Goal: Task Accomplishment & Management: Manage account settings

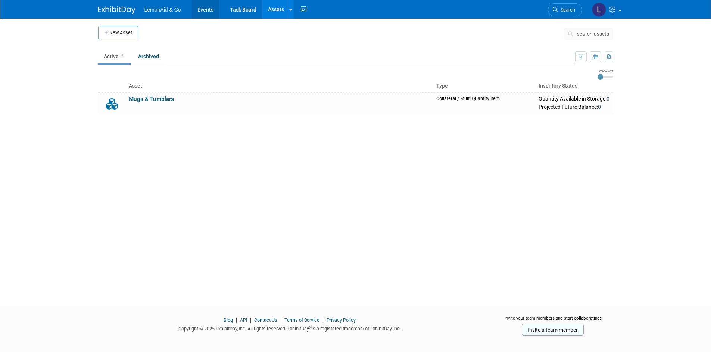
click at [206, 11] on link "Events" at bounding box center [205, 9] width 27 height 19
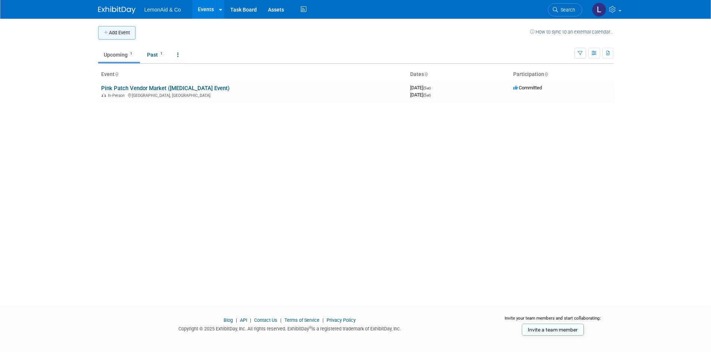
click at [110, 33] on button "Add Event" at bounding box center [116, 32] width 37 height 13
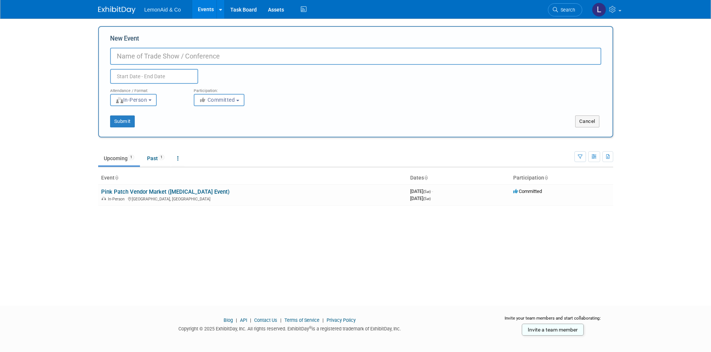
click at [199, 58] on input "New Event" at bounding box center [355, 56] width 491 height 17
type input "65th Annual Newark Cruisin' Days"
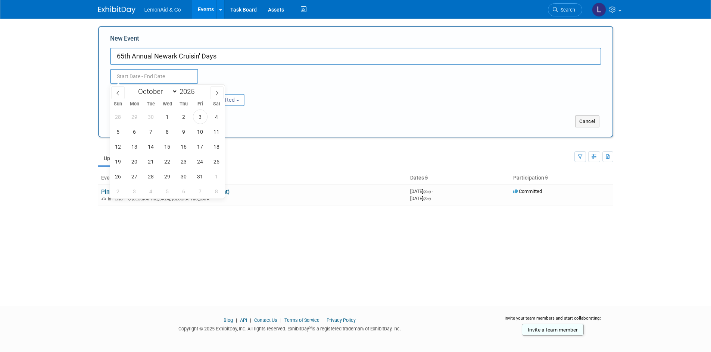
click at [142, 75] on input "text" at bounding box center [154, 76] width 88 height 15
click at [218, 117] on span "4" at bounding box center [216, 117] width 15 height 15
type input "Oct 4, 2025 to Oct 4, 2025"
click at [261, 76] on div "Oct 4, 2025 to Oct 4, 2025 Duplicate Event Warning" at bounding box center [355, 74] width 502 height 19
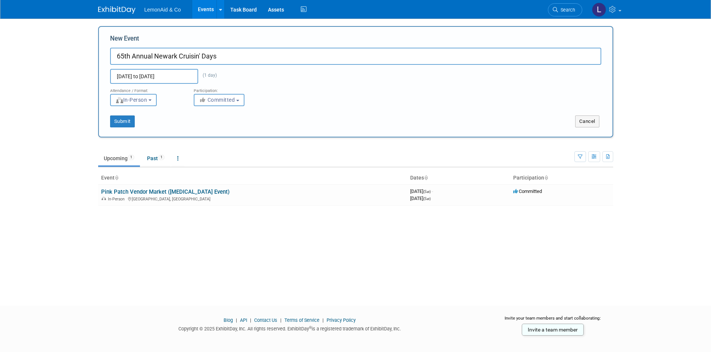
click at [147, 101] on span "In-Person" at bounding box center [131, 100] width 32 height 6
click at [150, 113] on label "In-Person" at bounding box center [135, 116] width 43 height 10
click at [117, 113] on input "In-Person" at bounding box center [114, 115] width 5 height 5
click at [222, 101] on span "Committed" at bounding box center [217, 100] width 36 height 6
click at [234, 115] on label "Committed" at bounding box center [222, 116] width 49 height 10
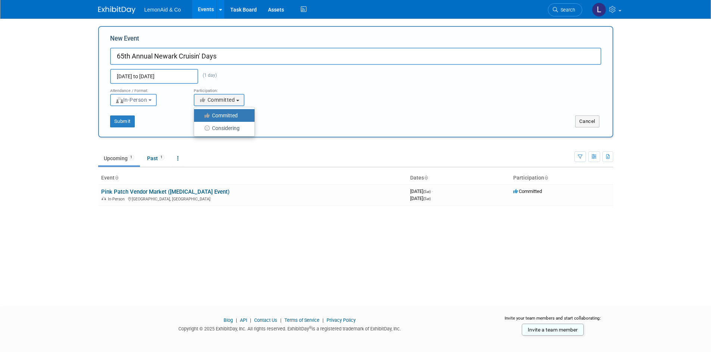
click at [201, 115] on input "Committed" at bounding box center [198, 115] width 5 height 5
click at [123, 121] on button "Submit" at bounding box center [122, 122] width 25 height 12
type input "65th Annual Newark Cruisin' Days"
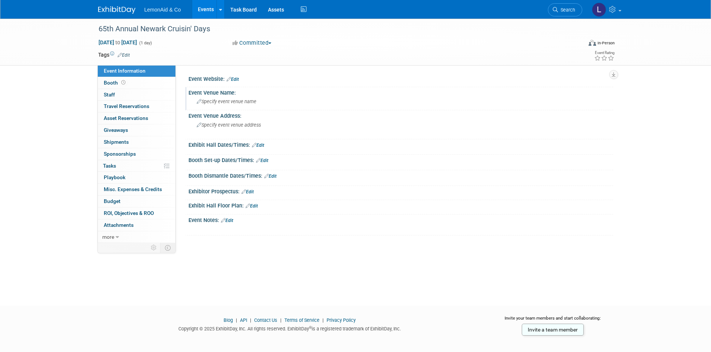
click at [264, 101] on div "Specify event venue name" at bounding box center [400, 102] width 413 height 12
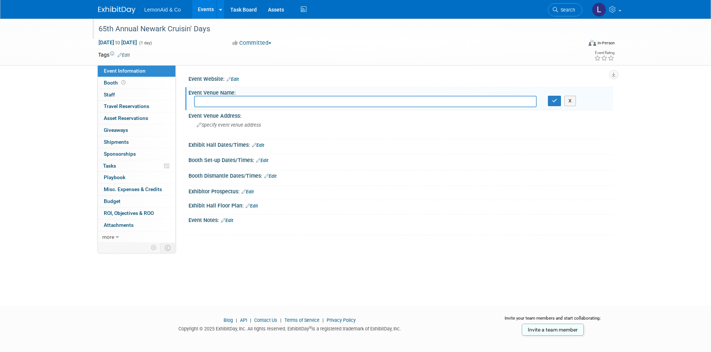
click at [122, 34] on div "65th Annual Newark Cruisin' Days" at bounding box center [333, 28] width 475 height 13
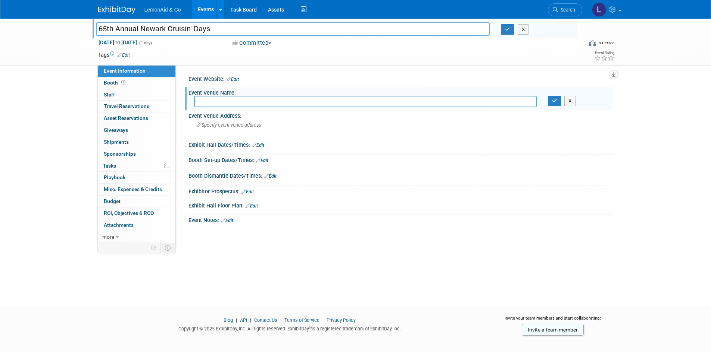
click at [110, 28] on input "65th Annual Newark Cruisin' Days" at bounding box center [293, 28] width 394 height 13
click at [107, 30] on input "65th Annual Newark Cruisin' Days" at bounding box center [293, 28] width 394 height 13
type input "36th Annual Newark Cruisin' Days"
click at [251, 97] on input "text" at bounding box center [365, 102] width 342 height 12
type input "Delora Doughty"
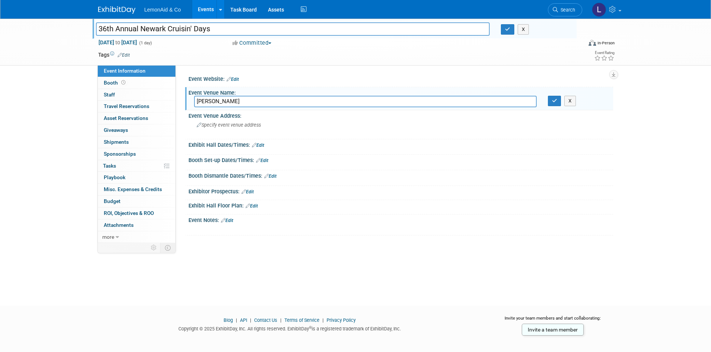
click at [231, 222] on link "Edit" at bounding box center [227, 220] width 12 height 5
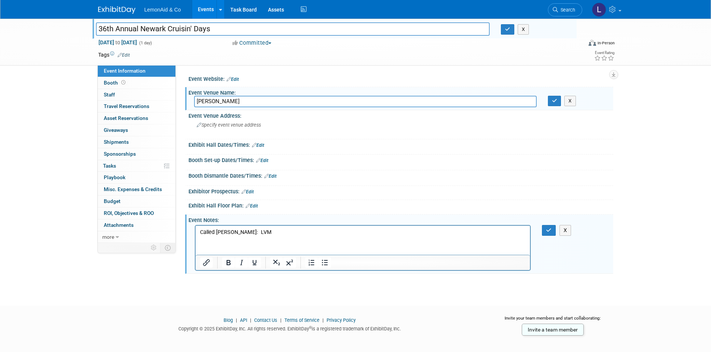
click at [265, 103] on input "Delora Doughty" at bounding box center [365, 102] width 342 height 12
type input "Delora Doughty Royal Park"
click at [234, 131] on div "Specify event venue address" at bounding box center [277, 127] width 166 height 17
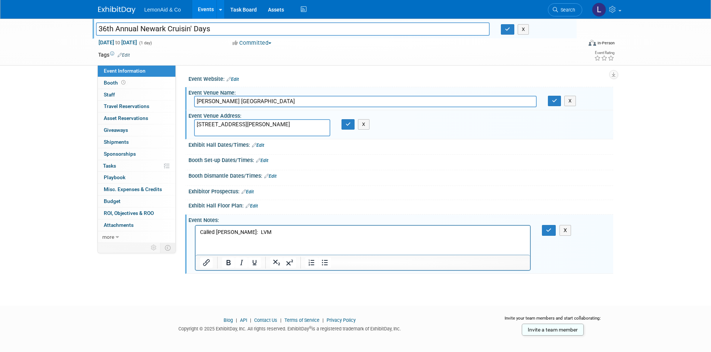
type textarea "406 Hudson St. Newark, TX 76071"
click at [262, 146] on link "Edit" at bounding box center [258, 145] width 12 height 5
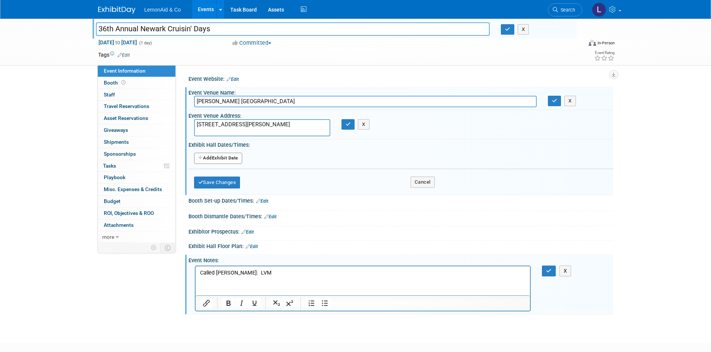
click at [281, 274] on p "Called Rhonda Bedrick: LVM" at bounding box center [363, 272] width 326 height 7
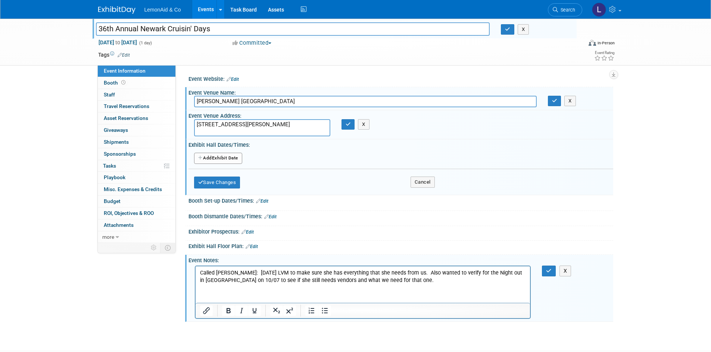
click at [408, 284] on html "Called Rhonda Bedrick: 10/03/2025 LVM to make sure she has everything that she …" at bounding box center [362, 275] width 335 height 18
click at [546, 270] on icon "button" at bounding box center [549, 271] width 6 height 5
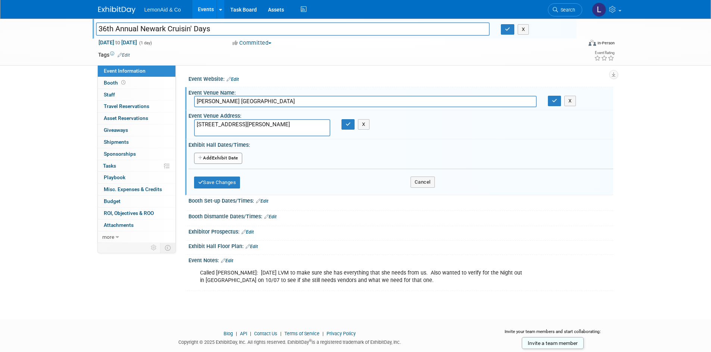
click at [264, 200] on link "Edit" at bounding box center [262, 201] width 12 height 5
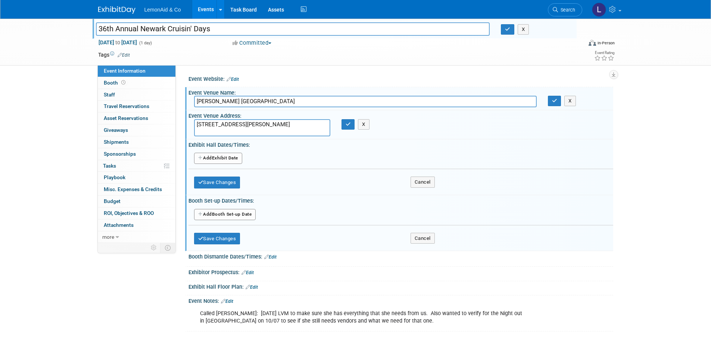
click at [241, 217] on button "Add Another Booth Set-up Date" at bounding box center [225, 214] width 62 height 11
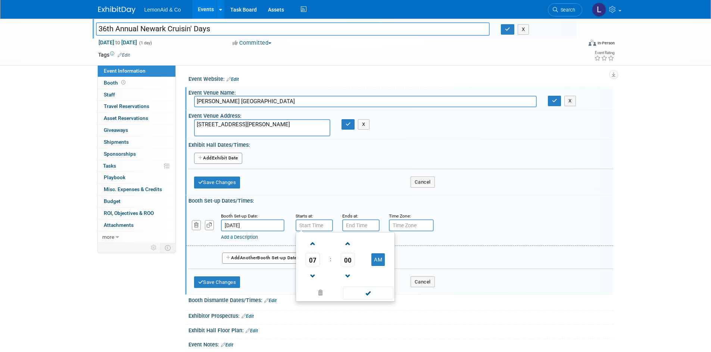
type input "7:00 AM"
click at [320, 227] on input "7:00 AM" at bounding box center [313, 226] width 37 height 12
type input "7:00 PM"
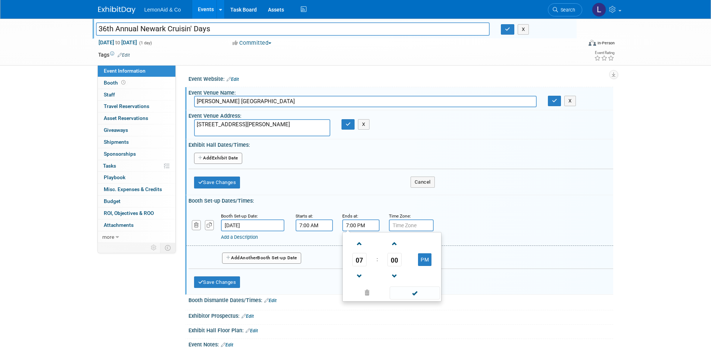
click at [355, 229] on input "7:00 PM" at bounding box center [360, 226] width 37 height 12
click at [310, 225] on input "7:00 AM" at bounding box center [313, 226] width 37 height 12
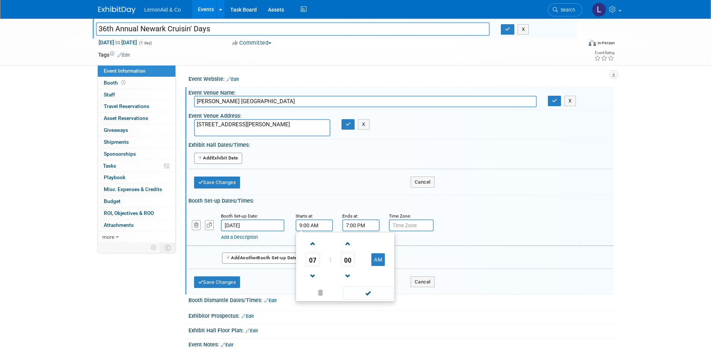
type input "9:00 AM"
click at [464, 199] on div "Booth Set-up Dates/Times: Edit" at bounding box center [400, 199] width 424 height 9
click at [357, 226] on input "7:00 PM" at bounding box center [360, 226] width 37 height 12
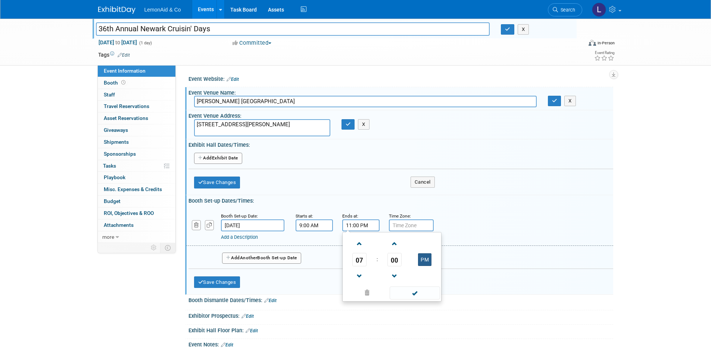
click at [419, 255] on button "PM" at bounding box center [424, 260] width 13 height 13
type input "7:00 AM"
click at [484, 224] on div "Add a Description Description:" at bounding box center [400, 226] width 438 height 29
click at [407, 229] on input "text" at bounding box center [411, 226] width 45 height 12
type input "CST"
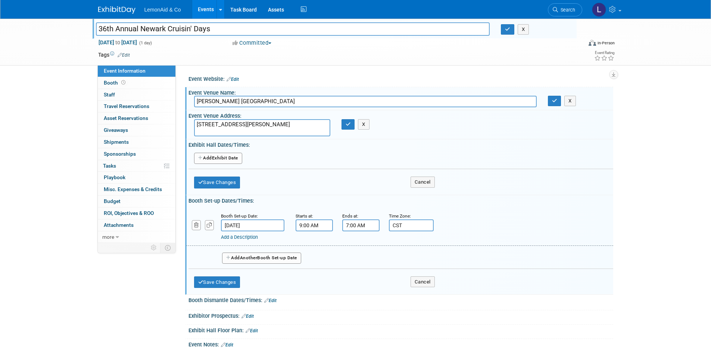
click at [562, 244] on div "Booth Set-up Date: Oct 4, 2025 Starts at: 9:00 AM Ends at: 7:00 AM Time Zone: A…" at bounding box center [399, 227] width 427 height 38
click at [233, 159] on button "Add Another Exhibit Date" at bounding box center [218, 158] width 48 height 11
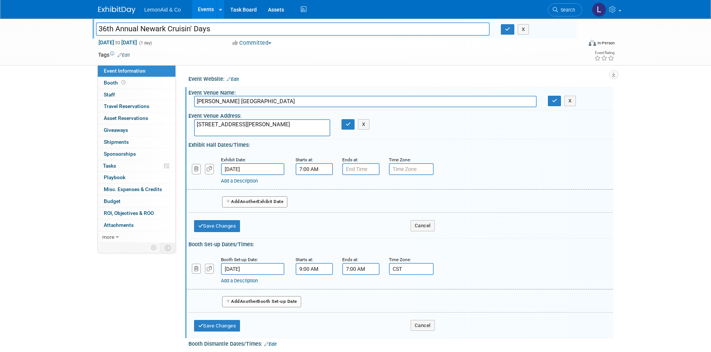
click at [313, 172] on input "7:00 AM" at bounding box center [313, 169] width 37 height 12
click at [310, 166] on input "7:00 AM" at bounding box center [313, 169] width 37 height 12
type input "11:00 AM"
click at [349, 167] on input "7:00 PM" at bounding box center [360, 169] width 37 height 12
type input "5:00 PM"
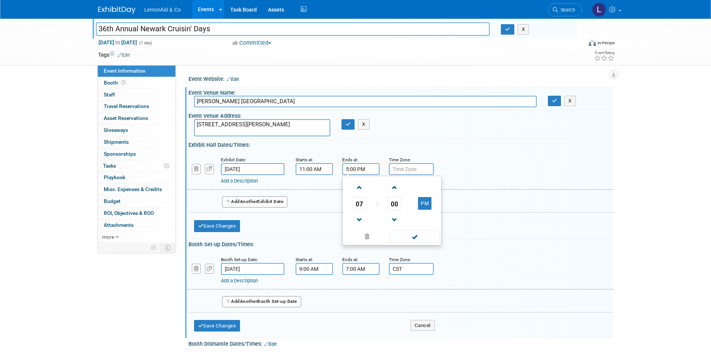
click at [427, 170] on input "text" at bounding box center [411, 169] width 45 height 12
type input "CST"
click at [467, 167] on div "Add a Description Description:" at bounding box center [400, 170] width 438 height 29
click at [244, 203] on span "Another" at bounding box center [249, 201] width 18 height 5
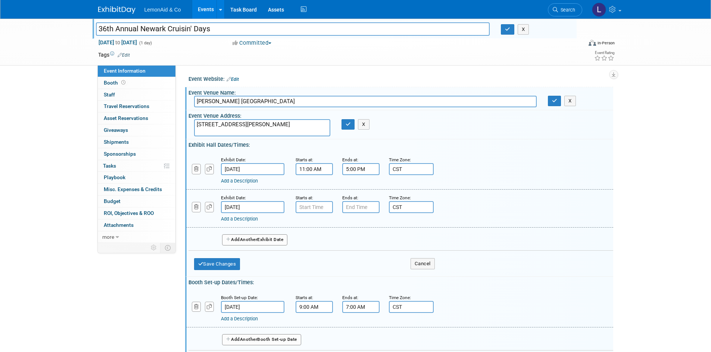
click at [236, 197] on small "Exhibit Date:" at bounding box center [233, 197] width 25 height 5
type input "7:00 AM"
click at [310, 207] on input "7:00 AM" at bounding box center [313, 207] width 37 height 12
click at [367, 210] on input "7:00 PM" at bounding box center [360, 207] width 37 height 12
drag, startPoint x: 367, startPoint y: 210, endPoint x: 318, endPoint y: 211, distance: 48.9
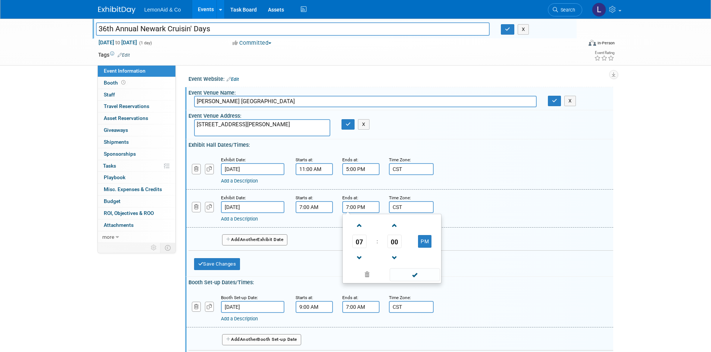
click at [318, 211] on div "Exhibit Date: Oct 5, 2025 Starts at: 7:00 AM Ends at: 7:00 PM 07 : 00 PM 12 01 …" at bounding box center [399, 209] width 427 height 38
click at [423, 242] on button "PM" at bounding box center [424, 241] width 13 height 13
type input "7:00 AM"
click at [558, 198] on div "Add a Description Description:" at bounding box center [400, 208] width 438 height 29
click at [240, 218] on link "Add a Description" at bounding box center [239, 219] width 37 height 6
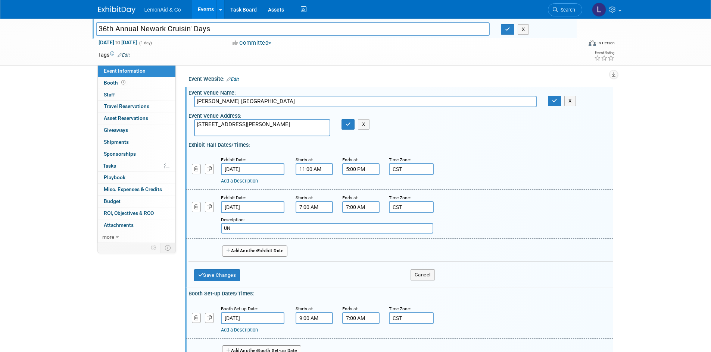
type input "U"
click at [343, 226] on input "Unloading Time: MUST BE COMPLETED by 9:00 AM" at bounding box center [327, 228] width 212 height 10
type input "Unloading Time: MUST BE COMPLETED by 9:00 AM"
click at [569, 238] on div "Exhibit Date: Oct 5, 2025 Starts at: 7:00 AM Ends at: 7:00 AM Time Zone: Apply …" at bounding box center [399, 214] width 427 height 49
drag, startPoint x: 203, startPoint y: 227, endPoint x: 204, endPoint y: 150, distance: 77.6
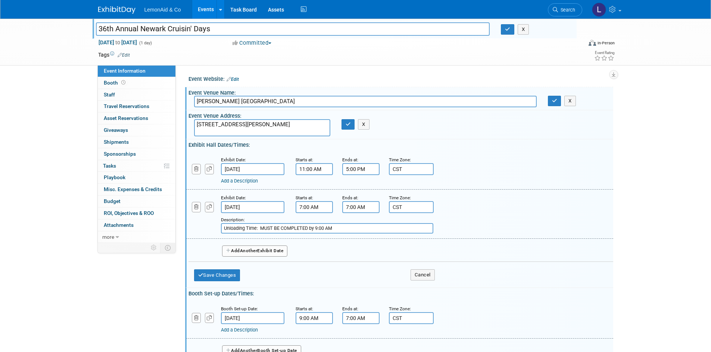
click at [204, 150] on div "Exhibit Date: Oct 4, 2025 Starts at: 11:00 AM Ends at: 5:00 PM Time Zone: Apply…" at bounding box center [400, 217] width 424 height 138
drag, startPoint x: 504, startPoint y: 233, endPoint x: 500, endPoint y: 197, distance: 36.4
click at [501, 198] on div "Add a Description Description: Unloading Time: MUST BE COMPLETED by 9:00 AM" at bounding box center [400, 214] width 438 height 40
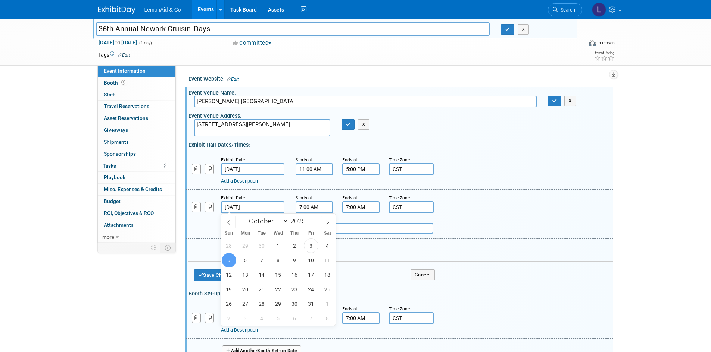
click at [249, 208] on input "Oct 5, 2025" at bounding box center [252, 207] width 63 height 12
click at [323, 246] on span "4" at bounding box center [327, 246] width 15 height 15
type input "Oct 4, 2025"
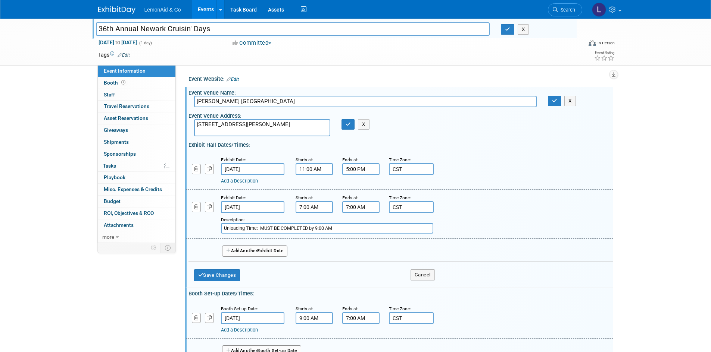
click at [386, 251] on div "Add Another Exhibit Date" at bounding box center [400, 249] width 424 height 20
click at [509, 222] on div "Description: Unloading Time: MUST BE COMPLETED by 9:00 AM" at bounding box center [380, 225] width 319 height 18
click at [555, 106] on button "button" at bounding box center [554, 101] width 13 height 10
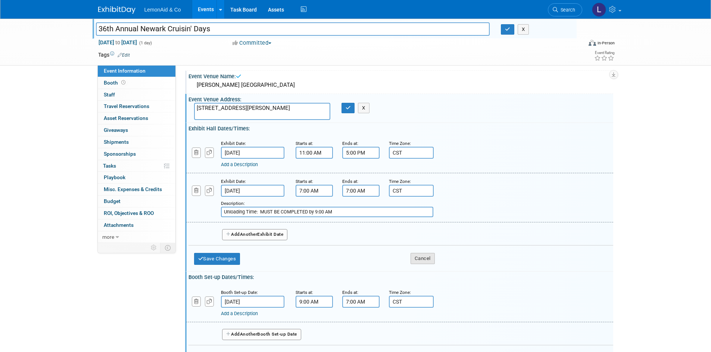
scroll to position [62, 0]
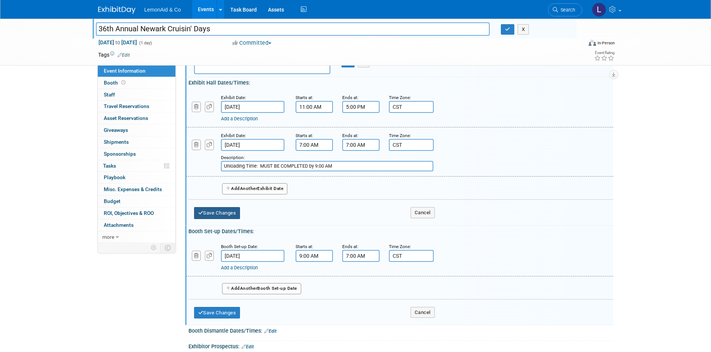
click at [225, 213] on button "Save Changes" at bounding box center [217, 213] width 46 height 12
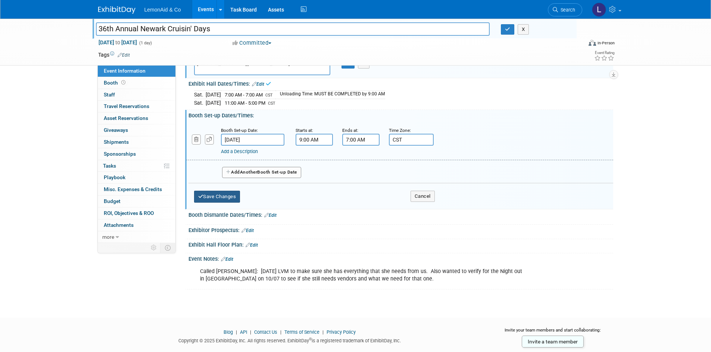
click at [211, 197] on button "Save Changes" at bounding box center [217, 197] width 46 height 12
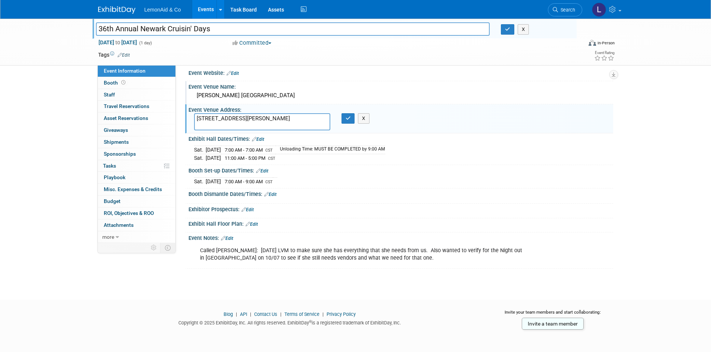
click at [263, 148] on span "7:00 AM - 7:00 AM" at bounding box center [244, 150] width 38 height 6
click at [316, 149] on td "Unloading Time: MUST BE COMPLETED by 9:00 AM" at bounding box center [330, 150] width 110 height 8
click at [259, 140] on link "Edit" at bounding box center [258, 139] width 12 height 5
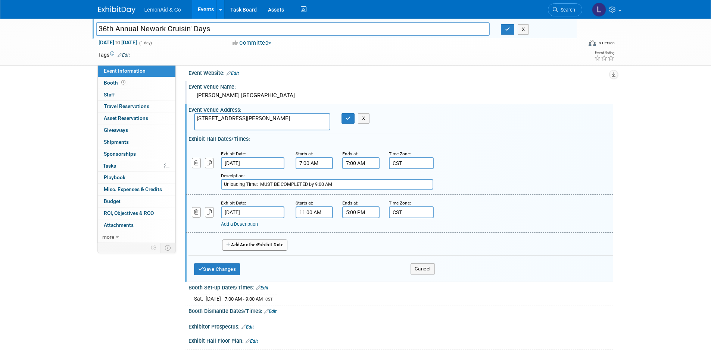
click at [353, 163] on input "7:00 AM" at bounding box center [360, 163] width 37 height 12
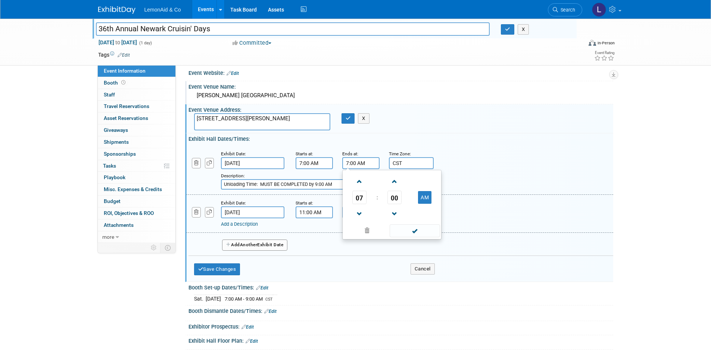
click at [348, 161] on input "7:00 AM" at bounding box center [360, 163] width 37 height 12
type input "9:00 AM"
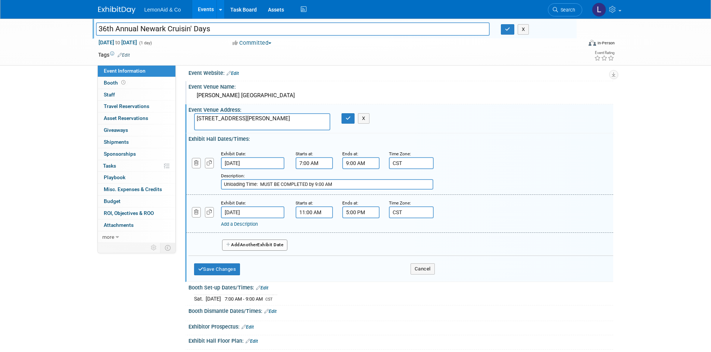
click at [469, 161] on div "Add a Description Description: Unloading Time: MUST BE COMPLETED by 9:00 AM" at bounding box center [400, 170] width 438 height 40
click at [229, 272] on button "Save Changes" at bounding box center [217, 270] width 46 height 12
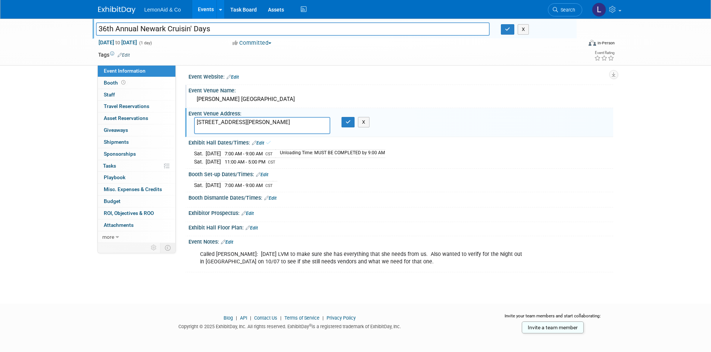
scroll to position [0, 0]
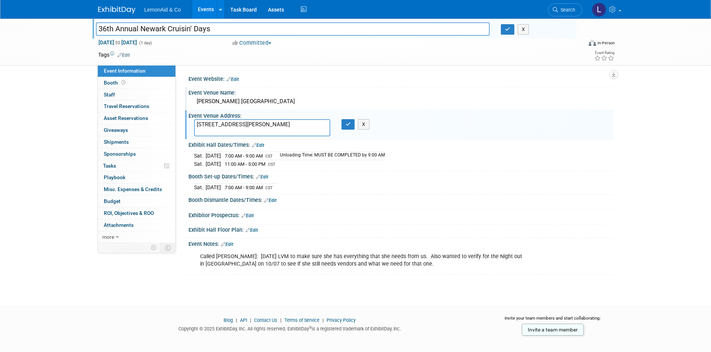
click at [493, 108] on div "Delora Doughty Royal Park" at bounding box center [400, 102] width 424 height 12
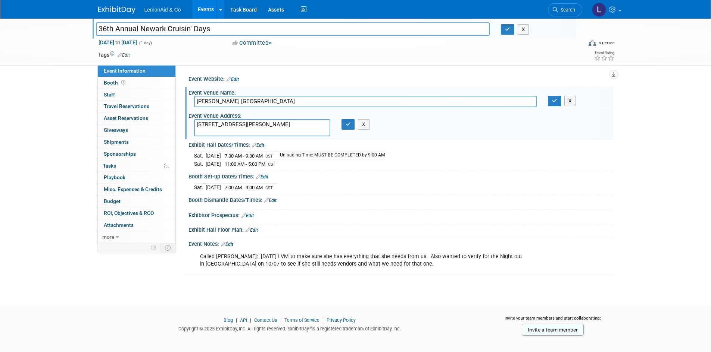
click at [640, 141] on div "65th Annual Newark Cruisin' Days 36th Annual Newark Cruisin' Days X Oct 4, 2025…" at bounding box center [355, 156] width 711 height 274
click at [553, 105] on button "button" at bounding box center [554, 101] width 13 height 10
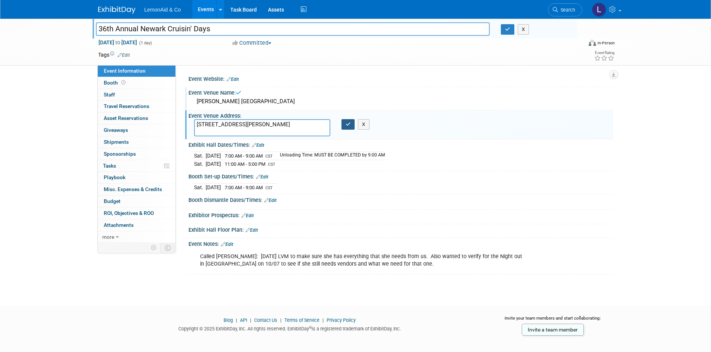
click at [344, 125] on button "button" at bounding box center [347, 124] width 13 height 10
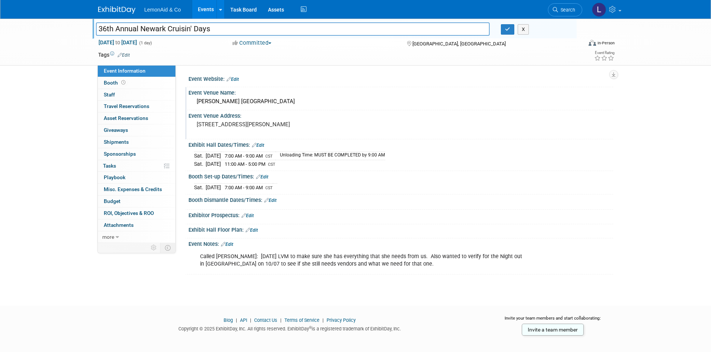
click at [264, 145] on link "Edit" at bounding box center [258, 145] width 12 height 5
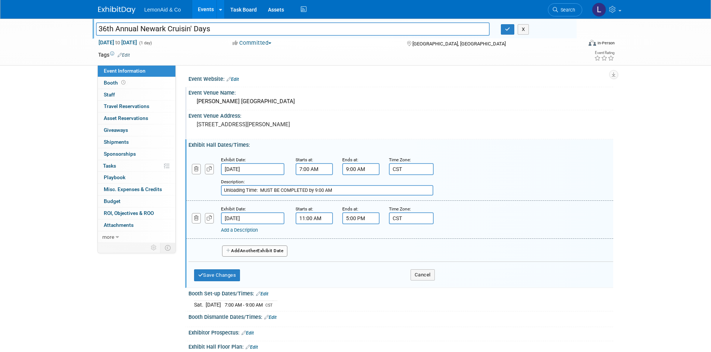
click at [257, 254] on span "Another" at bounding box center [249, 250] width 18 height 5
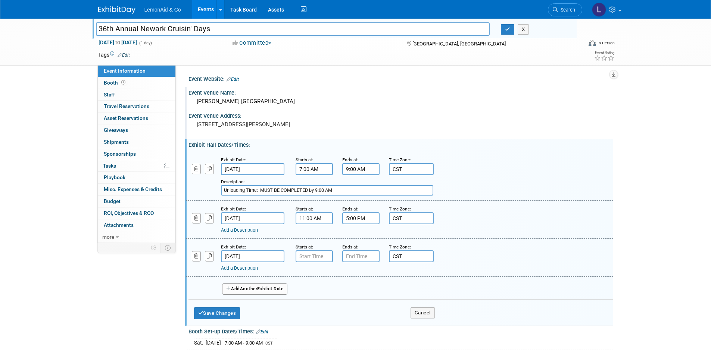
click at [237, 253] on input "Oct 5, 2025" at bounding box center [252, 257] width 63 height 12
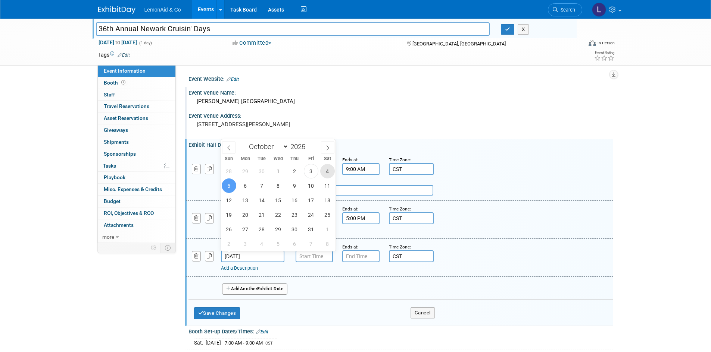
click at [326, 168] on span "4" at bounding box center [327, 171] width 15 height 15
type input "Oct 4, 2025"
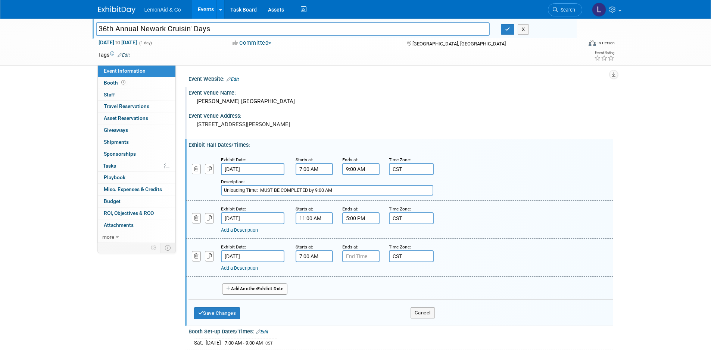
click at [311, 261] on input "7:00 AM" at bounding box center [313, 257] width 37 height 12
click at [381, 289] on button "AM" at bounding box center [377, 291] width 13 height 13
type input "7:00 PM"
click at [364, 257] on input "7:00 PM" at bounding box center [360, 257] width 37 height 12
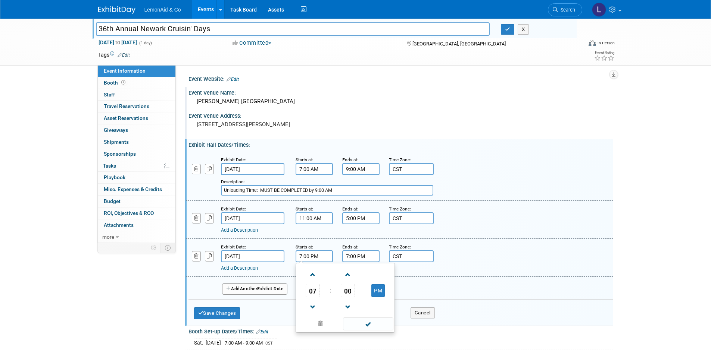
click at [318, 256] on input "7:00 PM" at bounding box center [313, 257] width 37 height 12
click at [313, 310] on span at bounding box center [312, 307] width 13 height 13
click at [313, 309] on span at bounding box center [312, 307] width 13 height 13
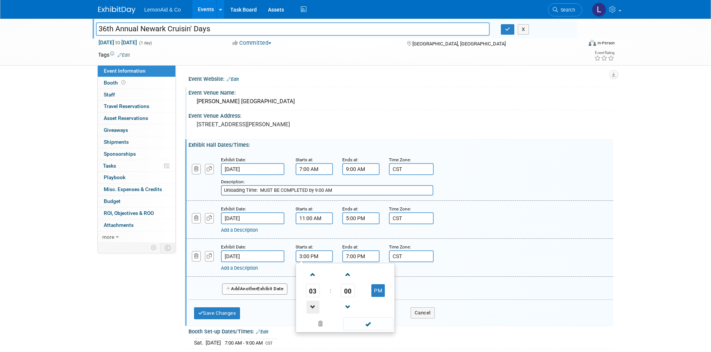
click at [313, 309] on span at bounding box center [312, 307] width 13 height 13
type input "2:00 PM"
click at [363, 323] on span at bounding box center [368, 324] width 50 height 13
click at [357, 257] on input "7:00 PM" at bounding box center [360, 257] width 37 height 12
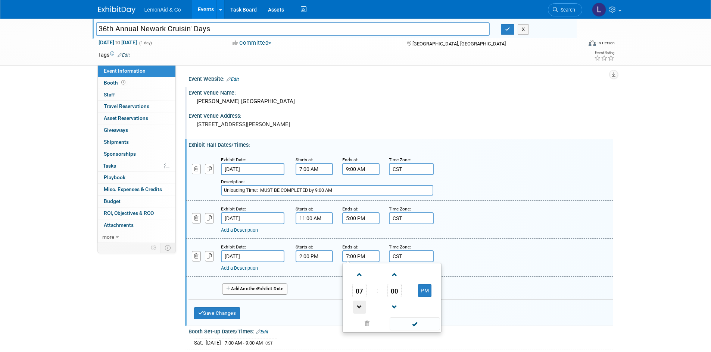
click at [359, 304] on span at bounding box center [359, 307] width 13 height 13
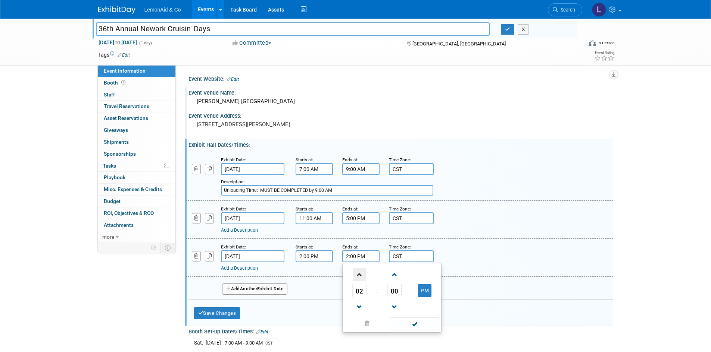
click at [359, 274] on span at bounding box center [359, 275] width 13 height 13
click at [391, 306] on span at bounding box center [394, 307] width 13 height 13
click at [393, 278] on span at bounding box center [394, 275] width 13 height 13
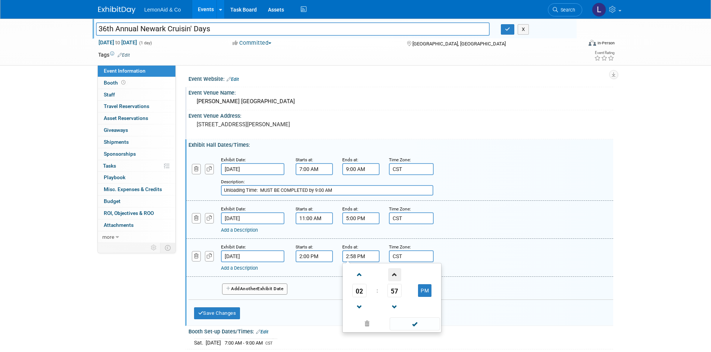
click at [393, 277] on span at bounding box center [394, 275] width 13 height 13
click at [394, 277] on span at bounding box center [394, 275] width 13 height 13
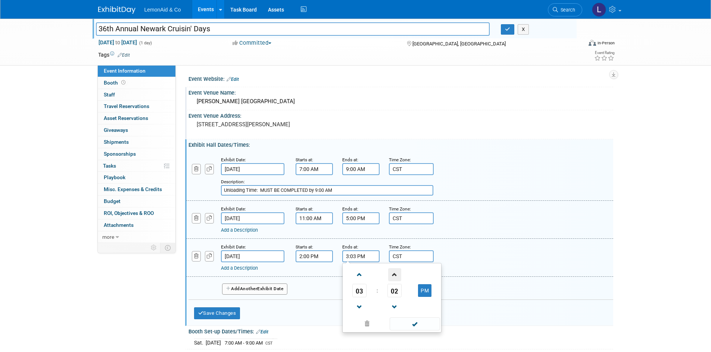
click at [395, 277] on span at bounding box center [394, 275] width 13 height 13
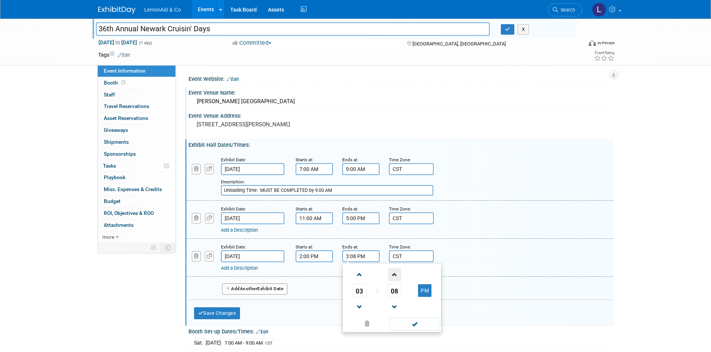
click at [395, 277] on span at bounding box center [394, 275] width 13 height 13
click at [395, 276] on span at bounding box center [394, 275] width 13 height 13
click at [396, 279] on span at bounding box center [394, 275] width 13 height 13
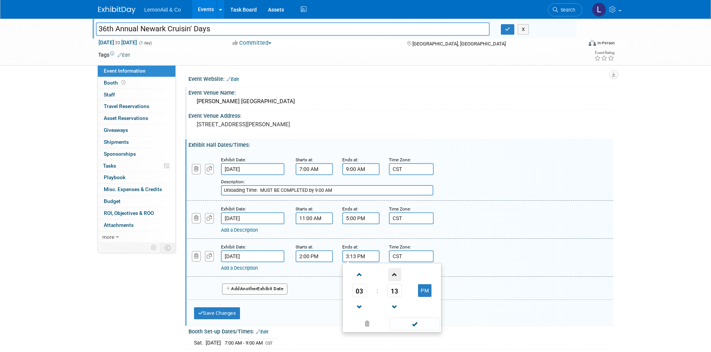
click at [396, 279] on span at bounding box center [394, 275] width 13 height 13
click at [396, 278] on span at bounding box center [394, 275] width 13 height 13
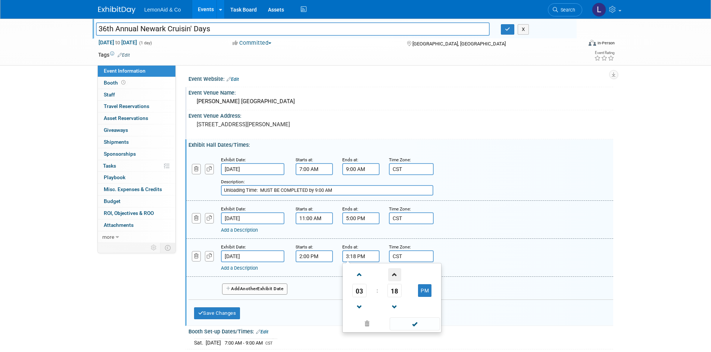
click at [396, 278] on span at bounding box center [394, 275] width 13 height 13
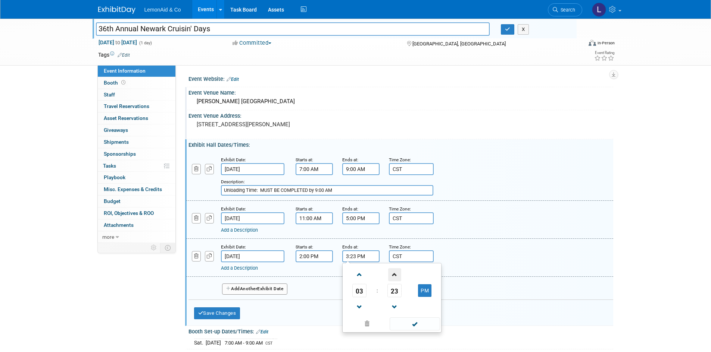
click at [396, 278] on span at bounding box center [394, 275] width 13 height 13
click at [396, 277] on span at bounding box center [394, 275] width 13 height 13
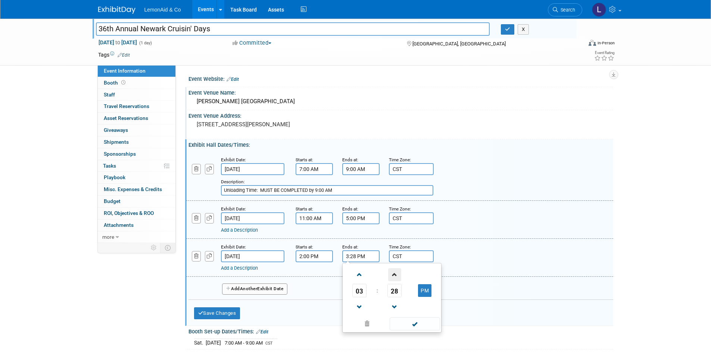
click at [396, 277] on span at bounding box center [394, 275] width 13 height 13
click at [393, 304] on span at bounding box center [394, 307] width 13 height 13
type input "3:30 PM"
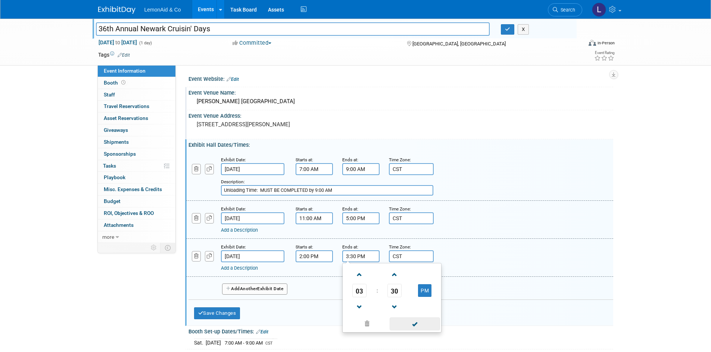
click at [405, 328] on span at bounding box center [414, 324] width 50 height 13
click at [254, 269] on link "Add a Description" at bounding box center [239, 269] width 37 height 6
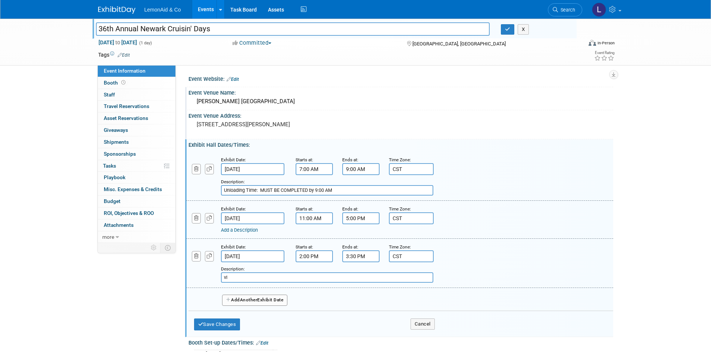
type input "v"
type input "3"
type input "A"
click at [544, 241] on div "Exhibit Date: Oct 4, 2025 Starts at: 2:00 PM Ends at: 3:30 PM Time Zone: Apply …" at bounding box center [399, 263] width 427 height 49
click at [335, 276] on input "36th Annual Car Show (Judging and then Awards)" at bounding box center [327, 278] width 212 height 10
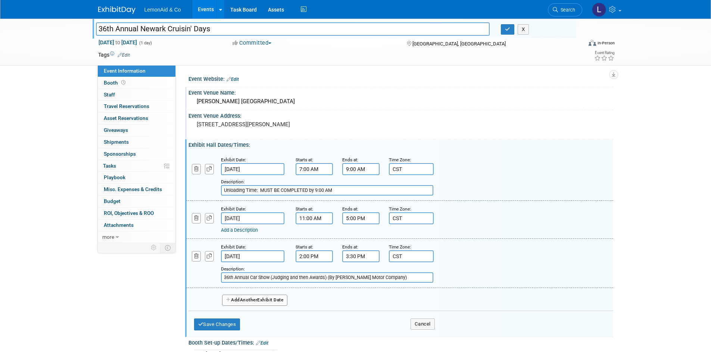
type input "36th Annual Car Show (Judging and then Awards) (By Simpson Motor Company)"
click at [465, 274] on div "Description: 36th Annual Car Show (Judging and then Awards) (By Simpson Motor C…" at bounding box center [380, 274] width 319 height 18
click at [212, 319] on button "Save Changes" at bounding box center [217, 325] width 46 height 12
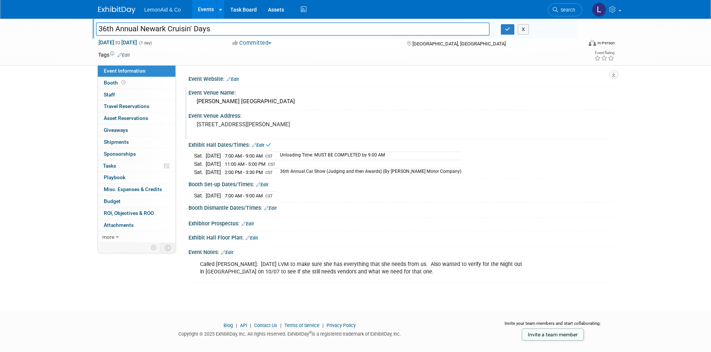
click at [239, 76] on div "Event Website: Edit" at bounding box center [400, 78] width 424 height 10
click at [238, 78] on link "Edit" at bounding box center [232, 79] width 12 height 5
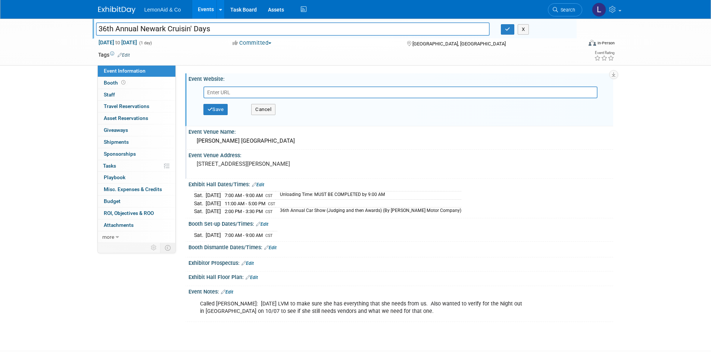
click at [255, 91] on input "text" at bounding box center [400, 93] width 394 height 12
type input "https://www.facebook.com/NfdCruisinDays"
click at [211, 109] on icon "button" at bounding box center [209, 109] width 5 height 5
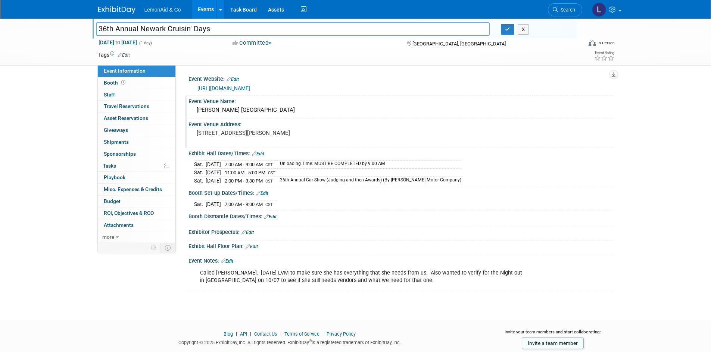
click at [276, 216] on link "Edit" at bounding box center [270, 216] width 12 height 5
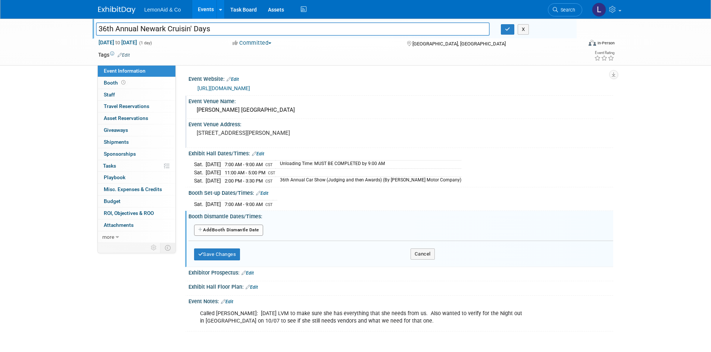
click at [222, 227] on button "Add Another Booth Dismantle Date" at bounding box center [228, 230] width 69 height 11
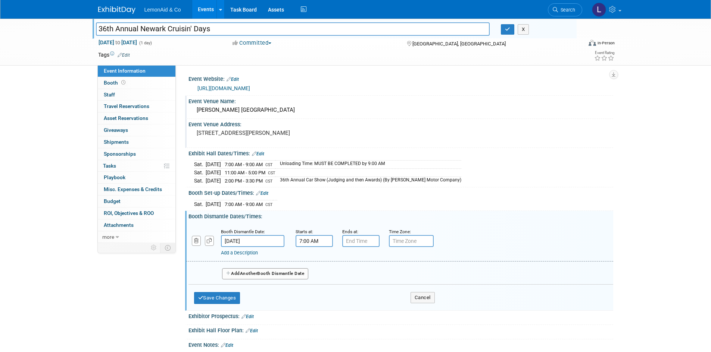
click at [323, 240] on input "7:00 AM" at bounding box center [313, 241] width 37 height 12
type input "7"
click at [312, 289] on span at bounding box center [312, 292] width 13 height 13
click at [378, 276] on button "AM" at bounding box center [377, 275] width 13 height 13
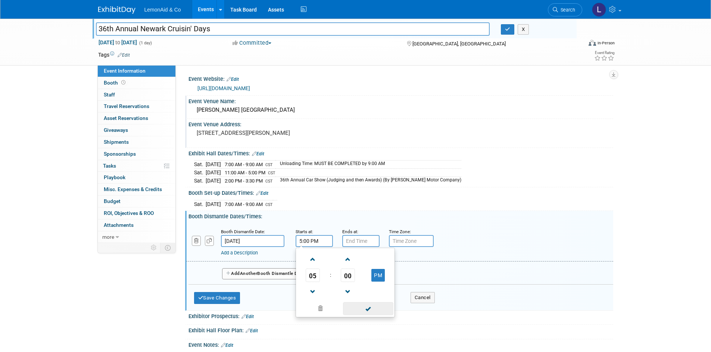
click at [368, 312] on span at bounding box center [368, 308] width 50 height 13
type input "5:00 PM"
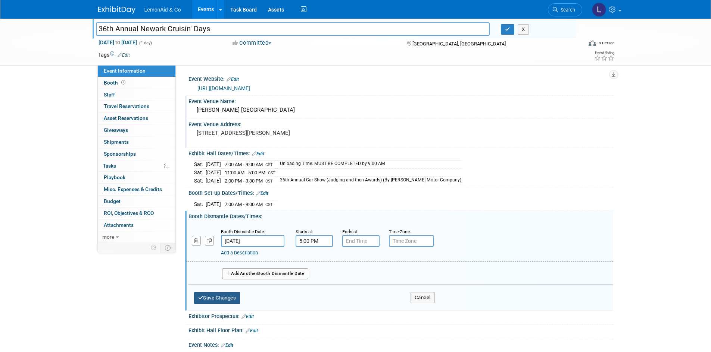
click at [220, 297] on button "Save Changes" at bounding box center [217, 298] width 46 height 12
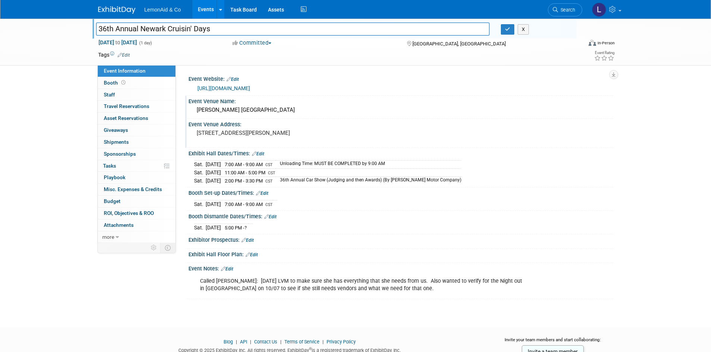
click at [252, 238] on link "Edit" at bounding box center [247, 240] width 12 height 5
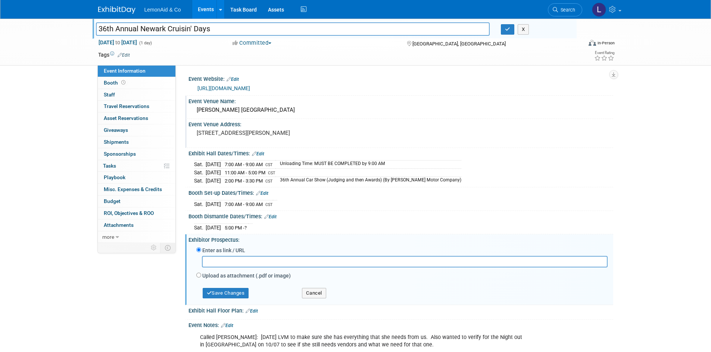
click at [288, 246] on div "Enter as link / URL" at bounding box center [401, 251] width 411 height 10
click at [234, 273] on label "Upload as attachment (.pdf or image)" at bounding box center [246, 275] width 88 height 7
click at [201, 273] on input "Upload as attachment (.pdf or image)" at bounding box center [198, 275] width 5 height 5
radio input "true"
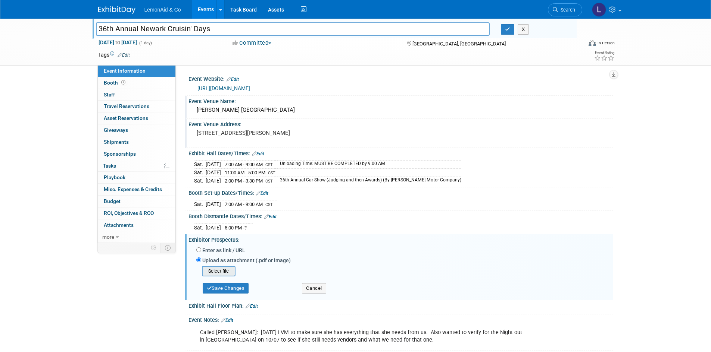
click at [226, 272] on input "file" at bounding box center [190, 271] width 89 height 9
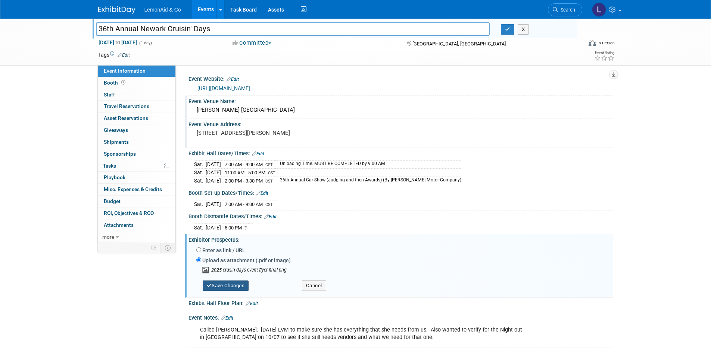
click at [235, 285] on button "Save Changes" at bounding box center [226, 286] width 46 height 10
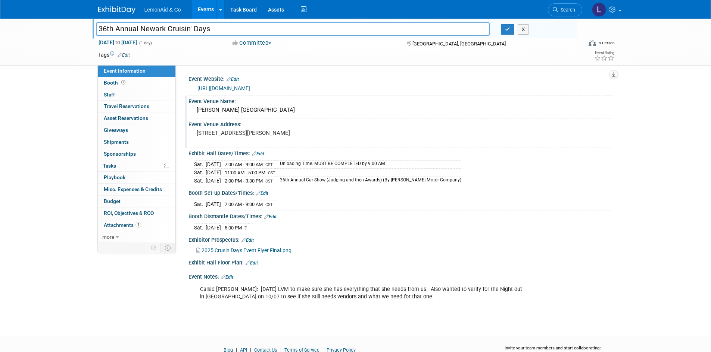
click at [254, 261] on link "Edit" at bounding box center [251, 263] width 12 height 5
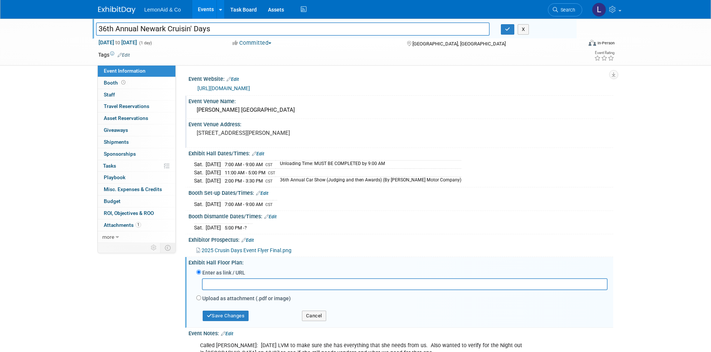
click at [297, 263] on div "Exhibit Hall Floor Plan: Edit" at bounding box center [400, 261] width 424 height 9
click at [559, 197] on div "Sat. Oct 4, 2025 7:00 AM - 9:00 AM CST Save Changes Cancel" at bounding box center [400, 203] width 424 height 13
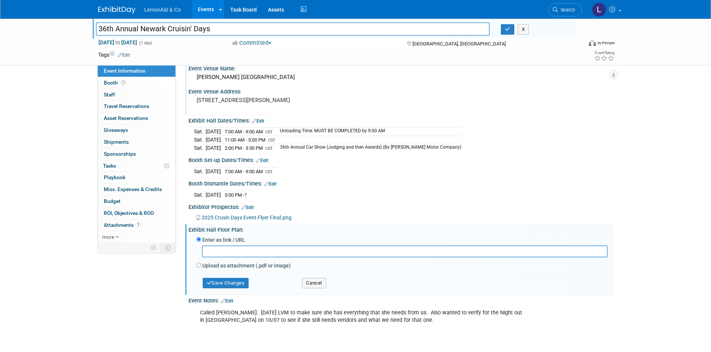
scroll to position [29, 0]
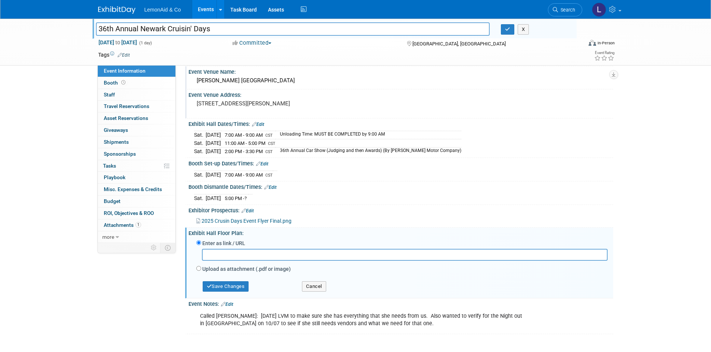
click at [199, 316] on div "Called Rhonda Bedrick: 10/03/2025 LVM to make sure she has everything that she …" at bounding box center [363, 320] width 336 height 22
click at [201, 315] on div "Called Rhonda Bedrick: 10/03/2025 LVM to make sure she has everything that she …" at bounding box center [363, 320] width 336 height 22
click at [231, 305] on link "Edit" at bounding box center [227, 304] width 12 height 5
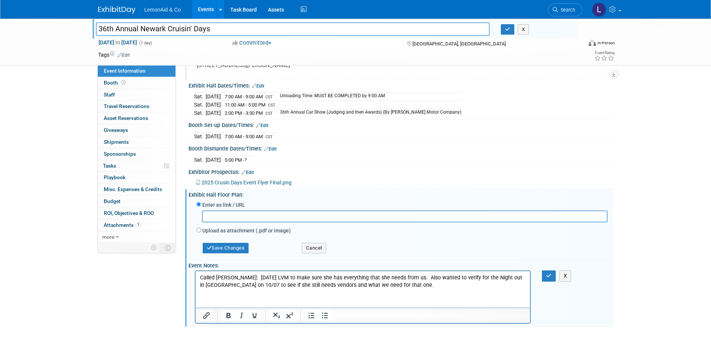
scroll to position [92, 0]
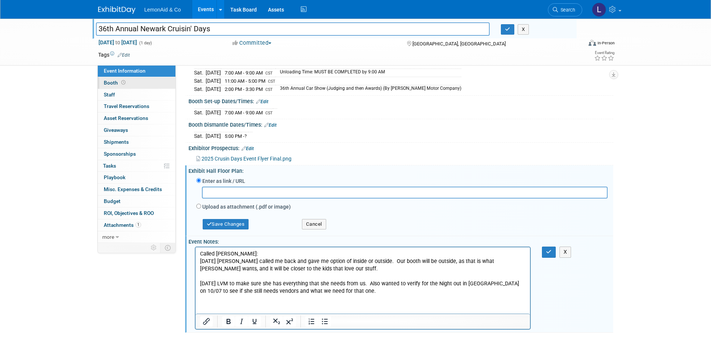
click at [111, 79] on link "Booth" at bounding box center [137, 83] width 78 height 12
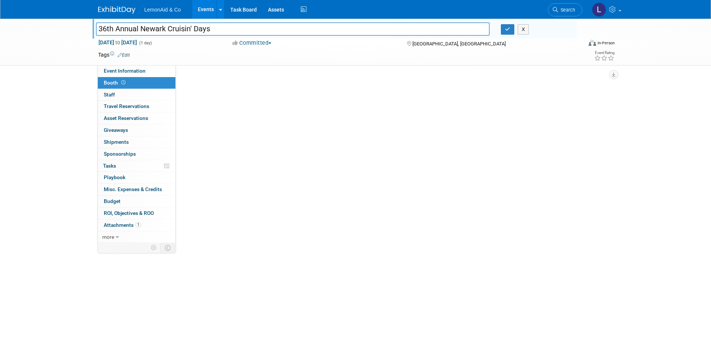
scroll to position [0, 0]
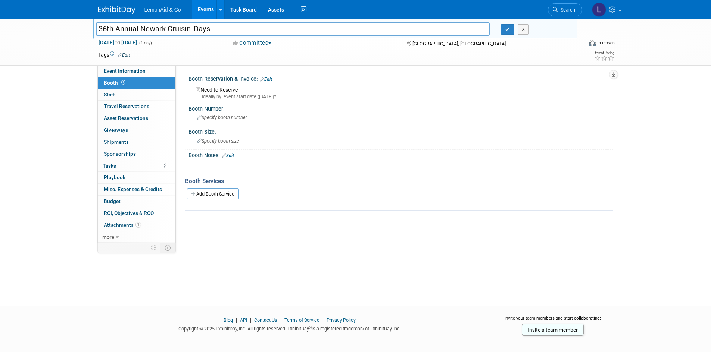
click at [272, 78] on link "Edit" at bounding box center [266, 79] width 12 height 5
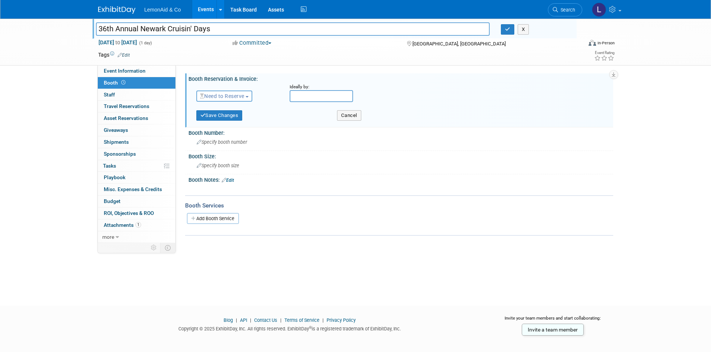
click at [243, 95] on span "Need to Reserve" at bounding box center [222, 96] width 44 height 6
click at [247, 119] on link "Reserved" at bounding box center [237, 119] width 80 height 10
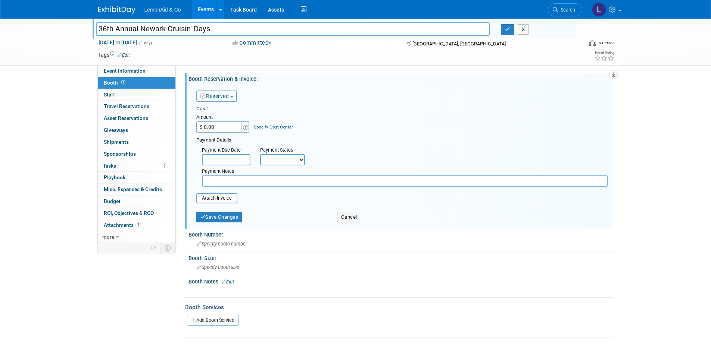
click at [226, 128] on input "$ 0.00" at bounding box center [219, 127] width 47 height 11
type input "$ 25.00"
click at [221, 157] on input "text" at bounding box center [226, 159] width 48 height 11
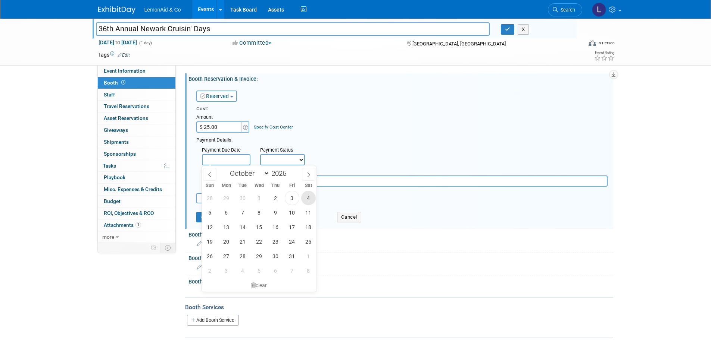
click at [304, 197] on span "4" at bounding box center [308, 198] width 15 height 15
type input "Oct 4, 2025"
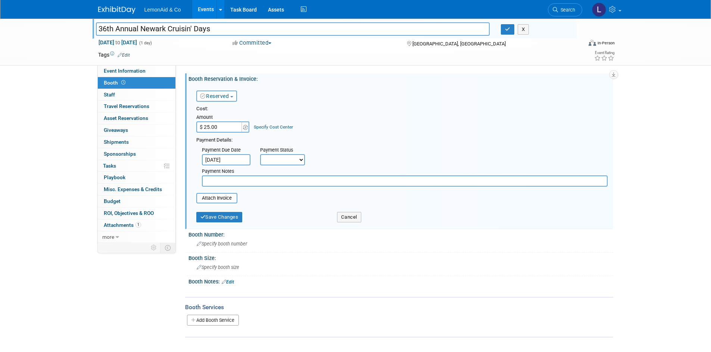
click at [269, 159] on select "Not Paid Yet Partially Paid Paid in Full" at bounding box center [282, 159] width 45 height 11
select select "3"
click at [260, 154] on select "Not Paid Yet Partially Paid Paid in Full" at bounding box center [282, 159] width 45 height 11
click at [231, 180] on input "text" at bounding box center [404, 181] width 405 height 11
type input "Need to give them $25 cash (Give to Laura/Jerry)"
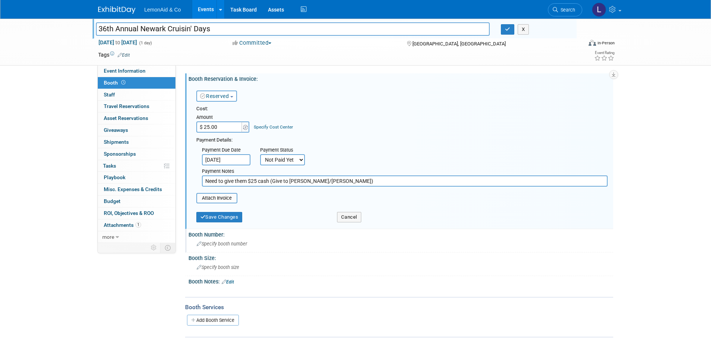
click at [233, 245] on span "Specify booth number" at bounding box center [222, 244] width 50 height 6
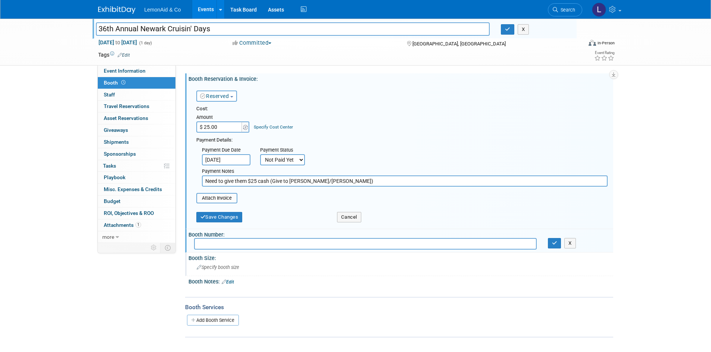
click at [236, 272] on div "Specify booth size" at bounding box center [400, 268] width 413 height 12
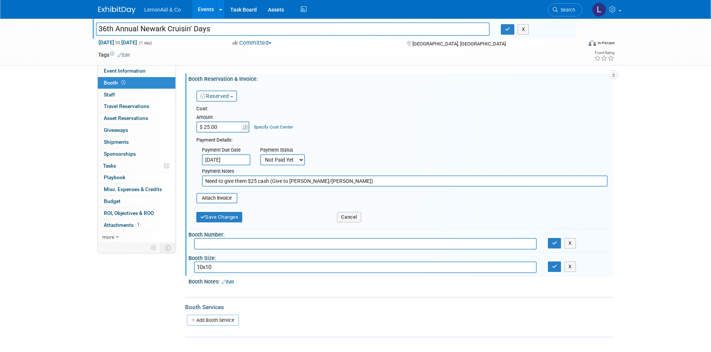
type input "10x10"
click at [230, 283] on link "Edit" at bounding box center [228, 282] width 12 height 5
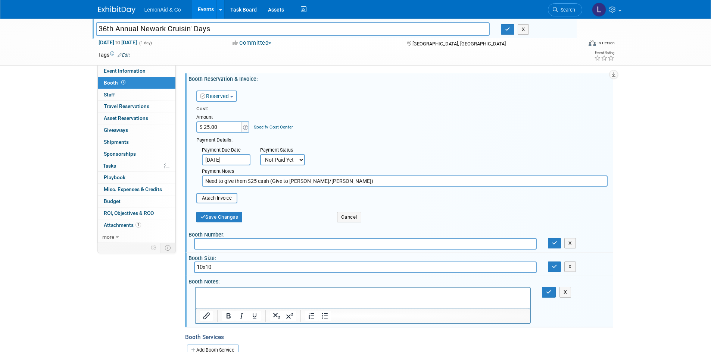
click at [227, 296] on p "Rich Text Area. Press ALT-0 for help." at bounding box center [363, 294] width 326 height 7
click at [548, 292] on icon "button" at bounding box center [549, 292] width 6 height 5
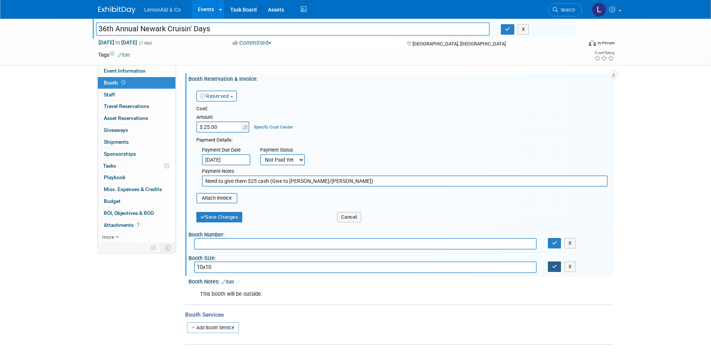
click at [555, 269] on icon "button" at bounding box center [554, 266] width 5 height 5
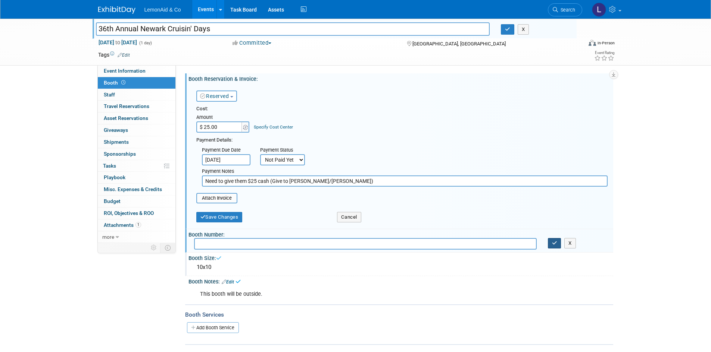
click at [557, 248] on button "button" at bounding box center [554, 243] width 13 height 10
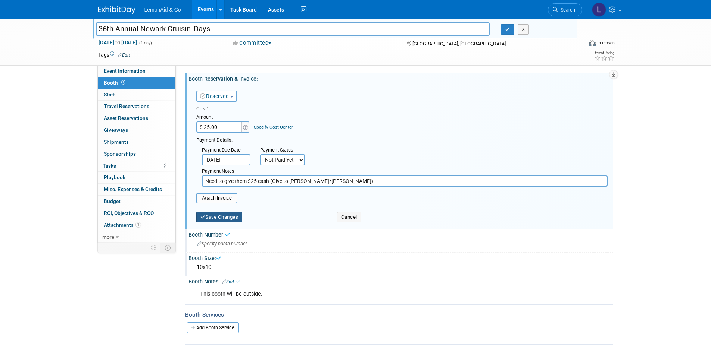
click at [236, 217] on button "Save Changes" at bounding box center [219, 217] width 46 height 10
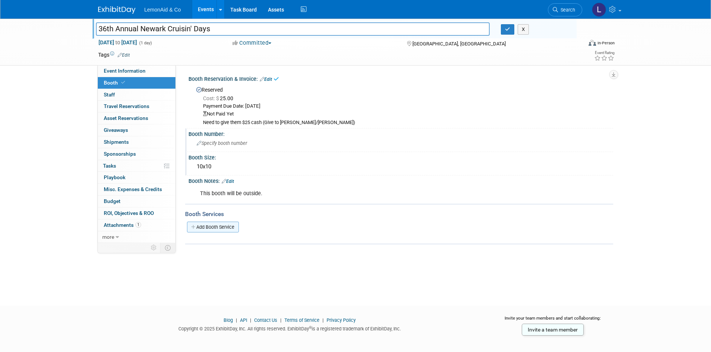
click at [216, 226] on link "Add Booth Service" at bounding box center [213, 227] width 52 height 11
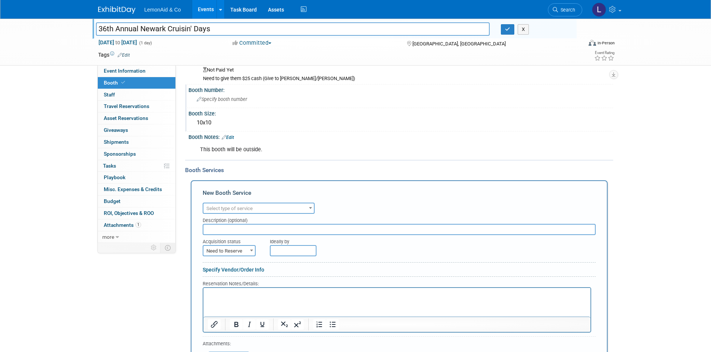
scroll to position [62, 0]
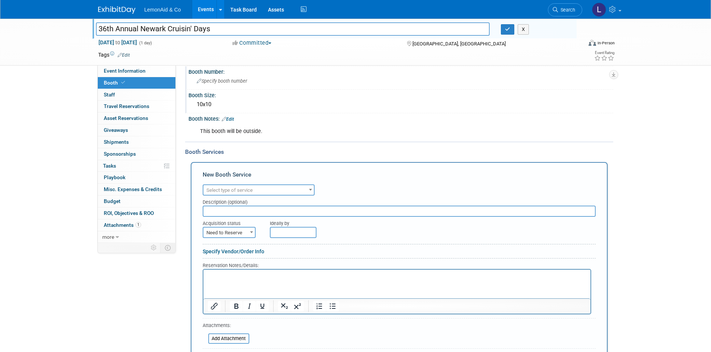
click at [304, 192] on span "Select type of service" at bounding box center [258, 190] width 110 height 10
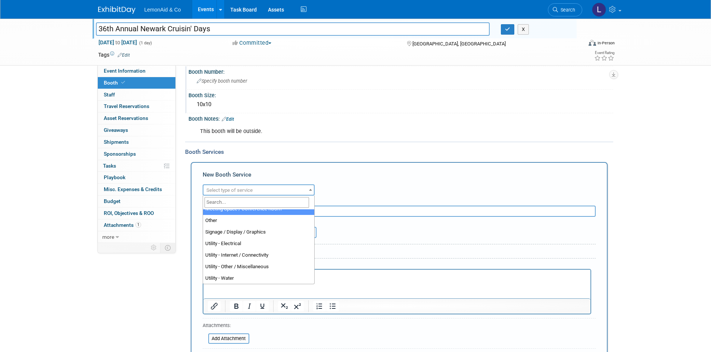
scroll to position [191, 0]
click at [377, 176] on div "New Booth Service" at bounding box center [399, 177] width 393 height 12
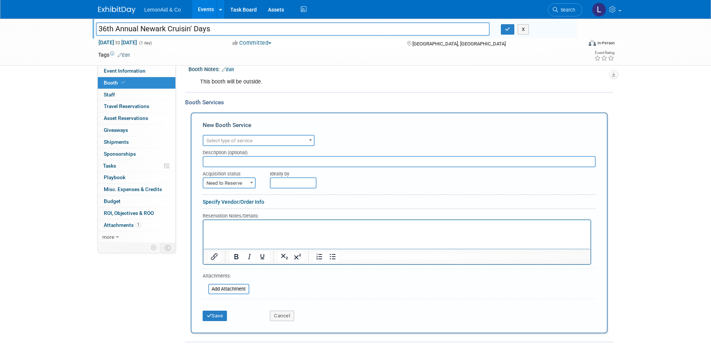
scroll to position [183, 0]
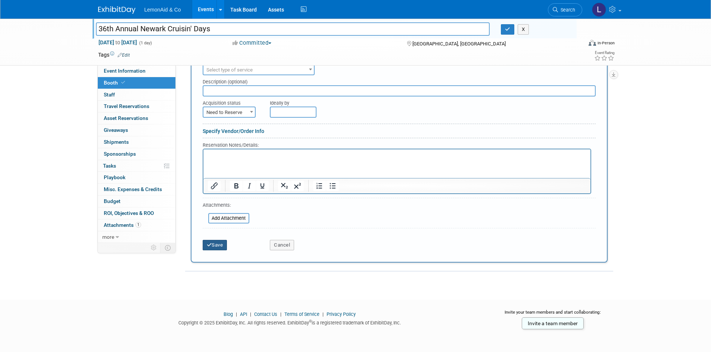
click at [217, 247] on button "Save" at bounding box center [215, 245] width 25 height 10
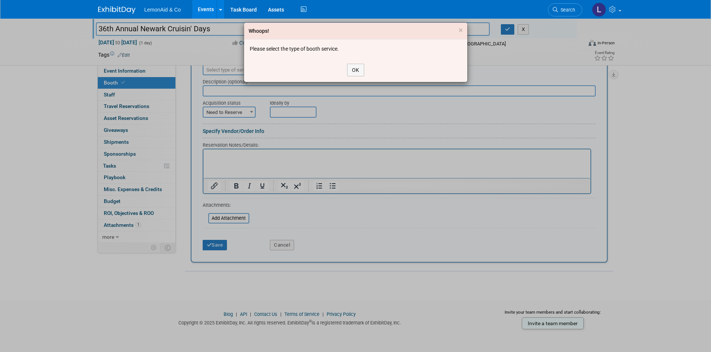
click at [344, 69] on div "OK" at bounding box center [355, 70] width 223 height 24
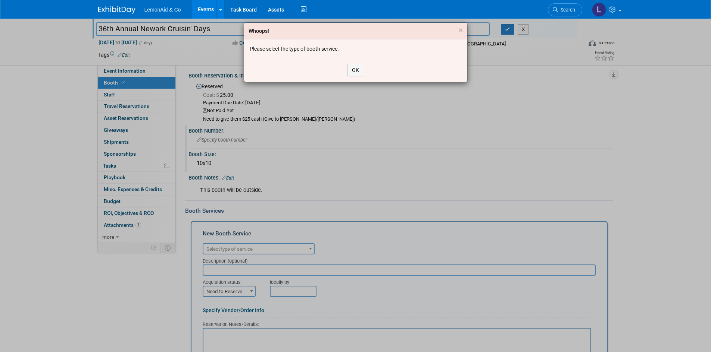
scroll to position [0, 0]
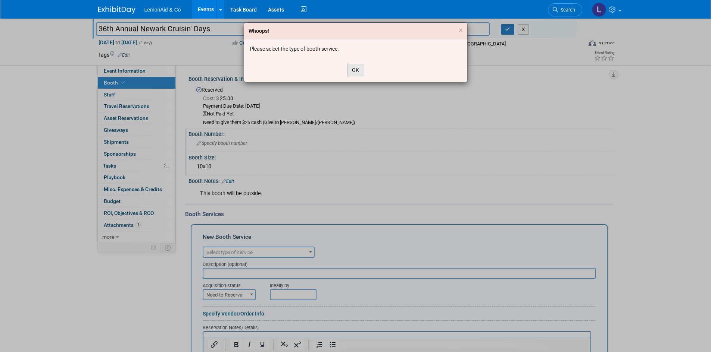
click at [351, 68] on button "OK" at bounding box center [355, 70] width 17 height 13
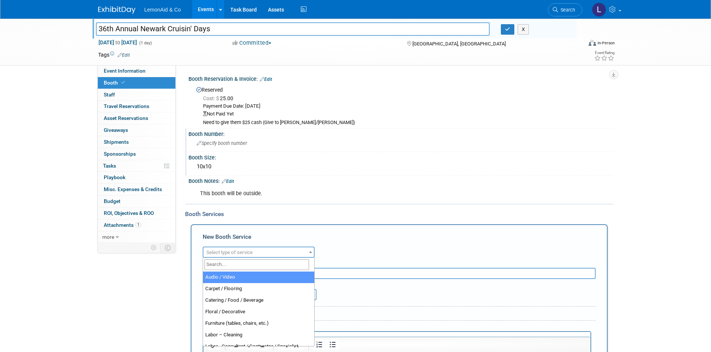
click at [288, 249] on span "Select type of service" at bounding box center [258, 253] width 110 height 10
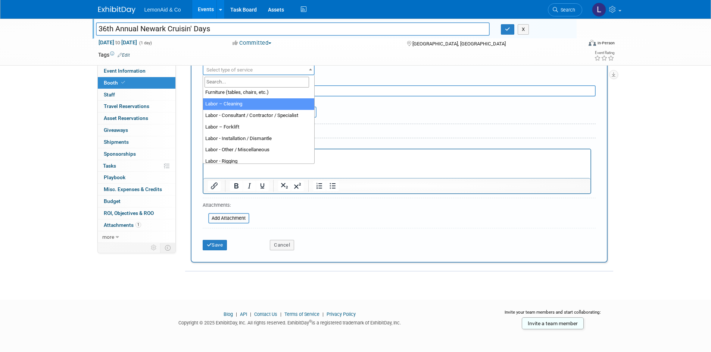
scroll to position [67, 0]
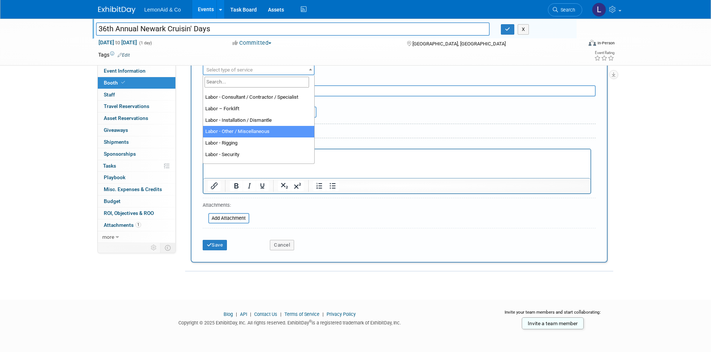
select select "19"
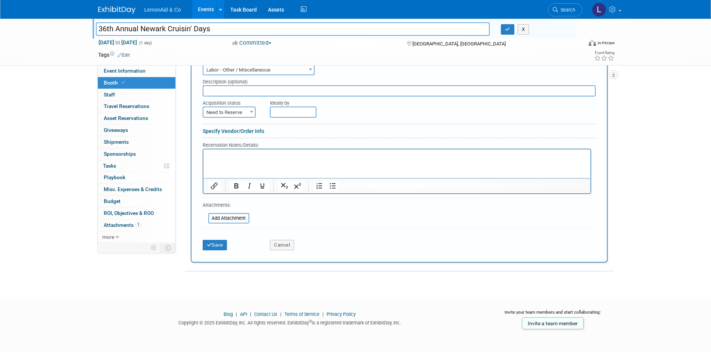
click at [262, 159] on p "Rich Text Area. Press ALT-0 for help." at bounding box center [396, 155] width 378 height 7
click at [255, 84] on div "Description (optional)" at bounding box center [399, 80] width 393 height 10
click at [254, 88] on input "text" at bounding box center [399, 90] width 393 height 11
type input "NO services needed this time for our booth"
click at [241, 112] on span "Need to Reserve" at bounding box center [228, 112] width 51 height 10
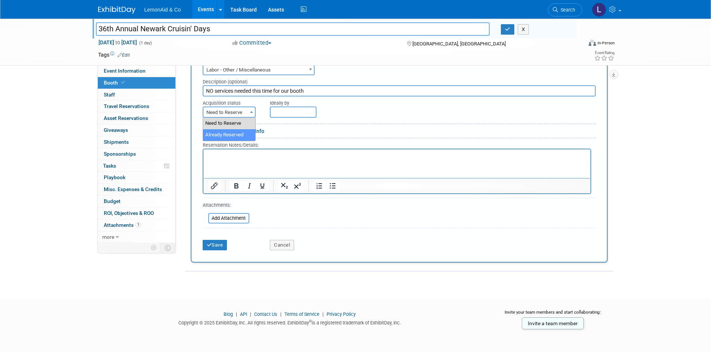
select select "2"
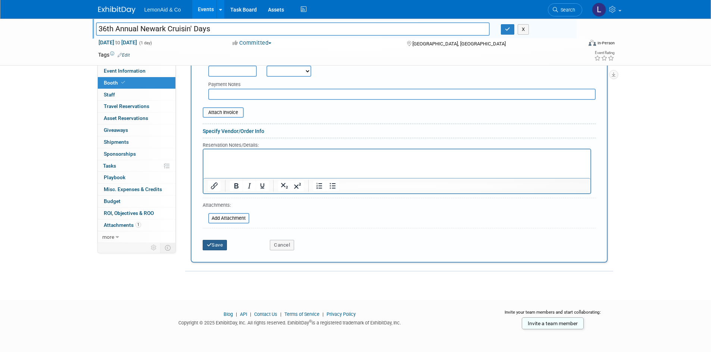
click at [223, 246] on button "Save" at bounding box center [215, 245] width 25 height 10
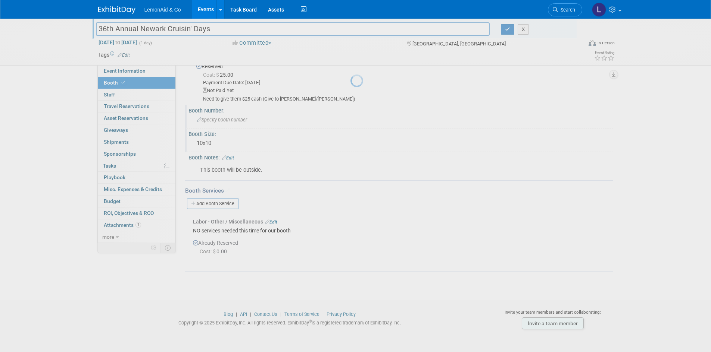
scroll to position [23, 0]
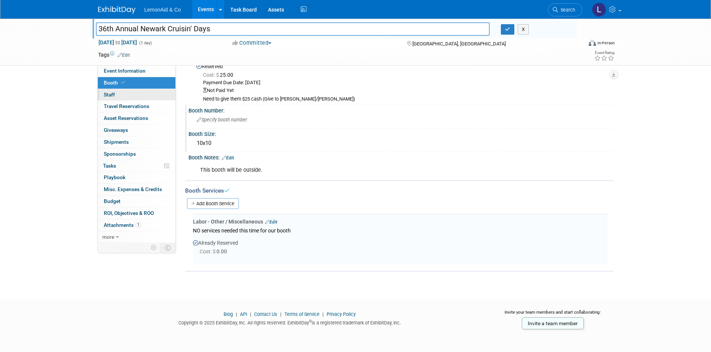
click at [113, 96] on span "Staff 0" at bounding box center [109, 95] width 11 height 6
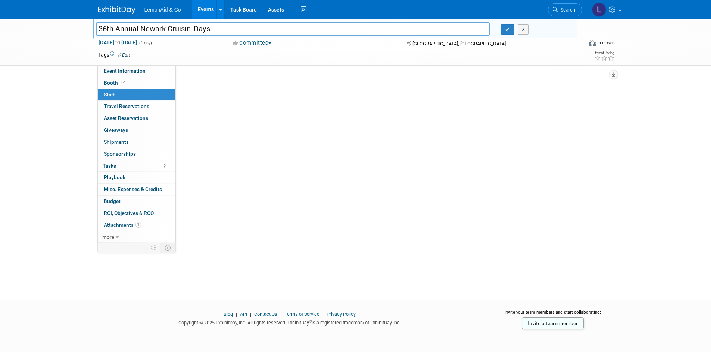
scroll to position [0, 0]
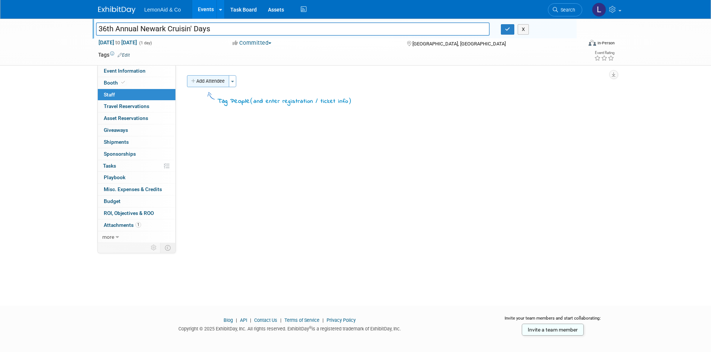
click at [211, 81] on button "Add Attendee" at bounding box center [208, 81] width 42 height 12
select select "fced1fc8-06f7-4cd7-8f2f-3755289d7cf0"
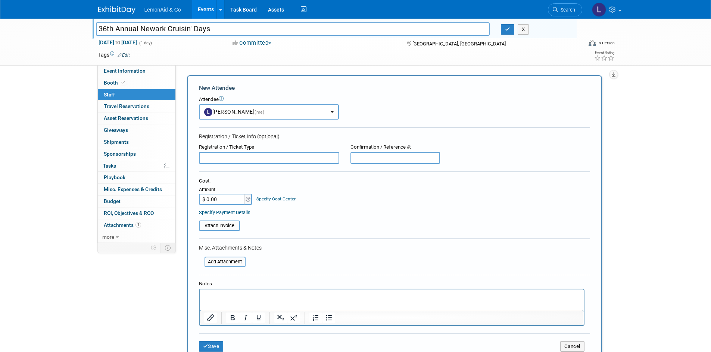
click at [258, 158] on input "text" at bounding box center [269, 158] width 140 height 12
click at [366, 158] on input "text" at bounding box center [395, 158] width 90 height 12
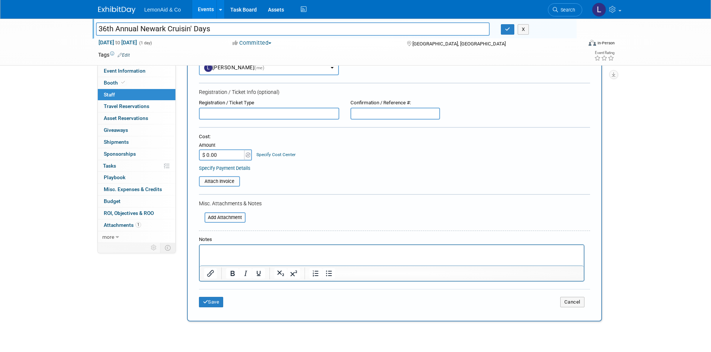
scroll to position [62, 0]
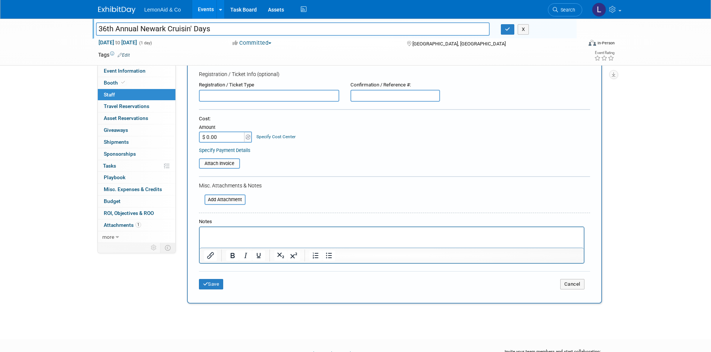
click at [220, 234] on p "Rich Text Area. Press ALT-0 for help." at bounding box center [391, 234] width 375 height 7
click at [216, 283] on button "Save" at bounding box center [211, 284] width 25 height 10
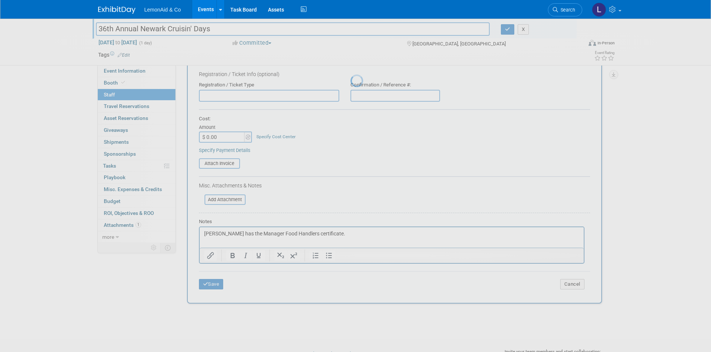
scroll to position [6, 0]
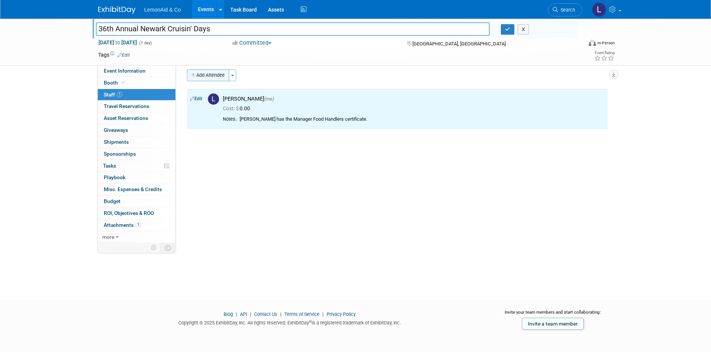
click at [210, 73] on button "Add Attendee" at bounding box center [208, 75] width 42 height 12
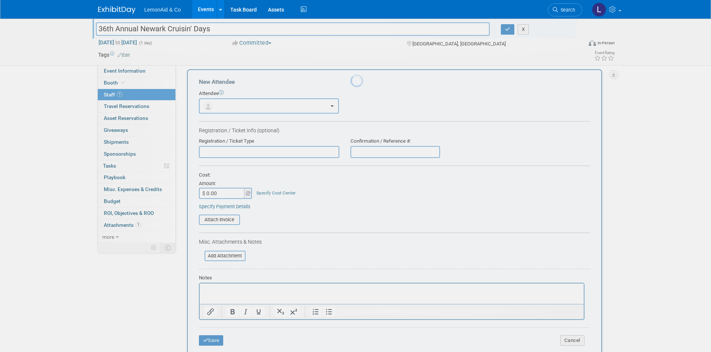
scroll to position [0, 0]
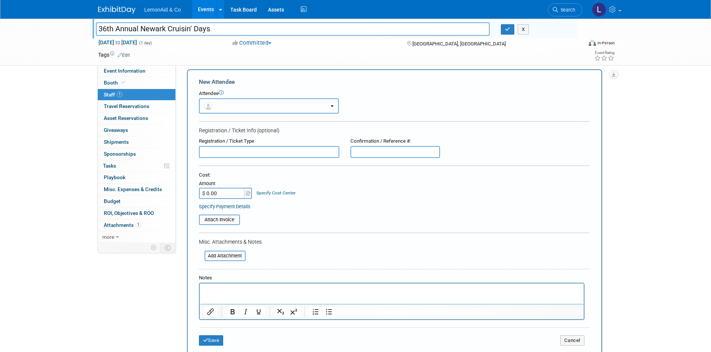
click at [237, 107] on button "button" at bounding box center [269, 105] width 140 height 15
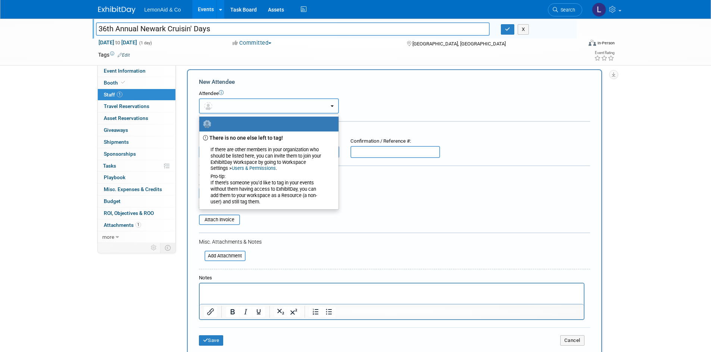
click at [237, 108] on button "button" at bounding box center [269, 105] width 140 height 15
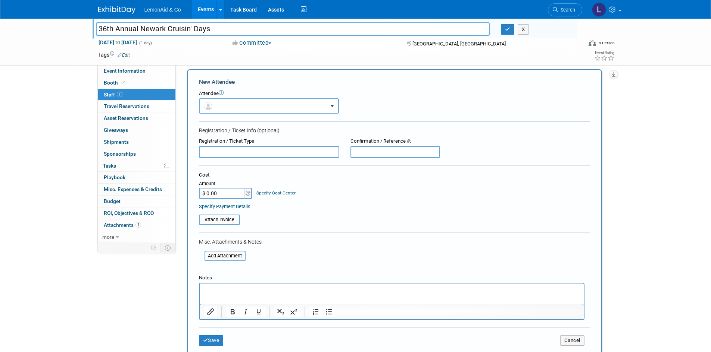
click at [434, 105] on div "Attendee <img src="https://www.exhibitday.com/Images/Unassigned-User-Icon.png" …" at bounding box center [394, 101] width 391 height 23
click at [222, 93] on icon at bounding box center [221, 92] width 5 height 5
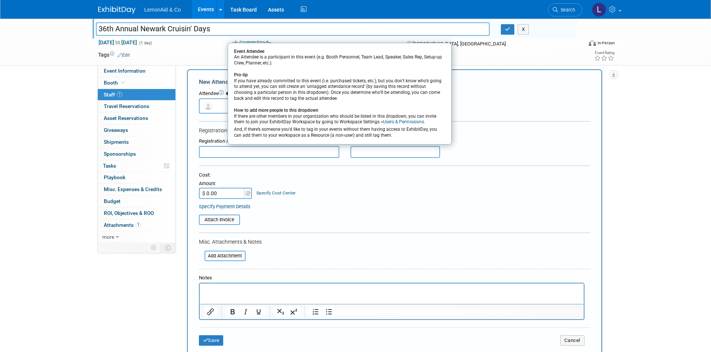
click at [470, 83] on div "New Attendee" at bounding box center [394, 82] width 391 height 8
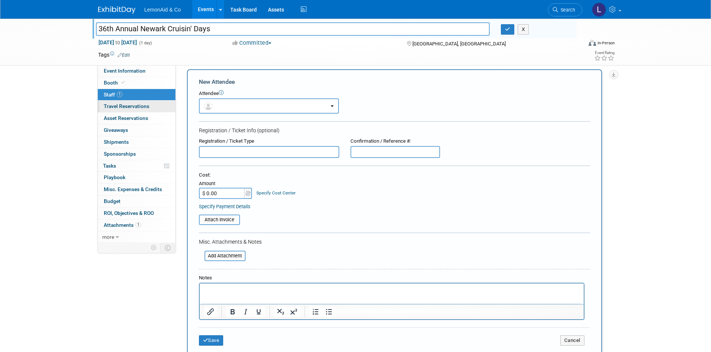
click at [137, 108] on span "Travel Reservations 0" at bounding box center [127, 106] width 46 height 6
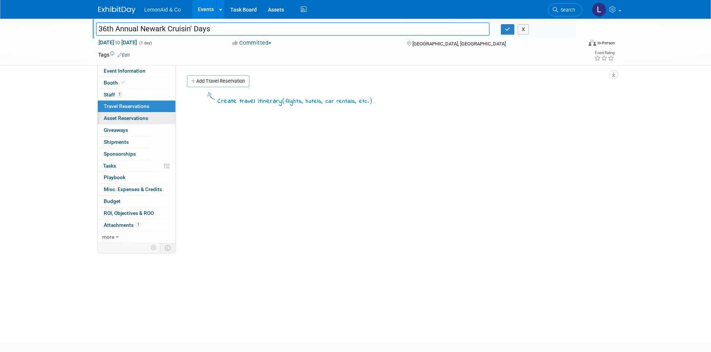
click at [132, 120] on span "Asset Reservations 0" at bounding box center [126, 118] width 44 height 6
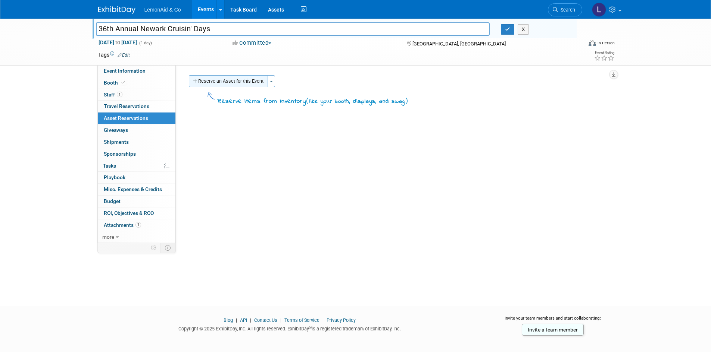
click at [248, 81] on button "Reserve an Asset for this Event" at bounding box center [228, 81] width 79 height 12
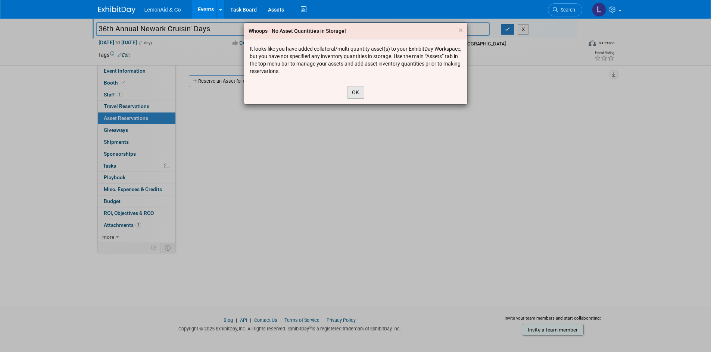
click at [357, 93] on button "OK" at bounding box center [355, 92] width 17 height 13
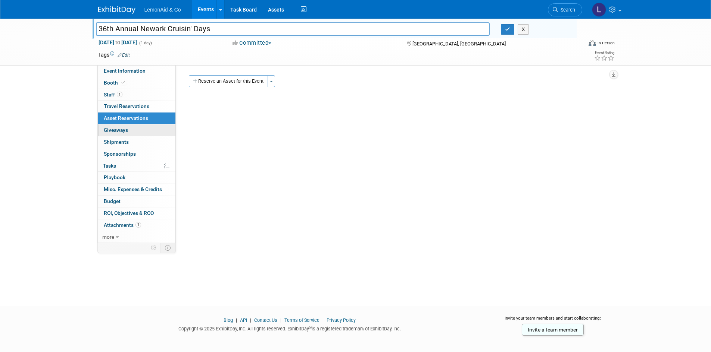
click at [119, 129] on span "Giveaways 0" at bounding box center [116, 130] width 24 height 6
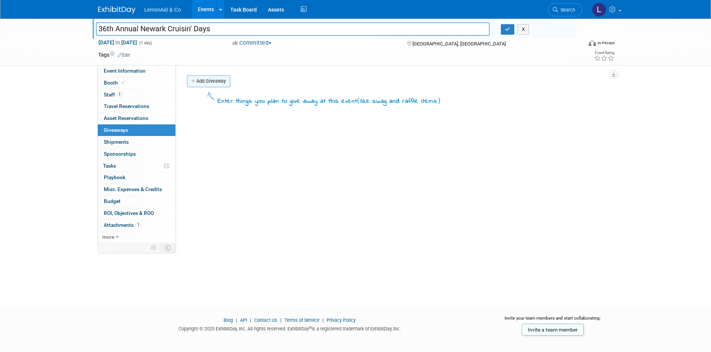
click at [216, 81] on link "Add Giveaway" at bounding box center [208, 81] width 43 height 12
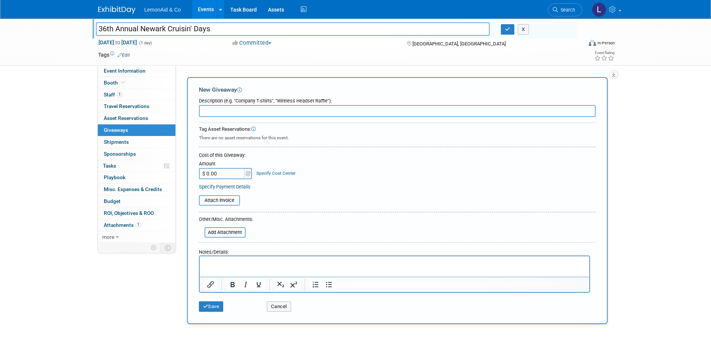
click at [276, 108] on input "text" at bounding box center [397, 111] width 396 height 12
type input "W"
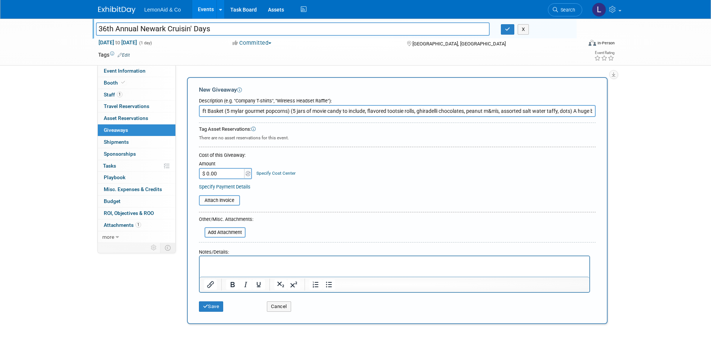
scroll to position [0, 68]
drag, startPoint x: 199, startPoint y: 112, endPoint x: 995, endPoint y: 213, distance: 802.0
click at [710, 213] on html "LemonAid & Co Events Add Event Bulk Upload Events Shareable Event Boards Recent…" at bounding box center [355, 176] width 711 height 352
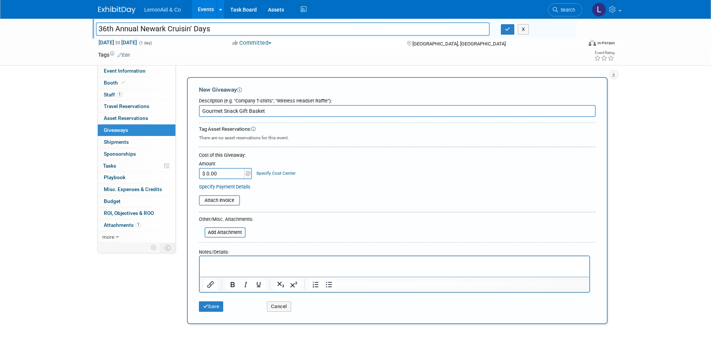
scroll to position [0, 0]
type input "Gourmet Snack Gift Basket"
click at [241, 169] on input "$ 0.00" at bounding box center [222, 173] width 47 height 11
click at [245, 267] on html at bounding box center [393, 262] width 389 height 10
type input "$ 120.00"
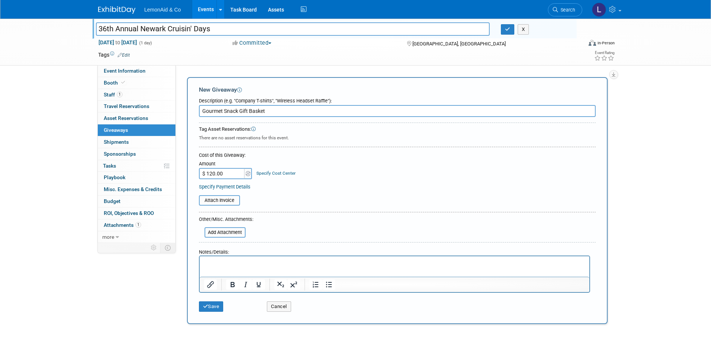
click at [416, 195] on table "Attach Invoice" at bounding box center [397, 201] width 396 height 13
click at [274, 266] on p "Rich Text Area. Press ALT-0 for help." at bounding box center [394, 263] width 381 height 7
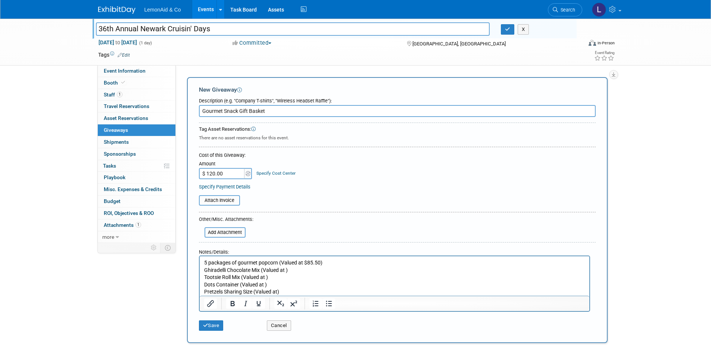
click at [270, 286] on p "Dots Container (Valued at )" at bounding box center [394, 285] width 381 height 7
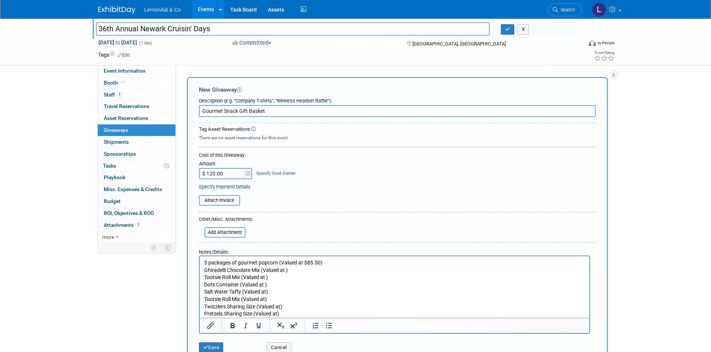
click at [305, 271] on p "Ghiradelli Chocolate Mix (Valued at )" at bounding box center [394, 270] width 381 height 7
drag, startPoint x: 267, startPoint y: 292, endPoint x: 272, endPoint y: 291, distance: 5.7
click at [267, 292] on p "Salt Water Taffy (Valued at)" at bounding box center [394, 292] width 381 height 7
click at [264, 288] on p "Dots Container (Valued at )" at bounding box center [394, 285] width 381 height 7
click at [264, 280] on p "Tootsie Roll Mix (Valued at )" at bounding box center [394, 277] width 381 height 7
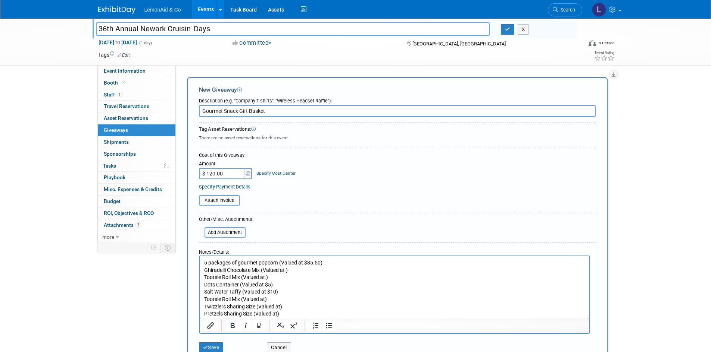
click at [266, 277] on p "Tootsie Roll Mix (Valued at )" at bounding box center [394, 277] width 381 height 7
drag, startPoint x: 272, startPoint y: 300, endPoint x: 202, endPoint y: 300, distance: 70.1
click at [202, 300] on html "5 packages of gourmet popcorn (Valued at $85.50) Ghiradelli Chocolate Mix (Valu…" at bounding box center [393, 288] width 389 height 62
click at [371, 303] on p "M&M Container (Valued at $12)" at bounding box center [394, 299] width 381 height 7
type input "$ 150.00"
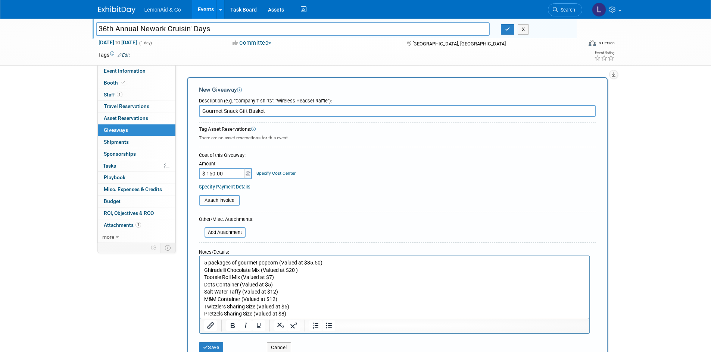
click at [279, 111] on input "Gourmet Snack Gift Basket" at bounding box center [397, 111] width 396 height 12
type input "Gourmet Snack Gift Basket (valued at $150)"
click at [323, 154] on div "Cost of this Giveaway:" at bounding box center [397, 155] width 396 height 7
click at [214, 348] on button "Save" at bounding box center [211, 348] width 25 height 10
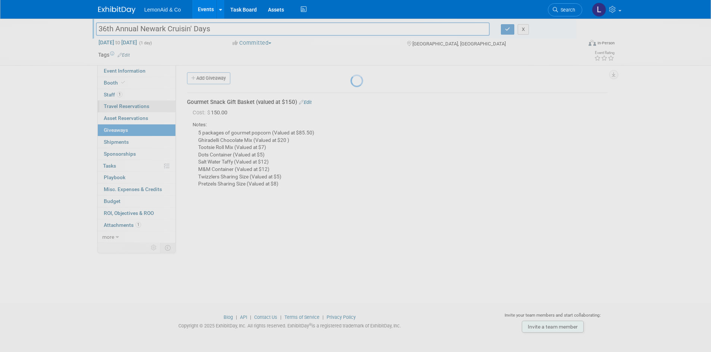
scroll to position [6, 0]
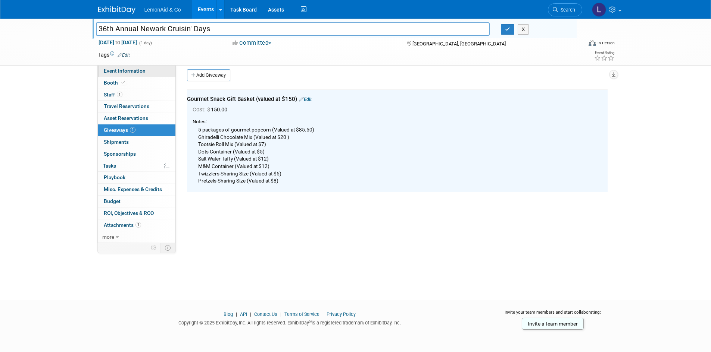
click at [125, 70] on span "Event Information" at bounding box center [125, 71] width 42 height 6
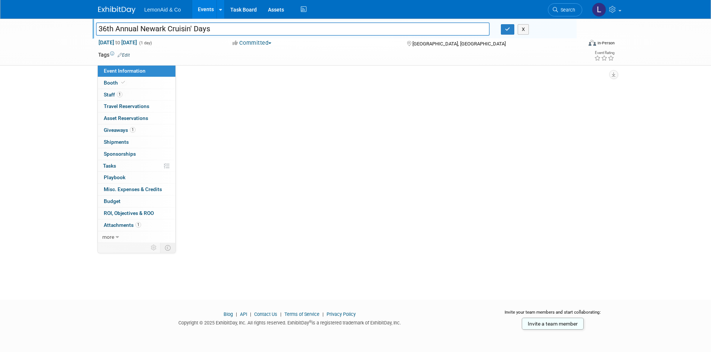
scroll to position [0, 0]
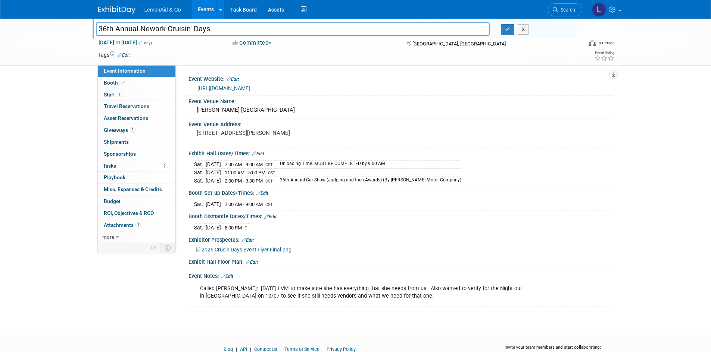
click at [231, 276] on link "Edit" at bounding box center [227, 276] width 12 height 5
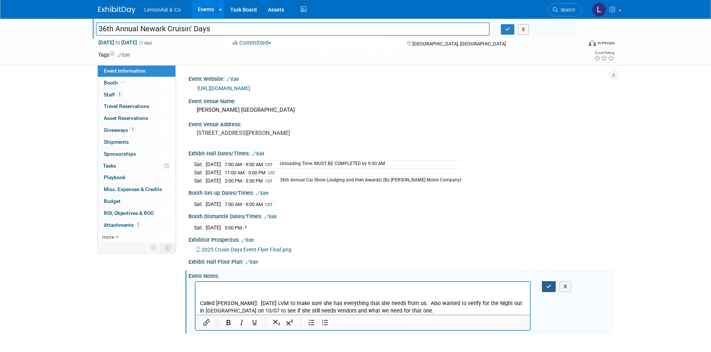
click at [543, 286] on button "button" at bounding box center [549, 287] width 14 height 11
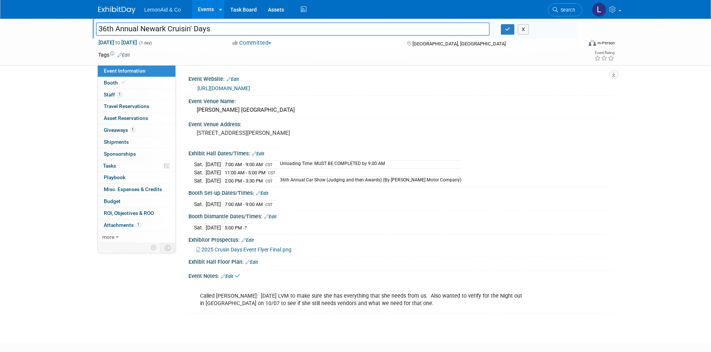
click at [352, 286] on div "Called Rhonda Bedrick: 10/03/2025 LVM to make sure she has everything that she …" at bounding box center [363, 297] width 336 height 30
click at [232, 278] on link "Edit" at bounding box center [227, 276] width 12 height 5
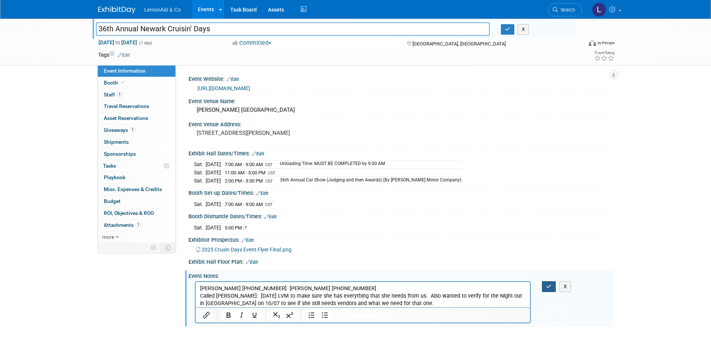
click at [546, 285] on icon "button" at bounding box center [549, 286] width 6 height 5
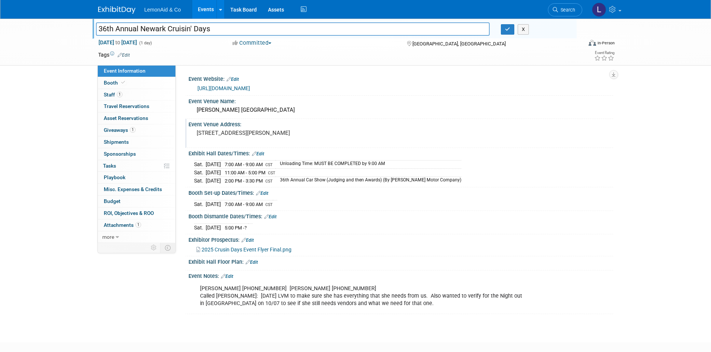
click at [394, 120] on div "Event Venue Address:" at bounding box center [400, 123] width 424 height 9
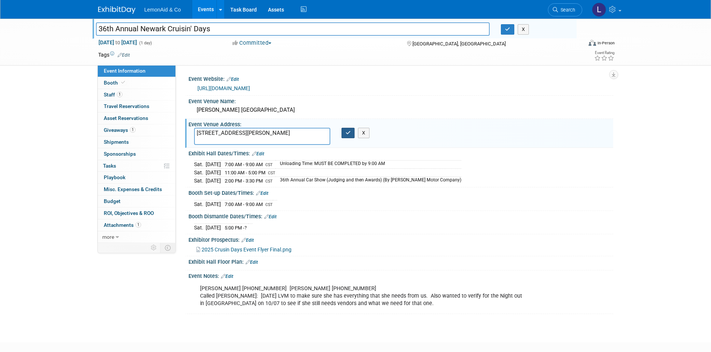
click at [350, 132] on icon "button" at bounding box center [347, 133] width 5 height 5
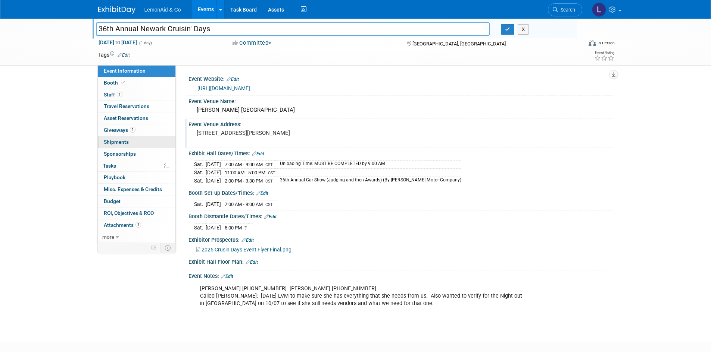
click at [122, 140] on span "Shipments 0" at bounding box center [116, 142] width 25 height 6
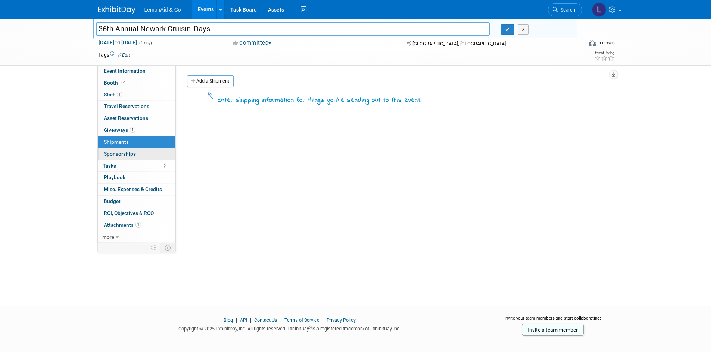
click at [131, 153] on span "Sponsorships 0" at bounding box center [120, 154] width 32 height 6
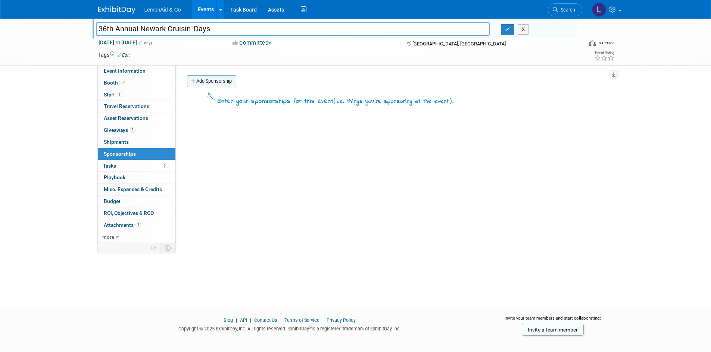
click at [231, 86] on link "Add Sponsorship" at bounding box center [211, 81] width 49 height 12
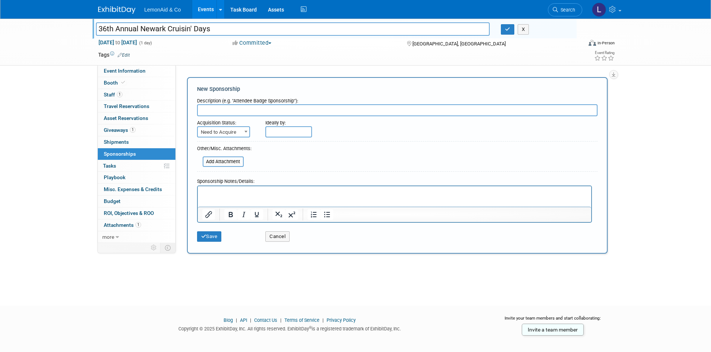
click at [264, 110] on input "text" at bounding box center [397, 110] width 400 height 12
click at [125, 131] on span "Giveaways 1" at bounding box center [120, 130] width 32 height 6
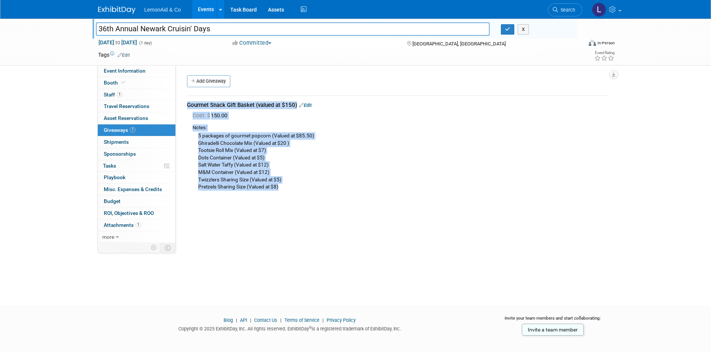
drag, startPoint x: 182, startPoint y: 103, endPoint x: 285, endPoint y: 195, distance: 137.6
click at [285, 195] on div "Gourmet Snack Gift Basket (valued at $150) Edit Cost: $ 150.00" at bounding box center [397, 144] width 432 height 110
copy div "Gourmet Snack Gift Basket (valued at $150) Edit Cost: $ 150.00 Notes: 5 package…"
click at [115, 155] on span "Sponsorships 0" at bounding box center [120, 154] width 32 height 6
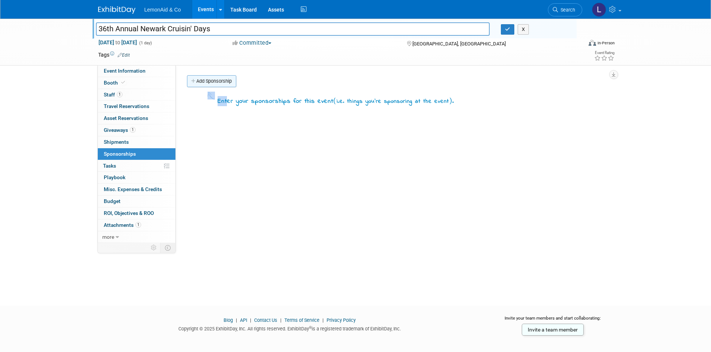
click at [227, 90] on div "Enter your sponsorships for this event ( i.e. things you're sponsoring at the e…" at bounding box center [397, 98] width 432 height 18
click at [223, 83] on link "Add Sponsorship" at bounding box center [211, 81] width 49 height 12
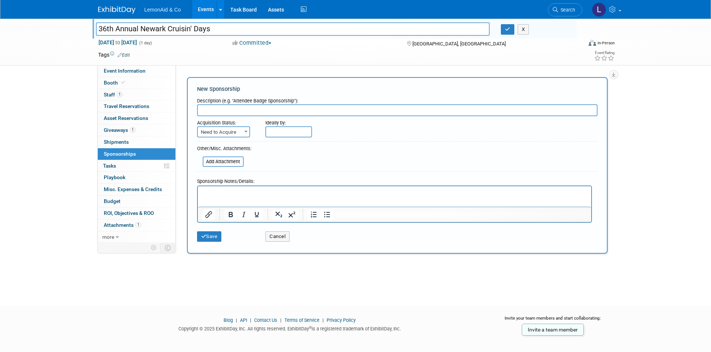
click at [251, 193] on p "Rich Text Area. Press ALT-0 for help." at bounding box center [394, 192] width 385 height 7
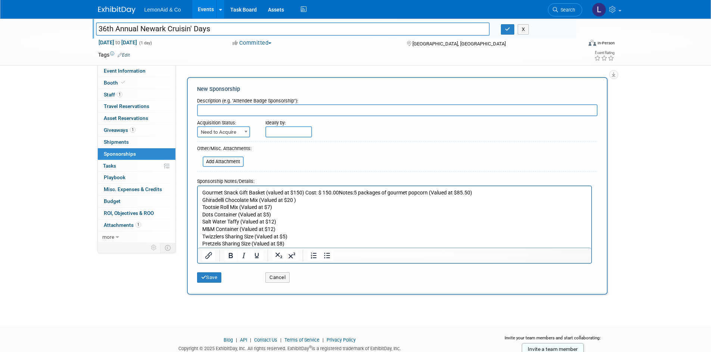
click at [241, 110] on input "text" at bounding box center [397, 110] width 400 height 12
type input "G"
type input "Silent Auction Gourmet Snack Gift Basket (valued at $150)"
click at [229, 135] on span "Need to Acquire" at bounding box center [223, 132] width 51 height 10
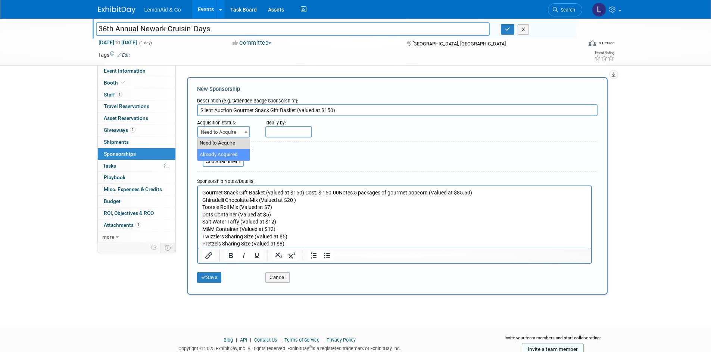
select select "2"
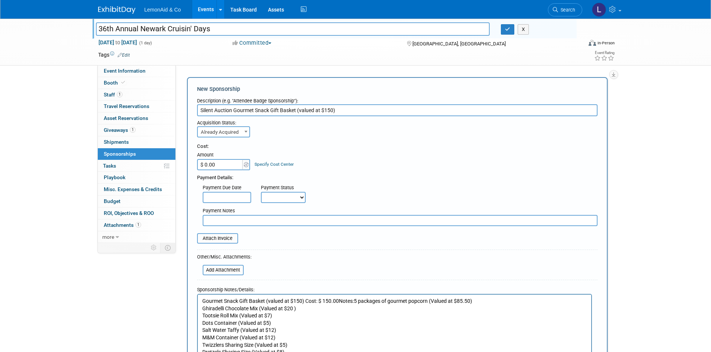
click at [232, 167] on input "$ 0.00" at bounding box center [220, 164] width 47 height 11
click at [378, 148] on div "Cost:" at bounding box center [397, 146] width 400 height 7
click at [510, 31] on icon "button" at bounding box center [507, 29] width 5 height 5
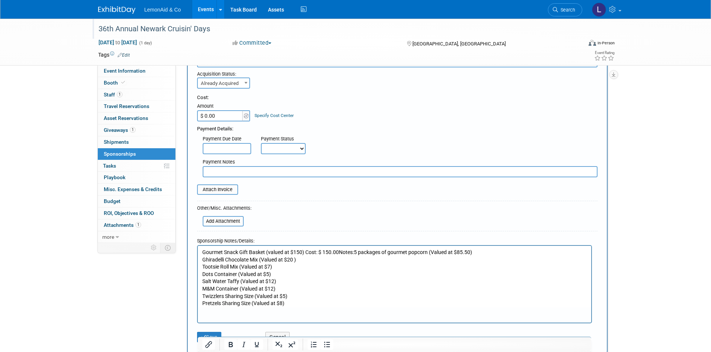
scroll to position [124, 0]
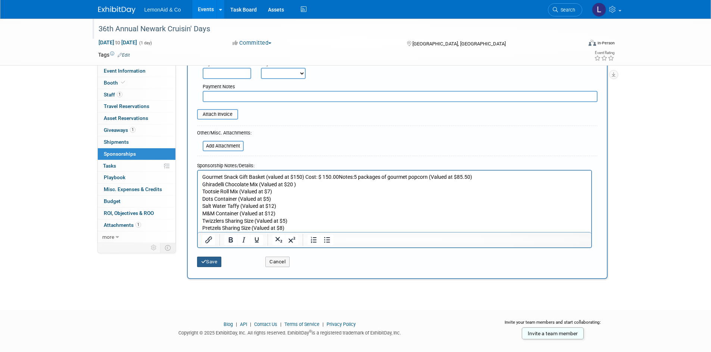
click at [207, 264] on button "Save" at bounding box center [209, 262] width 25 height 10
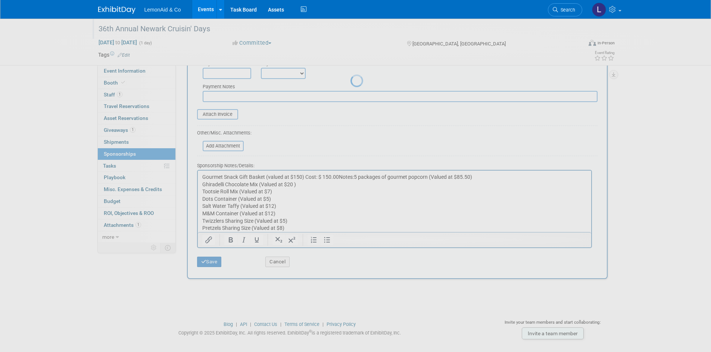
scroll to position [6, 0]
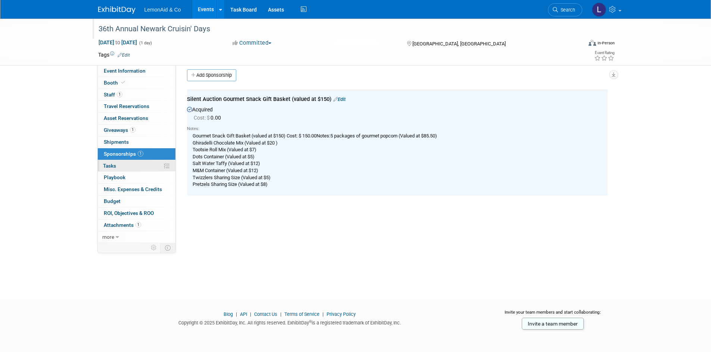
click at [140, 166] on link "0% Tasks 0%" at bounding box center [137, 166] width 78 height 12
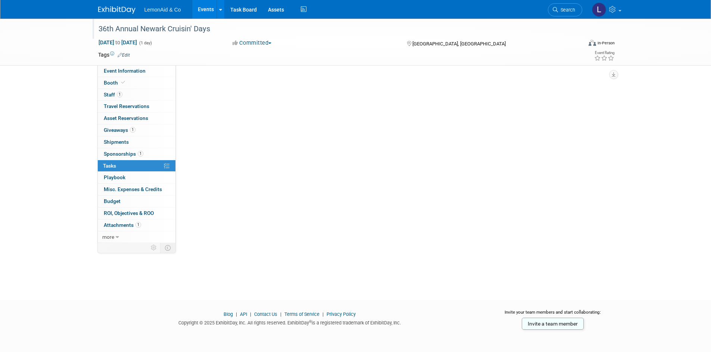
scroll to position [0, 0]
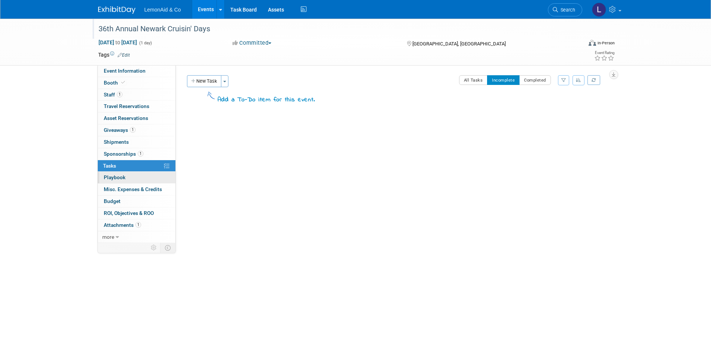
click at [123, 178] on span "Playbook 0" at bounding box center [115, 178] width 22 height 6
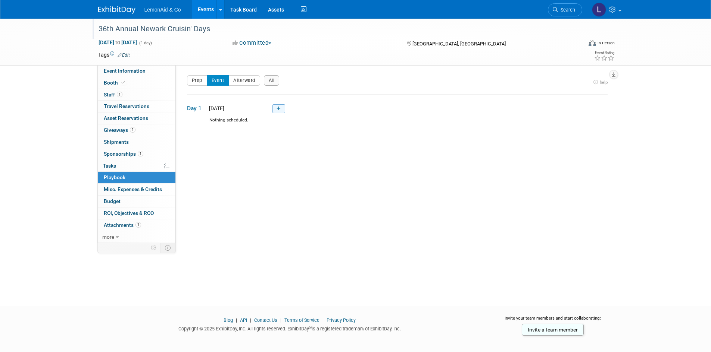
click at [282, 109] on link at bounding box center [278, 108] width 13 height 9
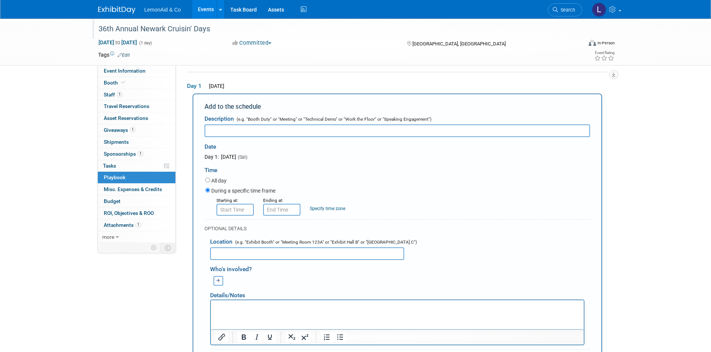
scroll to position [25, 0]
click at [409, 132] on input "text" at bounding box center [396, 128] width 385 height 13
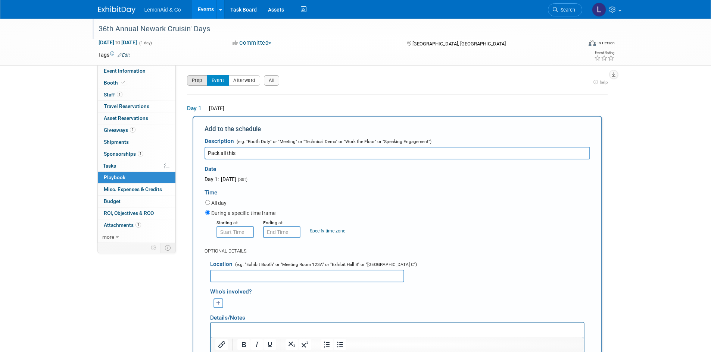
type input "Pack all this"
click at [196, 82] on button "Prep" at bounding box center [197, 80] width 20 height 10
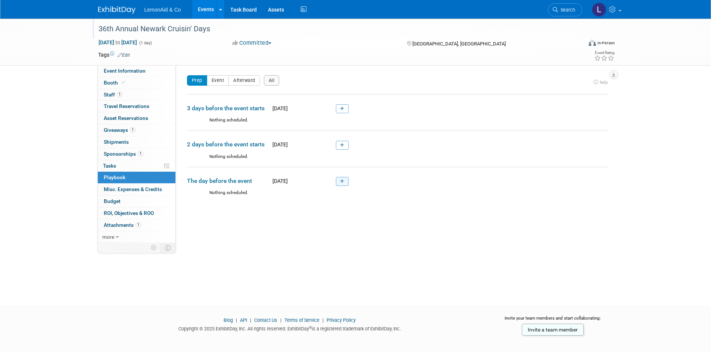
click at [341, 182] on icon at bounding box center [342, 181] width 4 height 4
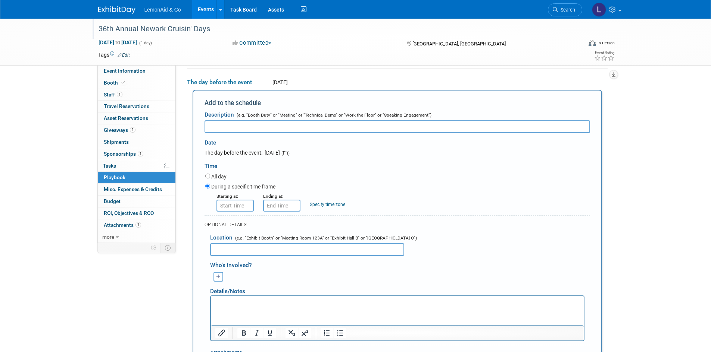
click at [262, 127] on input "text" at bounding box center [396, 126] width 385 height 13
type input "Clean out the Car"
click at [370, 188] on div "During a specific time frame" at bounding box center [397, 187] width 385 height 10
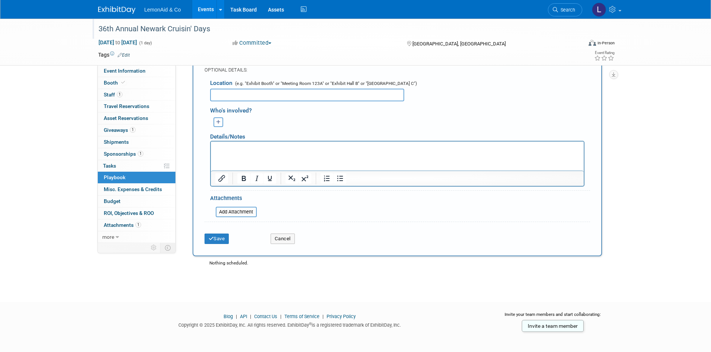
scroll to position [255, 0]
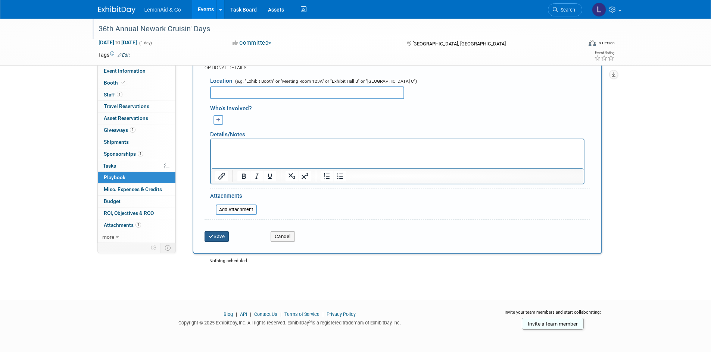
click at [228, 237] on button "Save" at bounding box center [216, 237] width 25 height 10
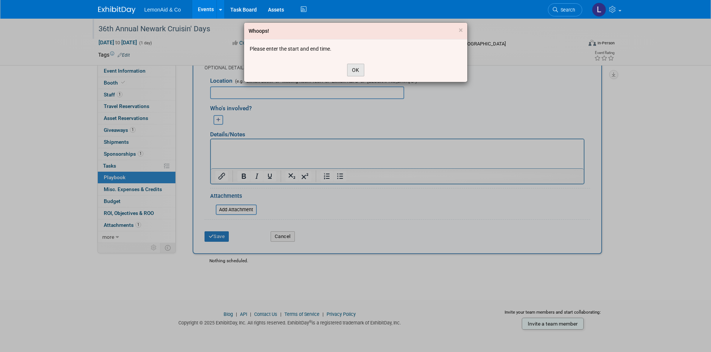
click at [349, 70] on button "OK" at bounding box center [355, 70] width 17 height 13
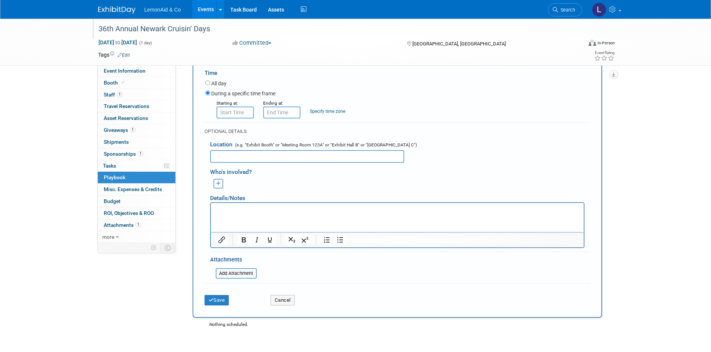
scroll to position [131, 0]
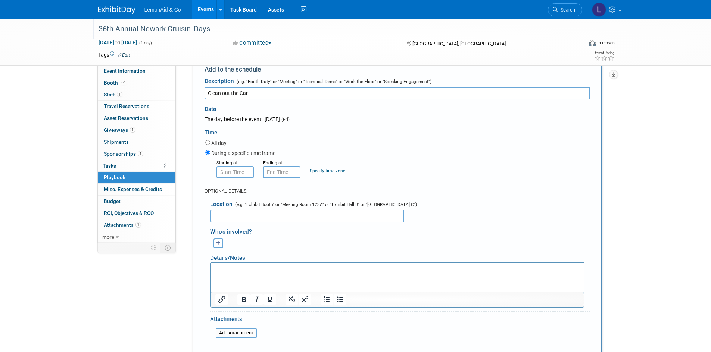
type input "8:00 AM"
click at [232, 173] on input "8:00 AM" at bounding box center [234, 172] width 37 height 12
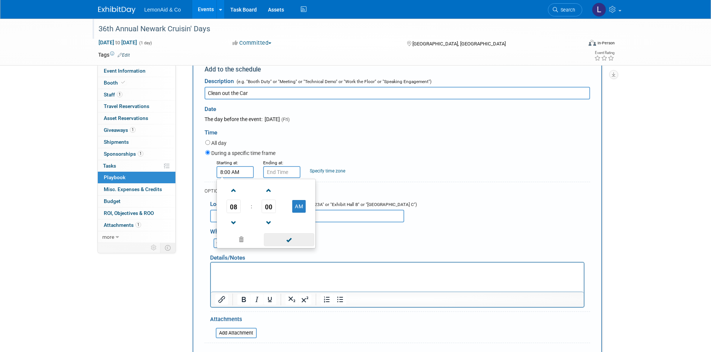
click at [289, 241] on span at bounding box center [289, 239] width 50 height 13
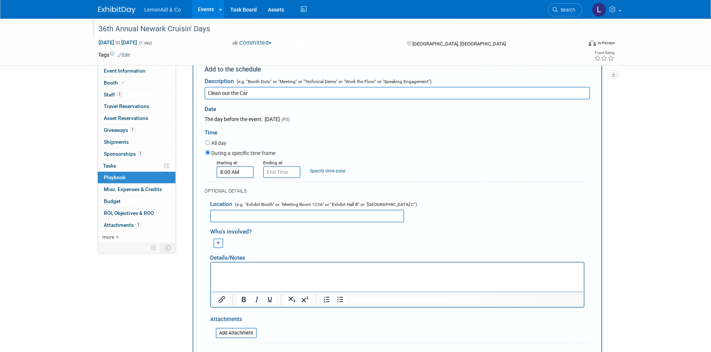
click at [382, 129] on div "Time" at bounding box center [396, 131] width 385 height 16
type input "8:00 AM"
click at [282, 170] on input "8:00 AM" at bounding box center [281, 172] width 37 height 12
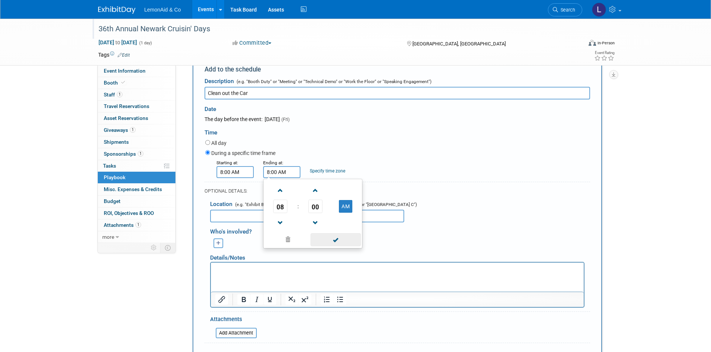
click at [342, 235] on span at bounding box center [335, 239] width 50 height 13
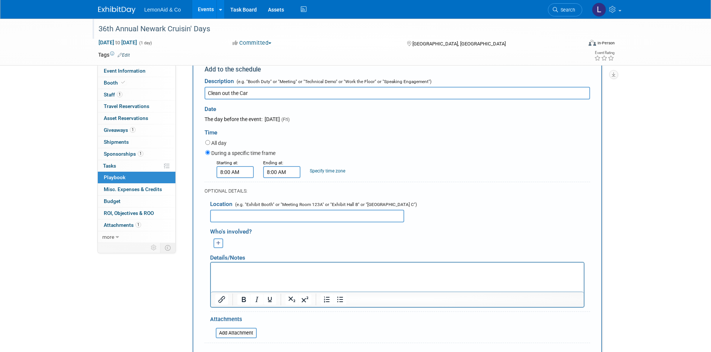
click at [356, 159] on div "During a specific time frame" at bounding box center [397, 154] width 385 height 10
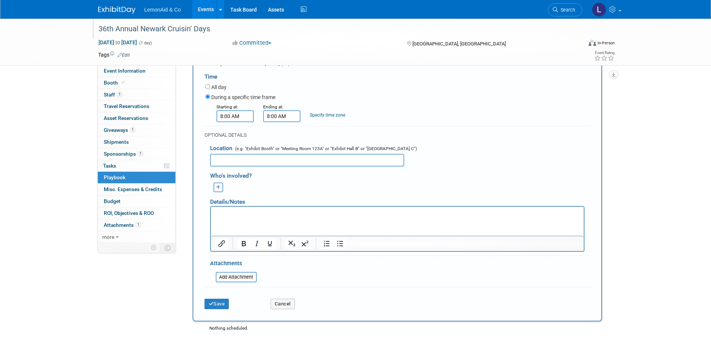
scroll to position [255, 0]
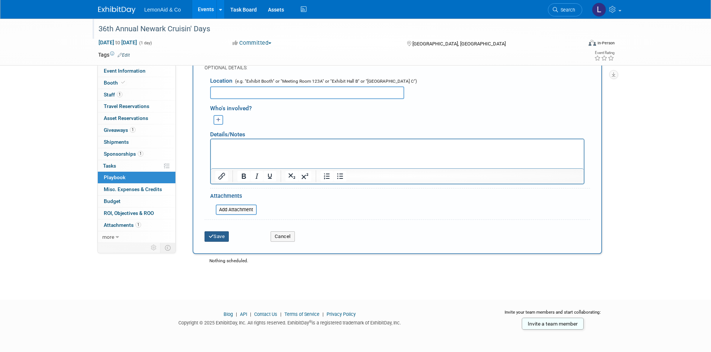
click at [224, 230] on div "Save" at bounding box center [232, 234] width 66 height 15
click at [224, 233] on button "Save" at bounding box center [216, 237] width 25 height 10
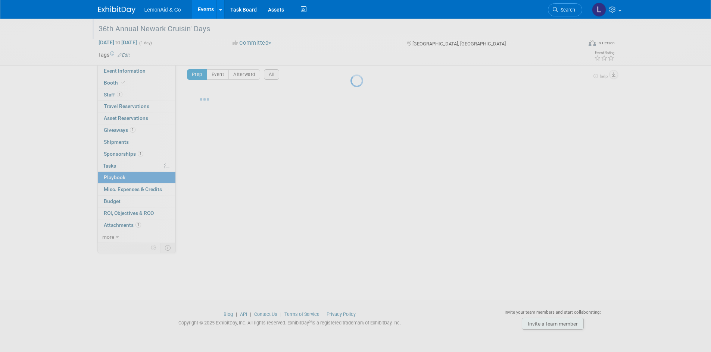
scroll to position [6, 0]
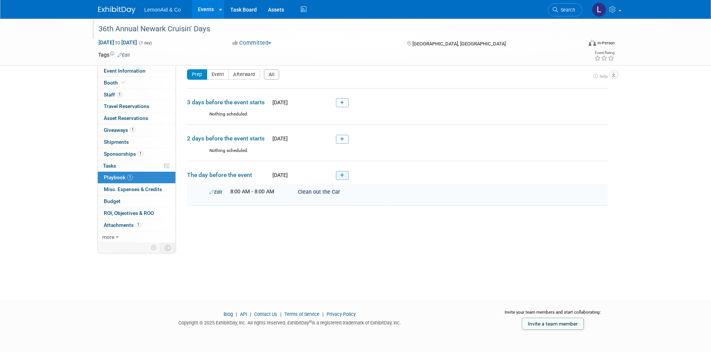
click at [340, 173] on icon at bounding box center [342, 175] width 4 height 4
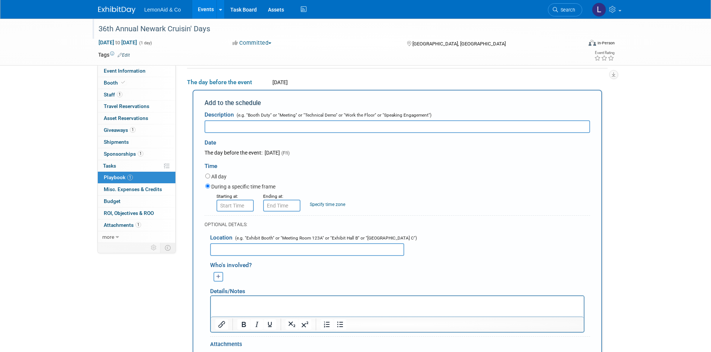
scroll to position [0, 0]
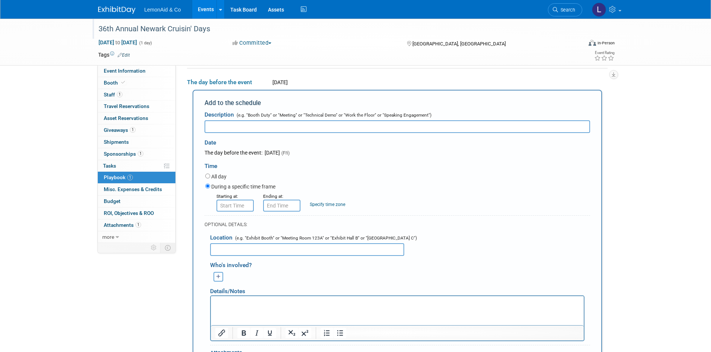
click at [289, 128] on input "text" at bounding box center [396, 126] width 385 height 13
type input "Bag & Label Popcorn"
click at [246, 205] on input "8:00 AM" at bounding box center [234, 206] width 37 height 12
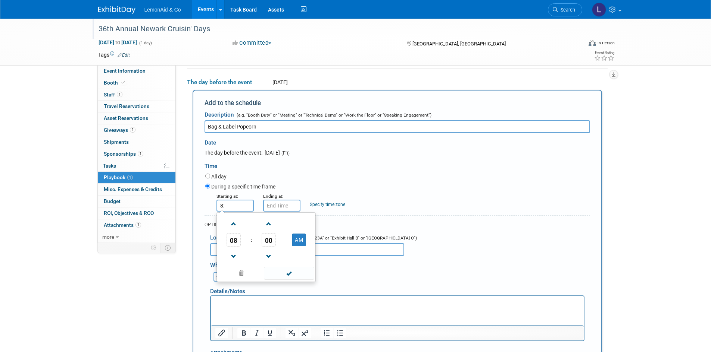
type input "8"
click at [233, 260] on span at bounding box center [233, 256] width 13 height 13
click at [300, 238] on button "AM" at bounding box center [298, 240] width 13 height 13
click at [294, 279] on span at bounding box center [289, 273] width 50 height 13
type input "7:00 PM"
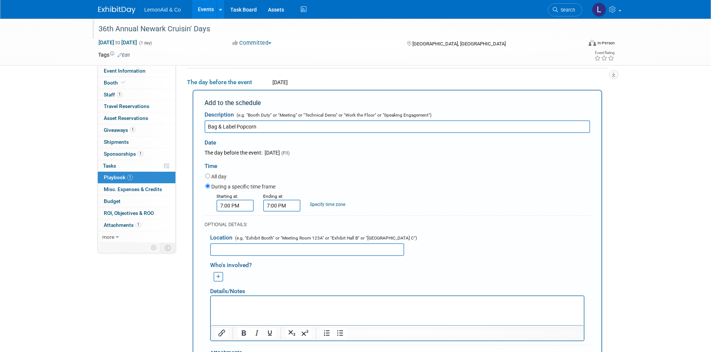
click at [288, 202] on input "7:00 PM" at bounding box center [281, 206] width 37 height 12
click at [278, 242] on span "07" at bounding box center [280, 239] width 14 height 13
click at [275, 223] on td "12" at bounding box center [277, 224] width 24 height 20
click at [280, 254] on span at bounding box center [280, 256] width 13 height 13
click at [344, 242] on button "AM" at bounding box center [345, 240] width 13 height 13
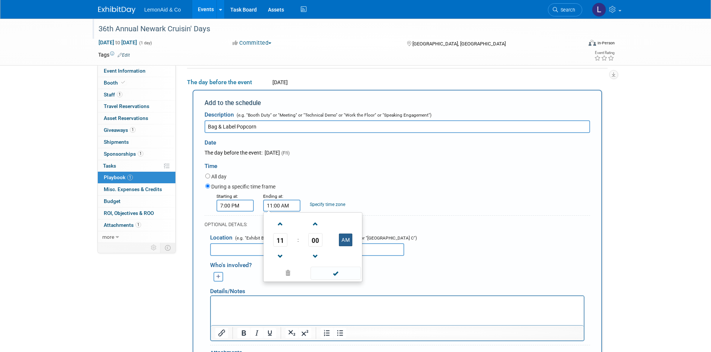
type input "11:00 PM"
click at [338, 275] on span at bounding box center [335, 273] width 50 height 13
click at [310, 248] on input "text" at bounding box center [307, 250] width 194 height 13
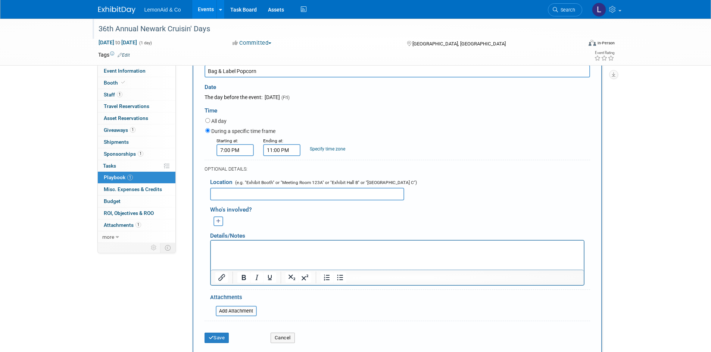
scroll to position [222, 0]
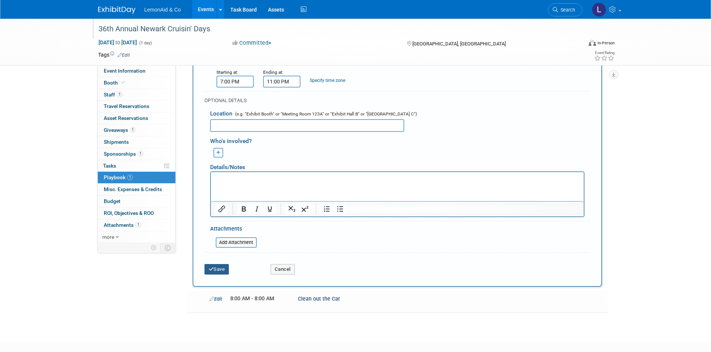
click at [217, 275] on button "Save" at bounding box center [216, 269] width 25 height 10
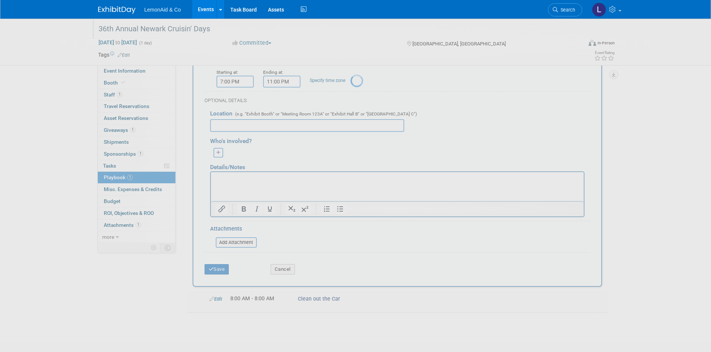
scroll to position [6, 0]
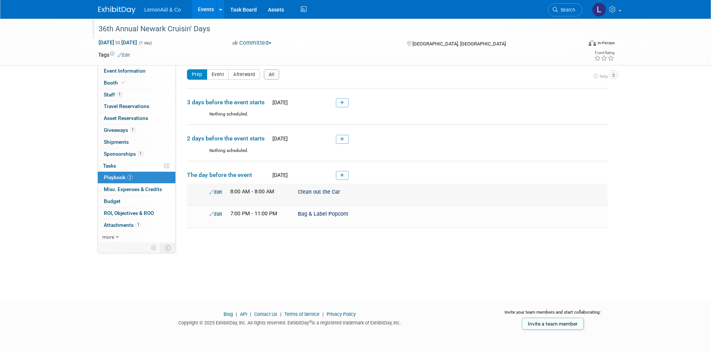
click at [251, 192] on span "8:00 AM - 8:00 AM" at bounding box center [252, 192] width 44 height 6
click at [330, 192] on span "Clean out the Car" at bounding box center [319, 192] width 42 height 6
click at [218, 190] on link "Edit" at bounding box center [215, 192] width 13 height 6
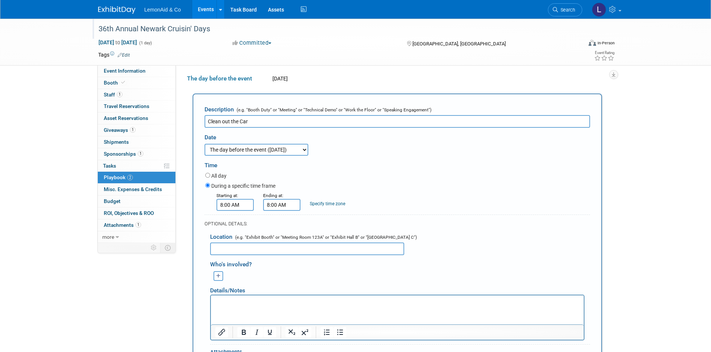
scroll to position [105, 0]
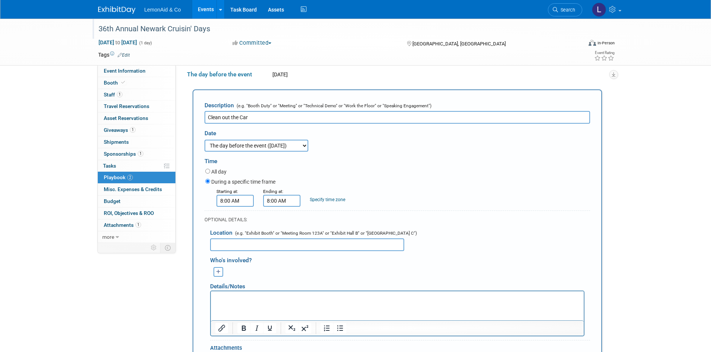
click at [245, 202] on input "8:00 AM" at bounding box center [234, 201] width 37 height 12
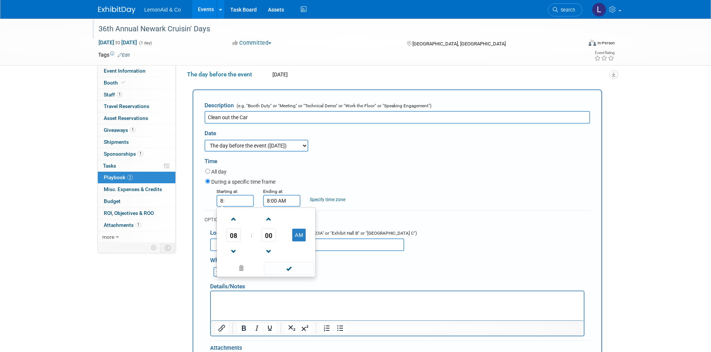
type input "8"
click at [235, 250] on span at bounding box center [233, 251] width 13 height 13
click at [297, 233] on button "AM" at bounding box center [298, 235] width 13 height 13
click at [295, 269] on span at bounding box center [289, 268] width 50 height 13
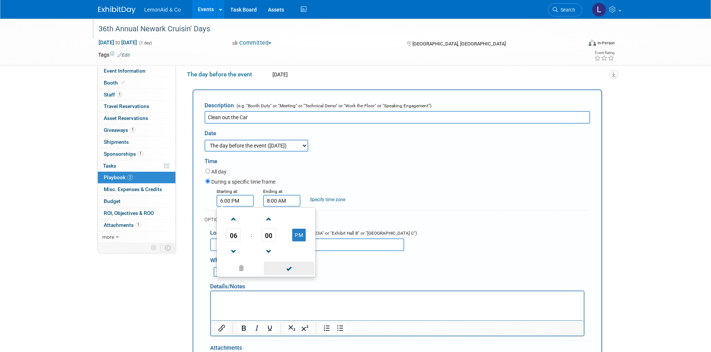
type input "6:00 PM"
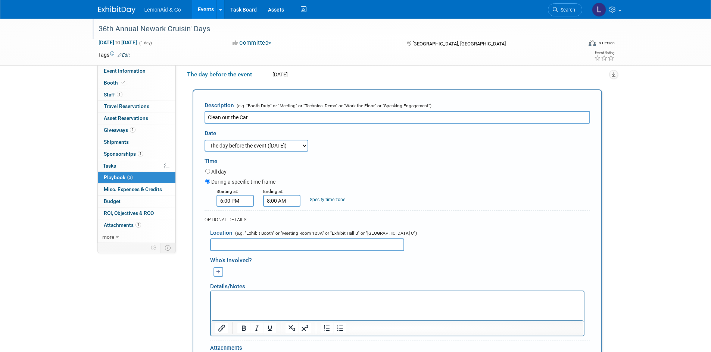
click at [291, 206] on input "8:00 AM" at bounding box center [281, 201] width 37 height 12
click at [280, 251] on span at bounding box center [280, 251] width 13 height 13
click at [280, 253] on span at bounding box center [280, 251] width 13 height 13
click at [280, 213] on link at bounding box center [280, 219] width 14 height 19
click at [346, 234] on button "AM" at bounding box center [345, 235] width 13 height 13
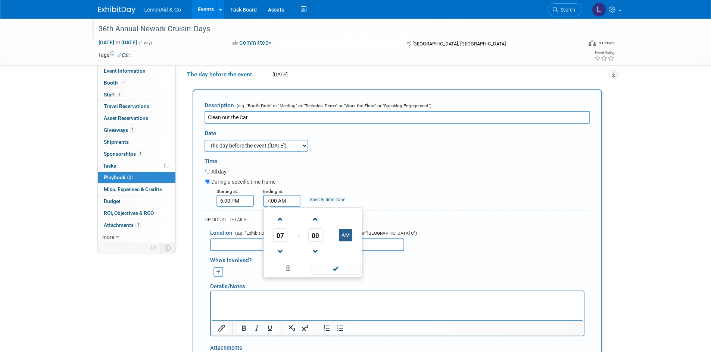
type input "7:00 PM"
click at [334, 264] on span at bounding box center [335, 268] width 50 height 13
click at [466, 181] on div "During a specific time frame" at bounding box center [397, 183] width 385 height 10
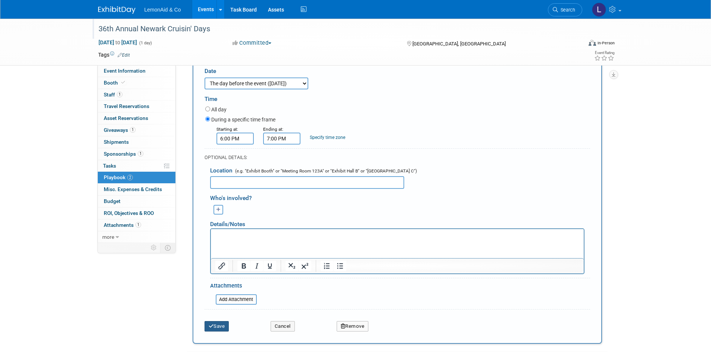
click at [213, 332] on button "Save" at bounding box center [216, 327] width 25 height 10
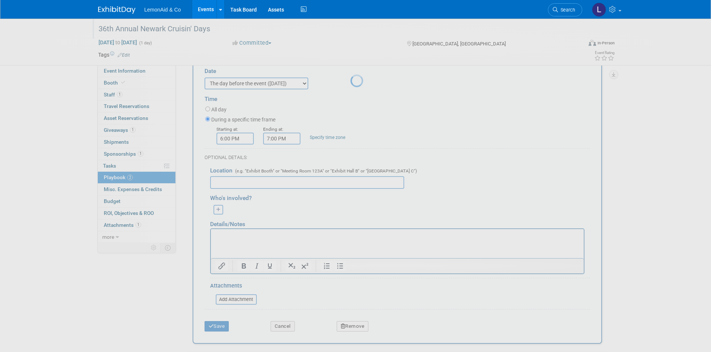
scroll to position [6, 0]
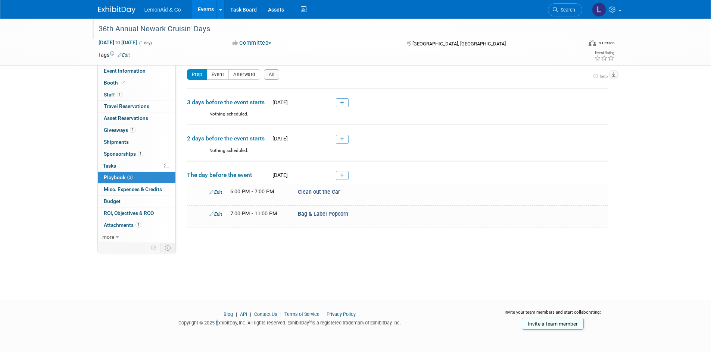
click at [214, 331] on div "Blog | API | Contact Us | Terms of Service | Privacy Policy Copyright © 2025 Ex…" at bounding box center [289, 321] width 395 height 20
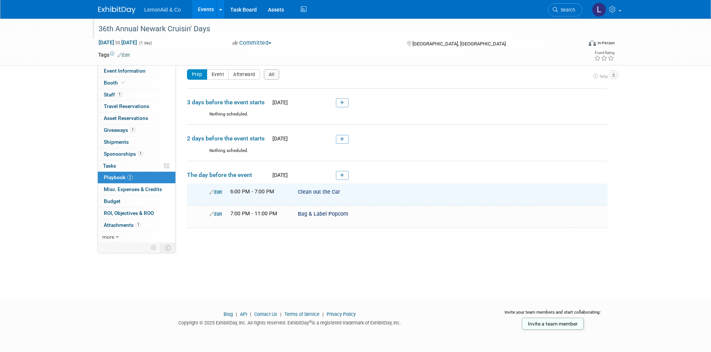
click at [366, 237] on div "36th Annual Newark Cruisin' Days Oct 4, 2025 to Oct 4, 2025 (1 day) Oct 4, 2025…" at bounding box center [355, 150] width 711 height 274
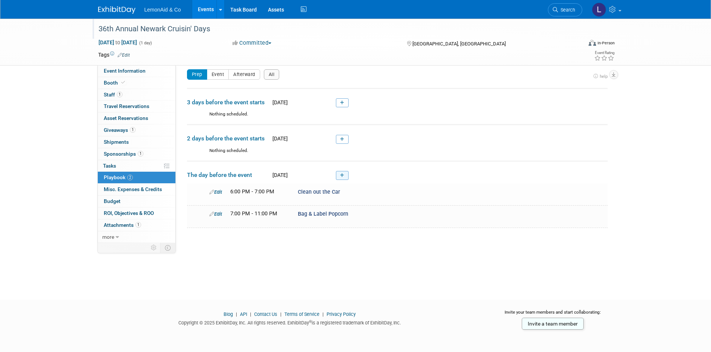
click at [344, 178] on link at bounding box center [342, 175] width 13 height 9
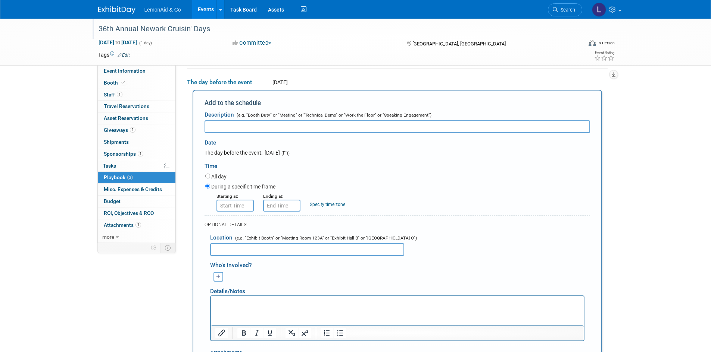
scroll to position [0, 0]
click at [270, 127] on input "text" at bounding box center [396, 126] width 385 height 13
type input "Load Car / Lay down seats"
type input "8:00 AM"
click at [246, 201] on input "8:00 AM" at bounding box center [234, 206] width 37 height 12
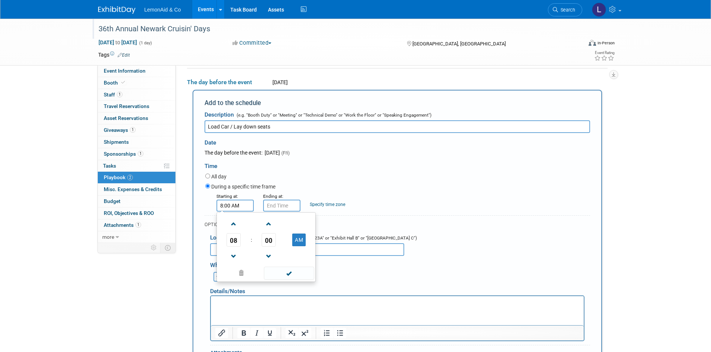
click at [387, 181] on div "All day" at bounding box center [397, 177] width 385 height 10
click at [275, 206] on input "8:00 AM" at bounding box center [281, 206] width 37 height 12
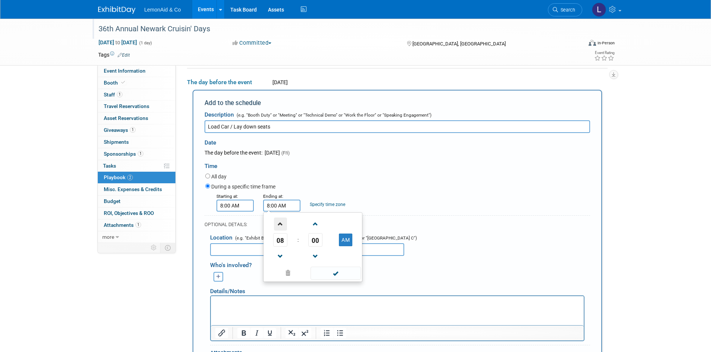
click at [278, 223] on span at bounding box center [280, 224] width 13 height 13
type input "10:00 AM"
click at [228, 206] on input "8:00 AM" at bounding box center [234, 206] width 37 height 12
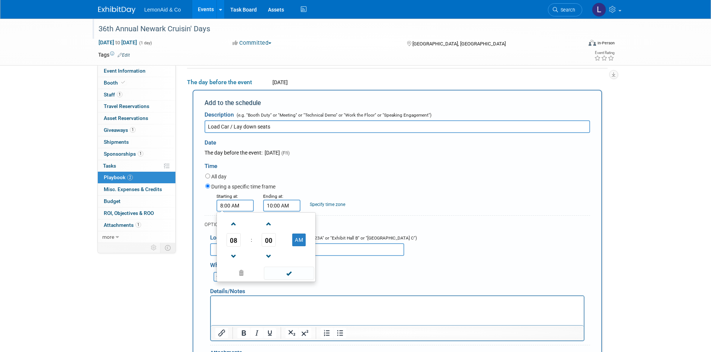
click at [242, 205] on input "8:00 AM" at bounding box center [234, 206] width 37 height 12
click at [236, 258] on span at bounding box center [233, 256] width 13 height 13
click at [231, 229] on span at bounding box center [233, 224] width 13 height 13
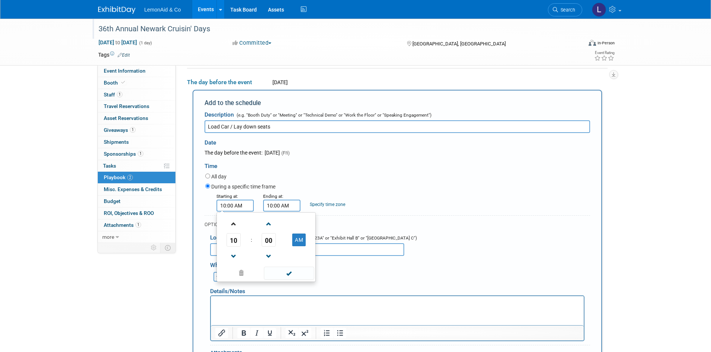
click at [232, 230] on span at bounding box center [233, 224] width 13 height 13
click at [293, 241] on button "AM" at bounding box center [298, 240] width 13 height 13
type input "11:00 PM"
click at [292, 268] on span at bounding box center [289, 273] width 50 height 13
click at [283, 209] on input "10:00 AM" at bounding box center [281, 206] width 37 height 12
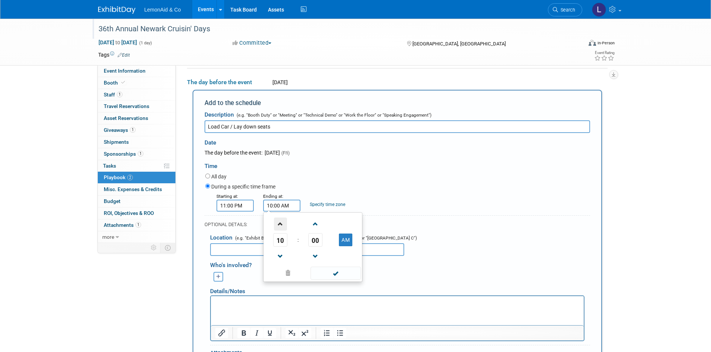
click at [282, 224] on span at bounding box center [280, 224] width 13 height 13
click at [282, 225] on span at bounding box center [280, 224] width 13 height 13
type input "12:00 PM"
click at [339, 272] on span at bounding box center [335, 273] width 50 height 13
click at [379, 191] on div "During a specific time frame" at bounding box center [397, 187] width 385 height 10
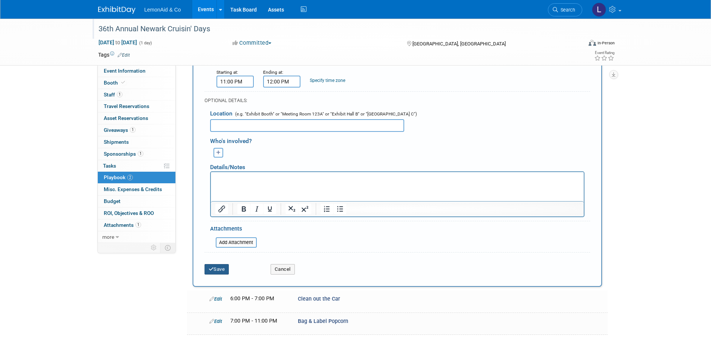
click at [217, 268] on button "Save" at bounding box center [216, 269] width 25 height 10
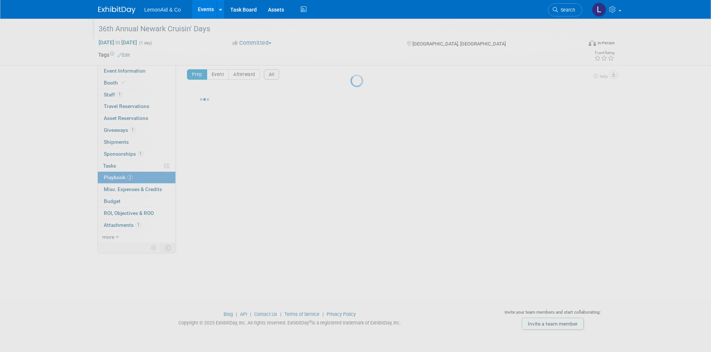
scroll to position [6, 0]
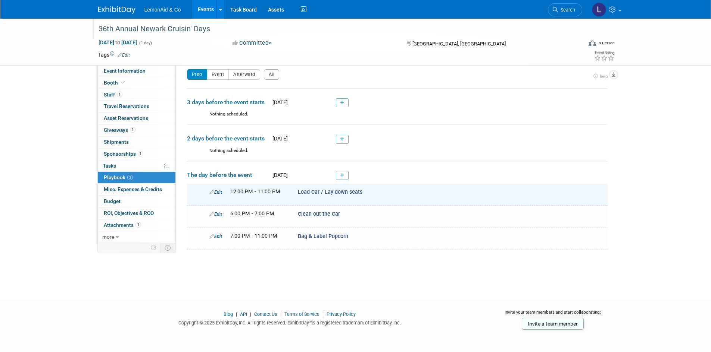
click at [245, 287] on body "LemonAid & Co Events Add Event Bulk Upload Events Shareable Event Boards Recent…" at bounding box center [355, 170] width 711 height 352
click at [276, 194] on span "12:00 PM - 11:00 PM" at bounding box center [255, 192] width 50 height 6
click at [217, 190] on link "Edit" at bounding box center [215, 192] width 13 height 6
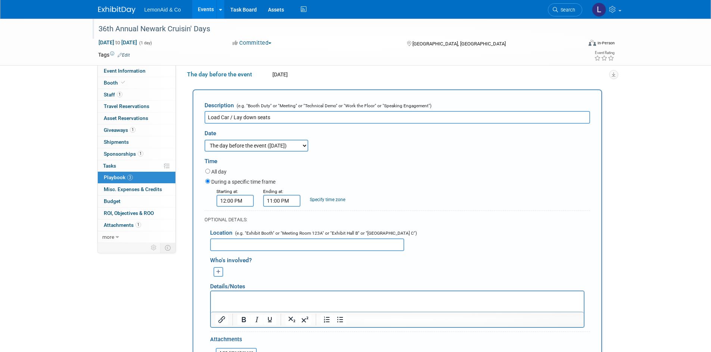
scroll to position [0, 0]
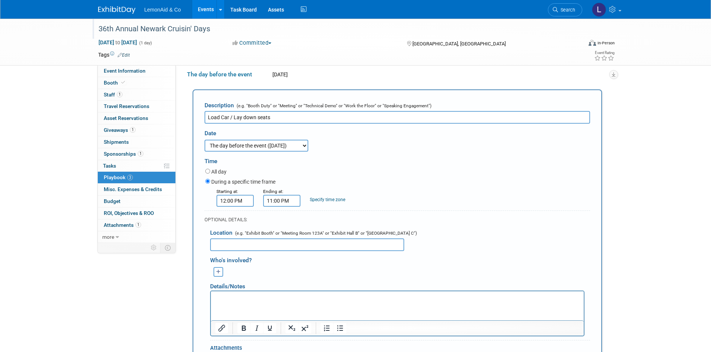
click at [289, 203] on input "11:00 PM" at bounding box center [281, 201] width 37 height 12
click at [283, 221] on span at bounding box center [280, 219] width 13 height 13
type input "12:00 AM"
click at [333, 267] on span at bounding box center [335, 268] width 50 height 13
drag, startPoint x: 404, startPoint y: 190, endPoint x: 402, endPoint y: 193, distance: 4.0
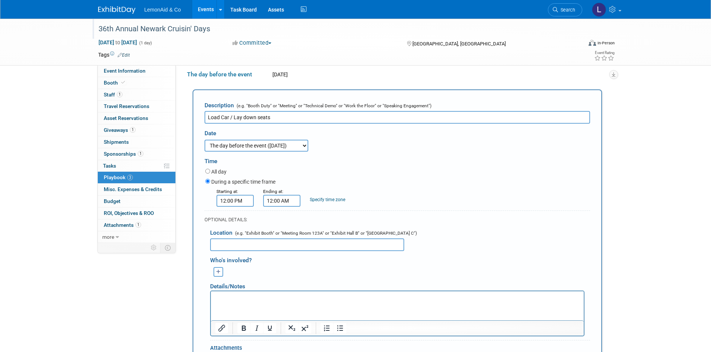
click at [405, 190] on div "Starting at: 12:00 PM Ending at: 12:00 AM Specify time zone Time zone:" at bounding box center [398, 197] width 396 height 19
click at [231, 201] on input "12:00 PM" at bounding box center [234, 201] width 37 height 12
click at [236, 248] on span at bounding box center [233, 251] width 13 height 13
click at [297, 239] on button "AM" at bounding box center [298, 235] width 13 height 13
type input "11:00 PM"
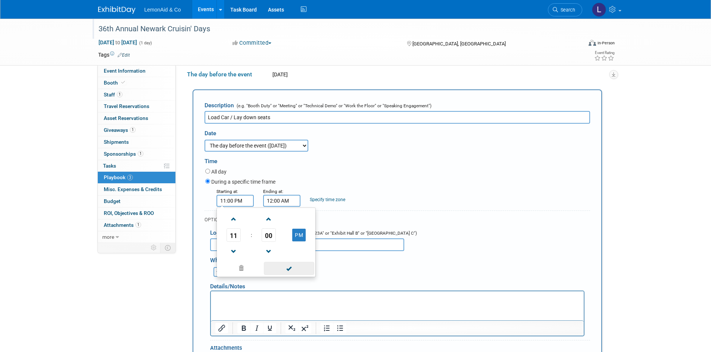
click at [295, 270] on span at bounding box center [289, 268] width 50 height 13
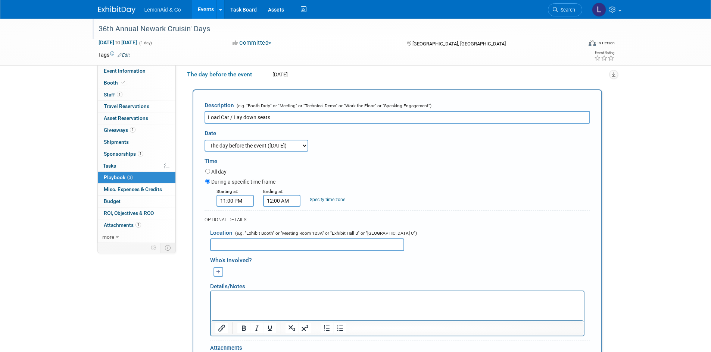
click at [398, 156] on div "Time" at bounding box center [396, 160] width 385 height 16
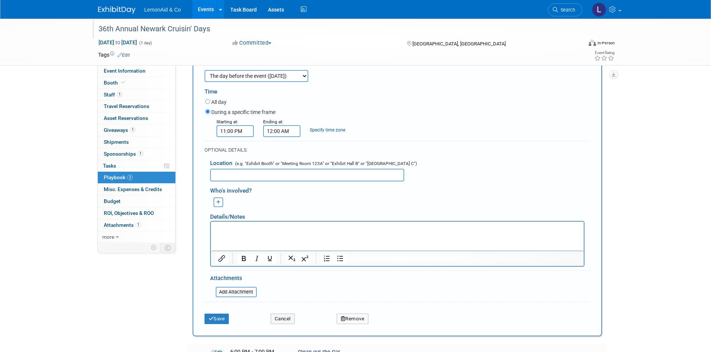
scroll to position [292, 0]
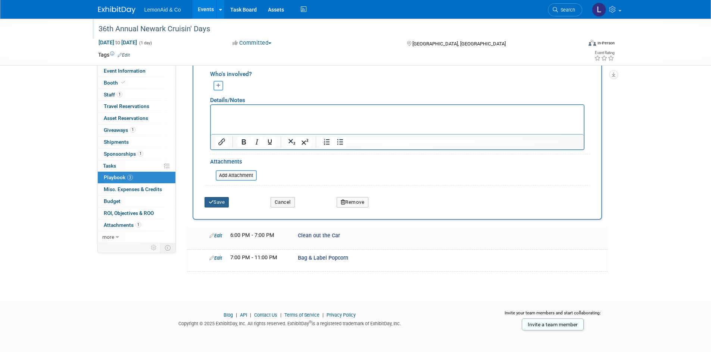
click at [226, 207] on button "Save" at bounding box center [216, 202] width 25 height 10
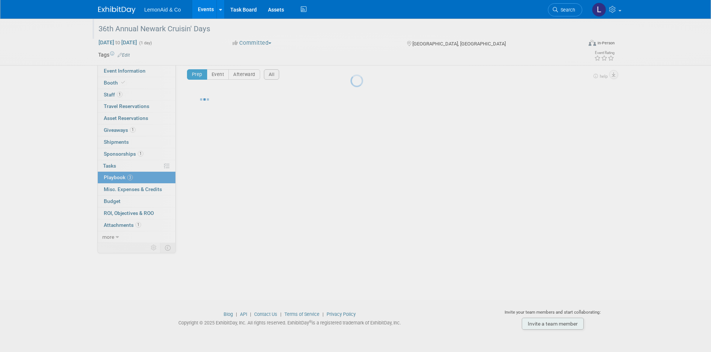
scroll to position [6, 0]
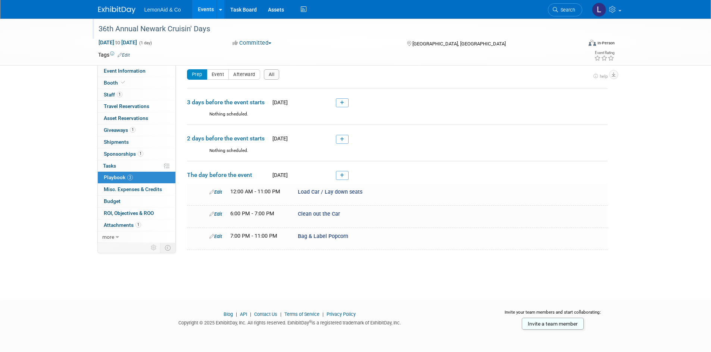
click at [220, 236] on link "Edit" at bounding box center [215, 237] width 13 height 6
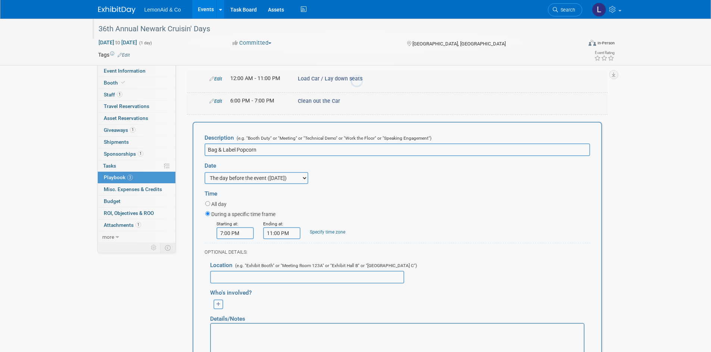
scroll to position [149, 0]
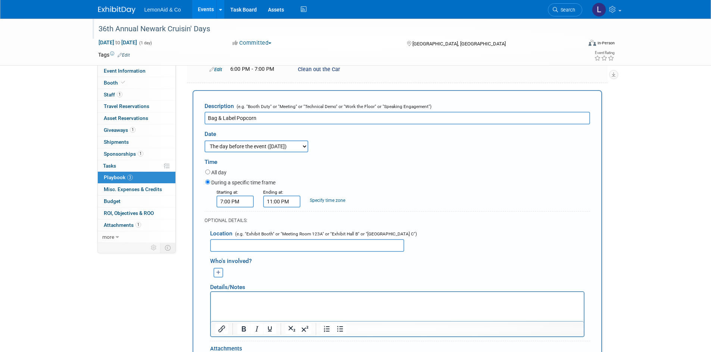
click at [658, 142] on div "36th Annual Newark Cruisin' Days Oct 4, 2025 to Oct 4, 2025 (1 day) Oct 4, 2025…" at bounding box center [355, 150] width 711 height 561
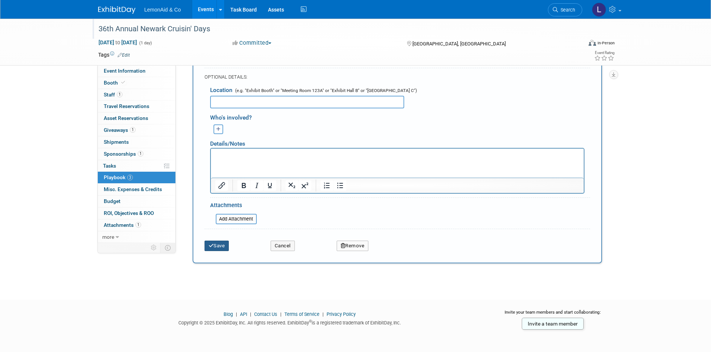
click at [222, 247] on button "Save" at bounding box center [216, 246] width 25 height 10
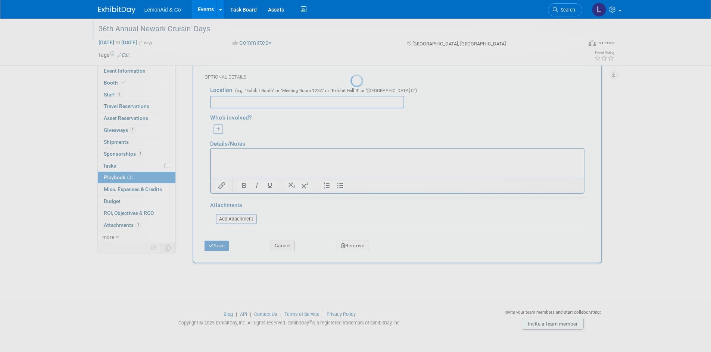
scroll to position [6, 0]
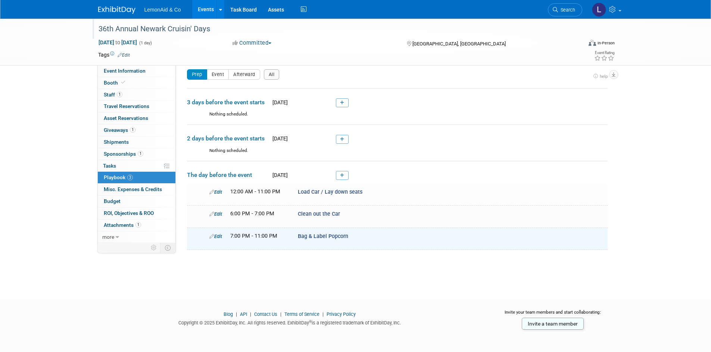
click at [341, 175] on icon at bounding box center [342, 175] width 4 height 4
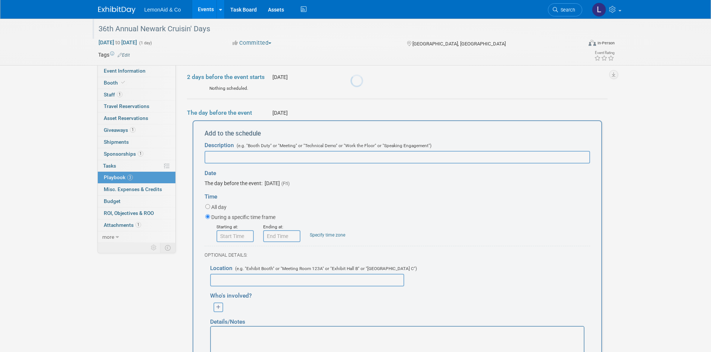
scroll to position [97, 0]
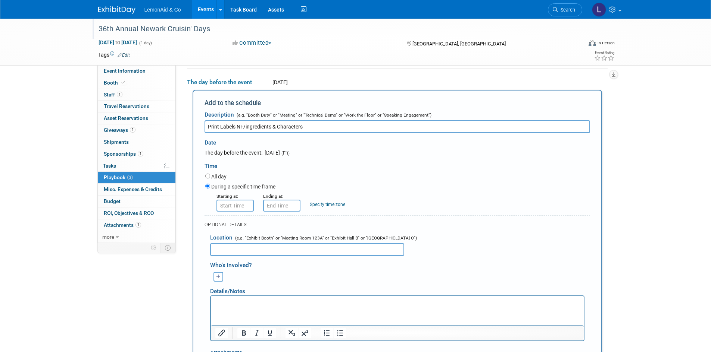
type input "Print Labels NF/ingredients & Characters"
click at [389, 160] on div "Time" at bounding box center [396, 165] width 385 height 16
click at [245, 206] on input "8:00 AM" at bounding box center [234, 206] width 37 height 12
click at [298, 241] on button "AM" at bounding box center [298, 240] width 13 height 13
type input "8:00 PM"
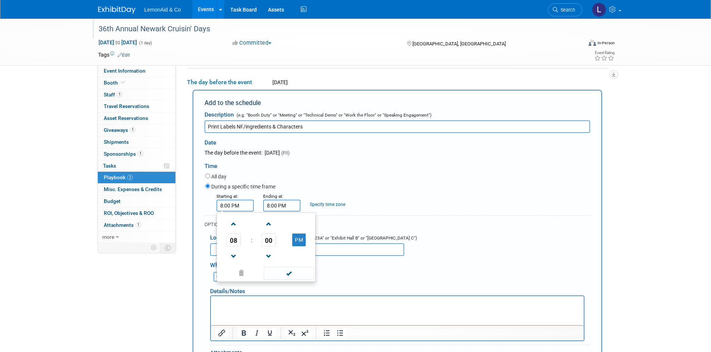
click at [273, 205] on input "8:00 PM" at bounding box center [281, 206] width 37 height 12
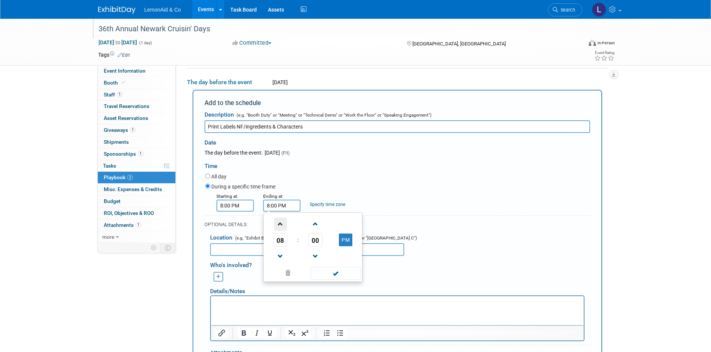
click at [282, 227] on span at bounding box center [280, 224] width 13 height 13
type input "9:00 PM"
click at [336, 276] on span at bounding box center [335, 273] width 50 height 13
click at [420, 201] on div "Starting at: 8:00 PM Ending at: 9:00 PM Specify time zone Time zone:" at bounding box center [398, 201] width 396 height 19
click at [258, 304] on p "Rich Text Area. Press ALT-0 for help." at bounding box center [397, 303] width 364 height 7
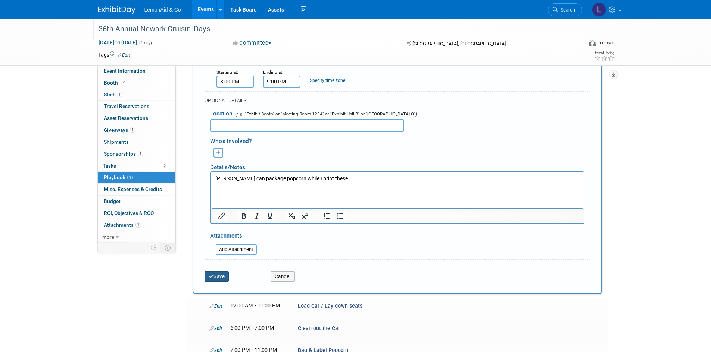
click at [214, 280] on button "Save" at bounding box center [216, 277] width 25 height 10
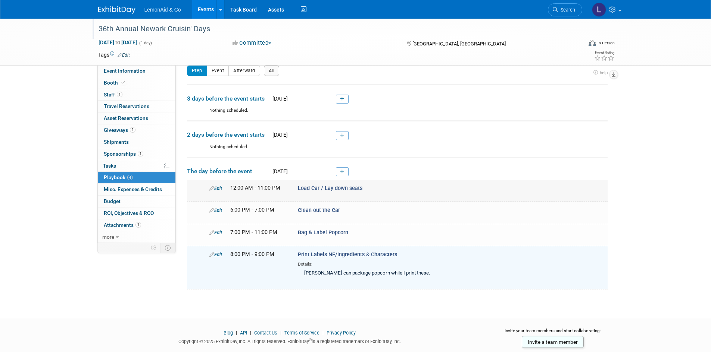
scroll to position [0, 0]
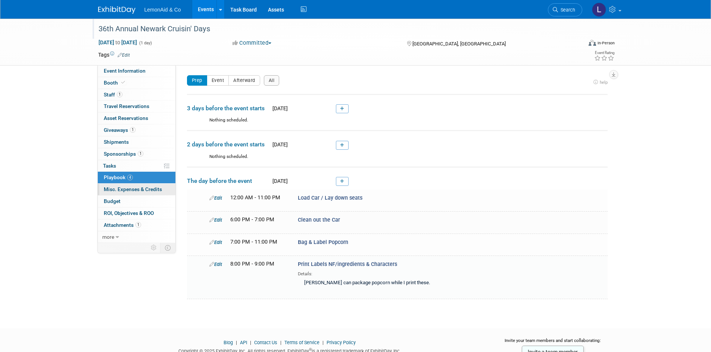
click at [128, 190] on span "Misc. Expenses & Credits 0" at bounding box center [133, 189] width 58 height 6
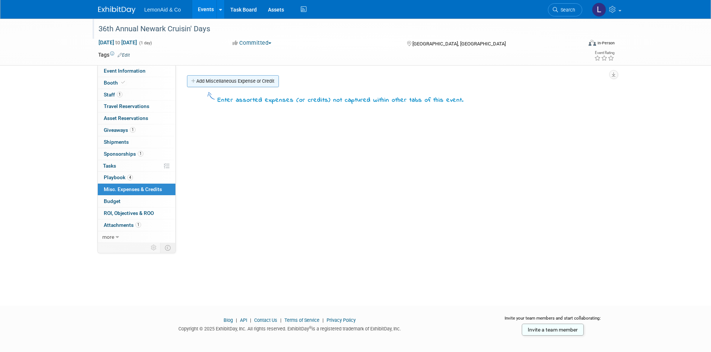
click at [212, 79] on link "Add Miscellaneous Expense or Credit" at bounding box center [233, 81] width 92 height 12
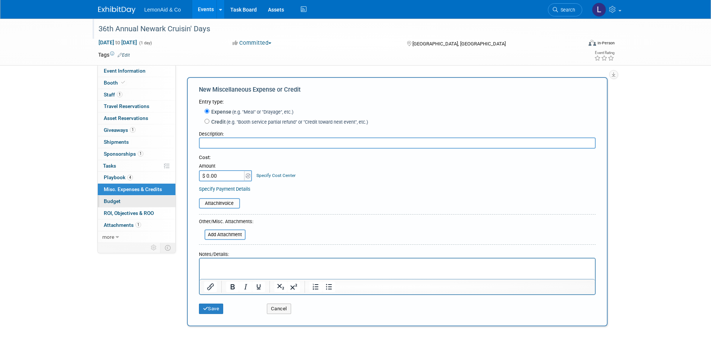
click at [141, 204] on link "Budget" at bounding box center [137, 202] width 78 height 12
